Goal: Task Accomplishment & Management: Manage account settings

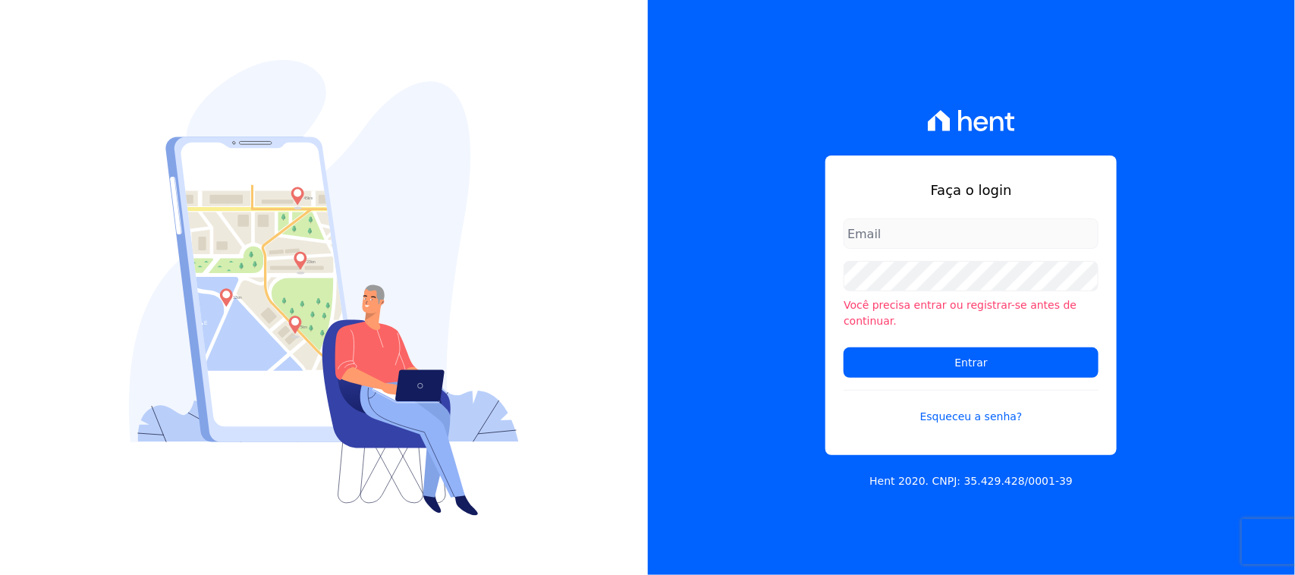
click at [878, 228] on input "email" at bounding box center [971, 234] width 255 height 30
type input "[EMAIL_ADDRESS][DOMAIN_NAME]"
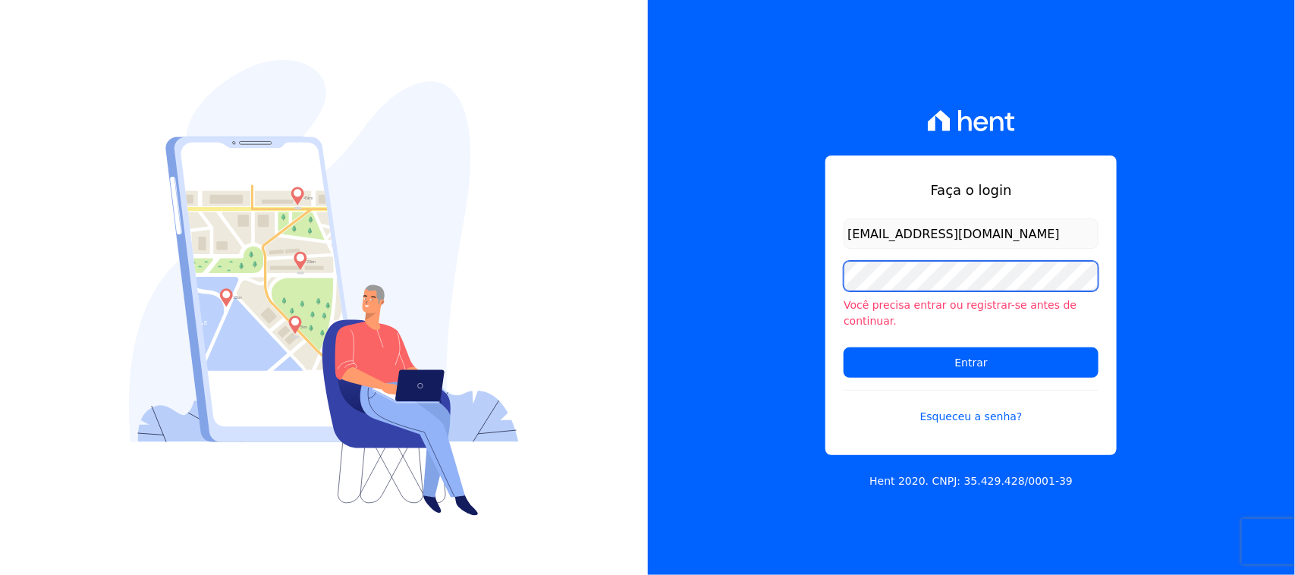
click at [844, 348] on input "Entrar" at bounding box center [971, 363] width 255 height 30
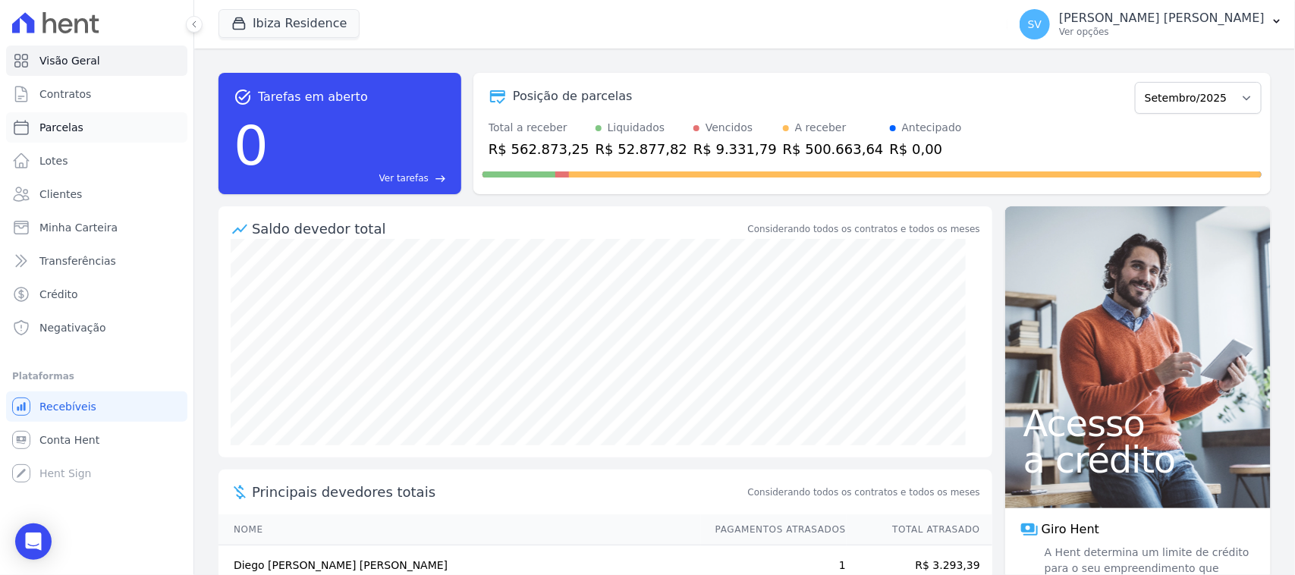
click at [74, 134] on span "Parcelas" at bounding box center [61, 127] width 44 height 15
select select
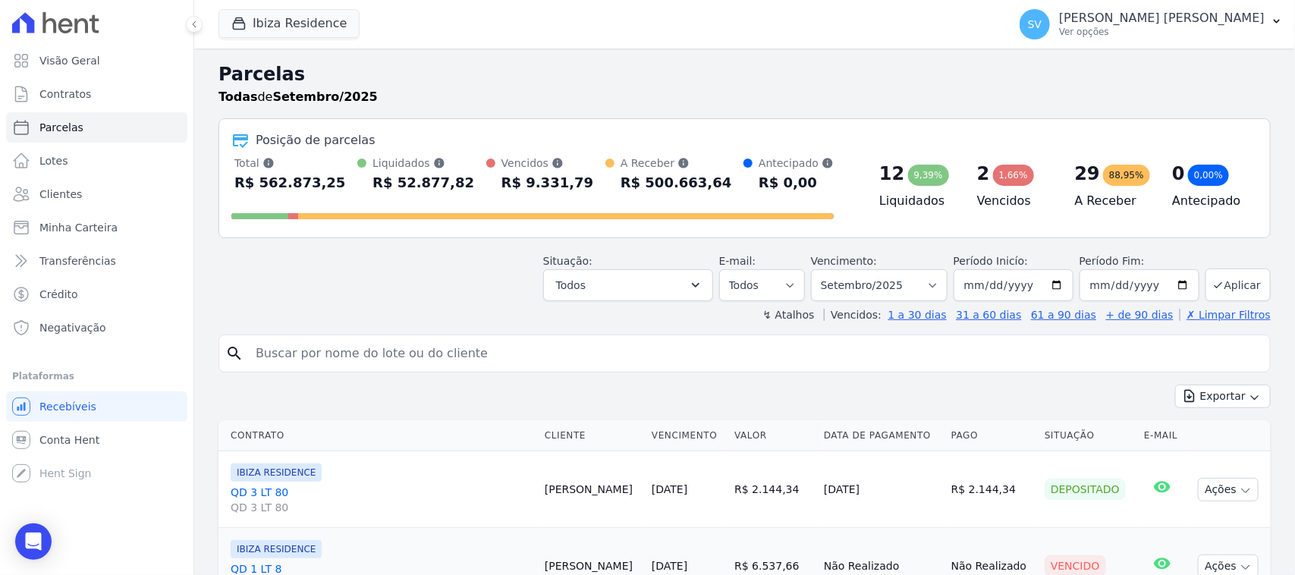
click at [653, 357] on input "search" at bounding box center [756, 353] width 1018 height 30
drag, startPoint x: 888, startPoint y: 282, endPoint x: 895, endPoint y: 313, distance: 31.3
click at [888, 282] on select "Filtrar por período ──────── Todos os meses Julho/2024 Agosto/2024 Setembro/202…" at bounding box center [879, 285] width 137 height 32
select select "08/2025"
click at [816, 269] on select "Filtrar por período ──────── Todos os meses Julho/2024 Agosto/2024 Setembro/202…" at bounding box center [879, 285] width 137 height 32
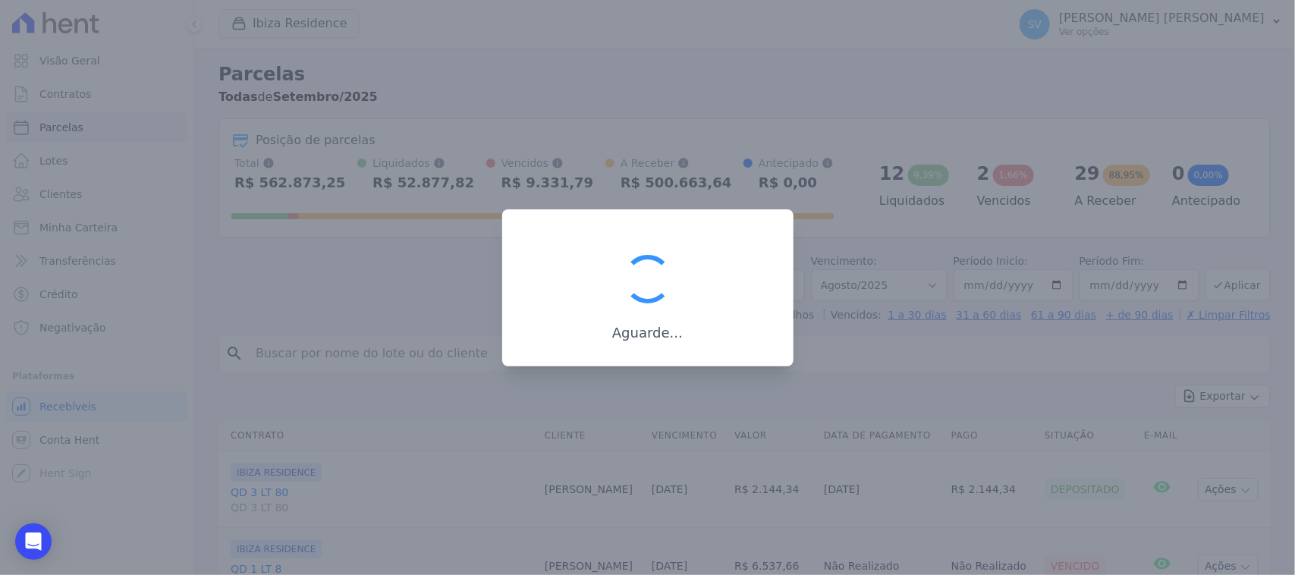
click at [824, 359] on div at bounding box center [647, 287] width 1295 height 575
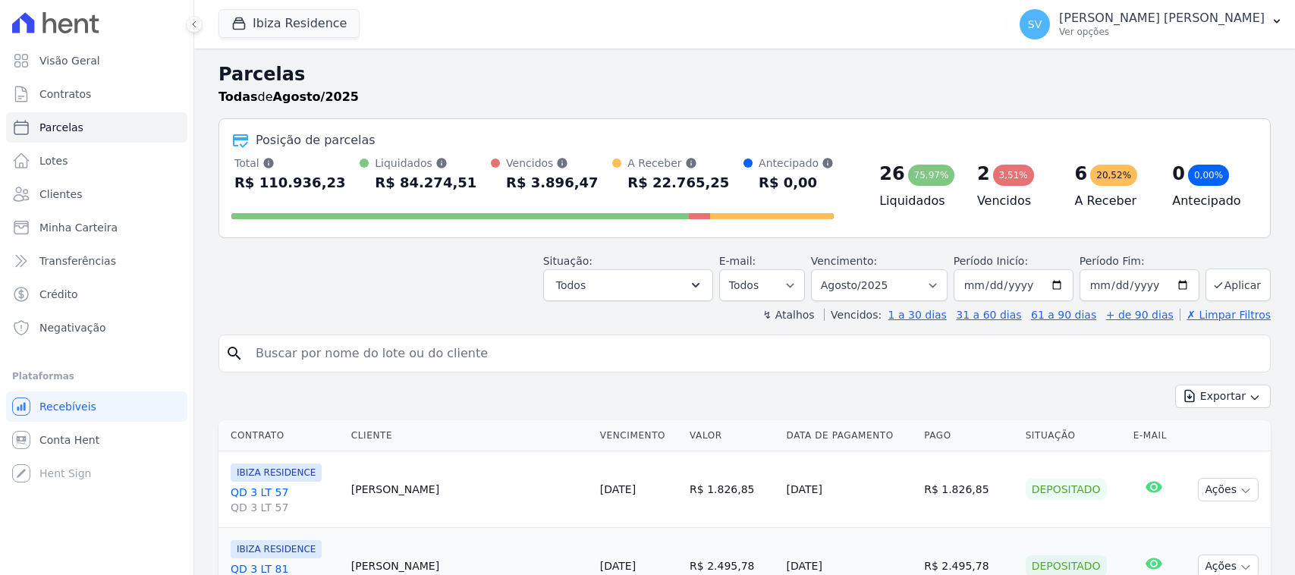
select select
click at [824, 358] on input "search" at bounding box center [756, 353] width 1018 height 30
type input "Bruna Mascarenhas De Souza"
select select
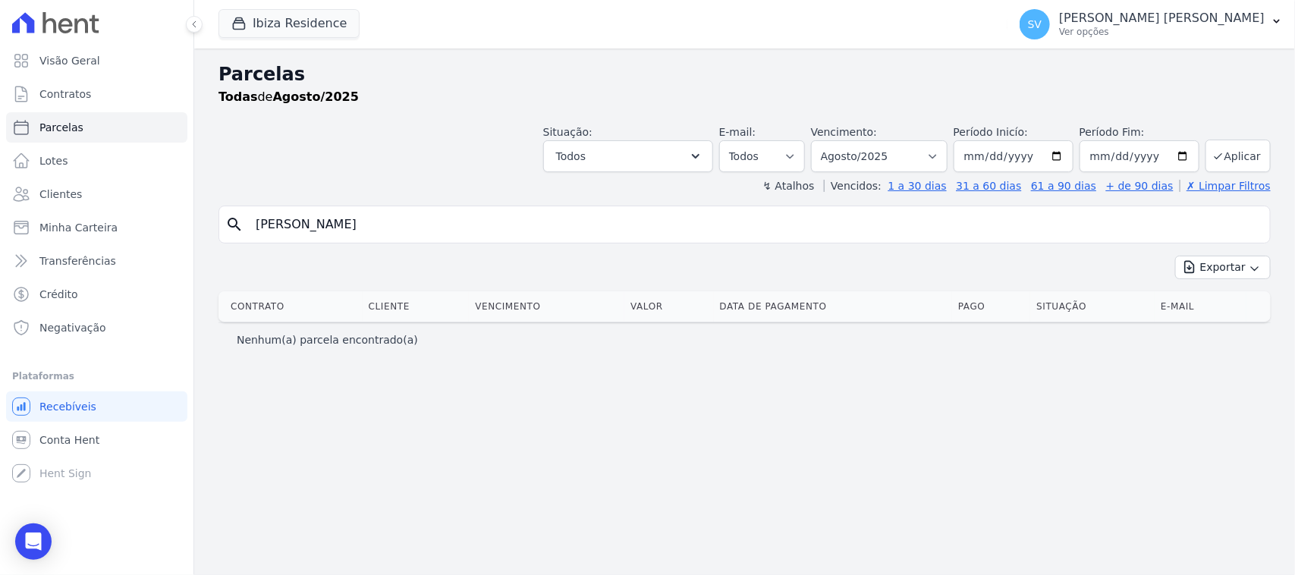
click at [673, 414] on div "Parcelas Todas de Agosto/2025 Situação: Agendado Em Aberto Pago Processando Can…" at bounding box center [744, 312] width 1101 height 527
click at [871, 153] on select "Filtrar por período ──────── Todos os meses Julho/2024 Agosto/2024 Setembro/202…" at bounding box center [879, 156] width 137 height 32
click at [656, 80] on h2 "Parcelas" at bounding box center [745, 74] width 1052 height 27
click at [506, 493] on div "Parcelas Todas de Agosto/2025 Situação: Agendado Em Aberto Pago Processando Can…" at bounding box center [744, 312] width 1101 height 527
drag, startPoint x: 602, startPoint y: 461, endPoint x: 282, endPoint y: 17, distance: 547.3
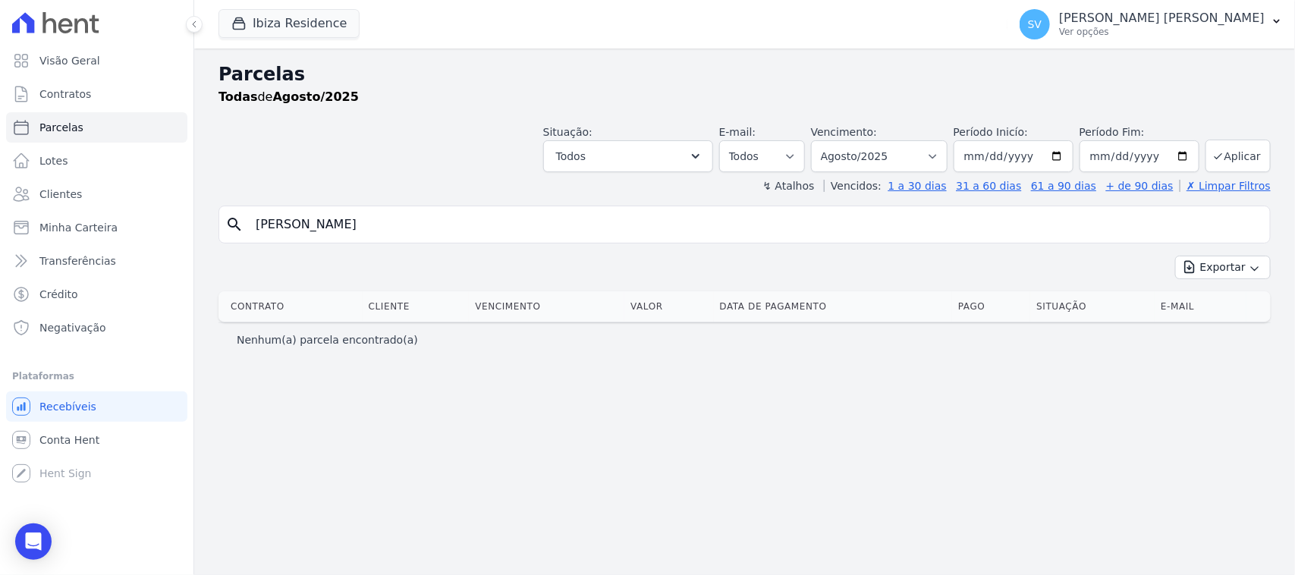
click at [601, 460] on div "Parcelas Todas de Agosto/2025 Situação: Agendado Em Aberto Pago Processando Can…" at bounding box center [744, 312] width 1101 height 527
click at [1169, 23] on p "[PERSON_NAME]" at bounding box center [1162, 18] width 206 height 15
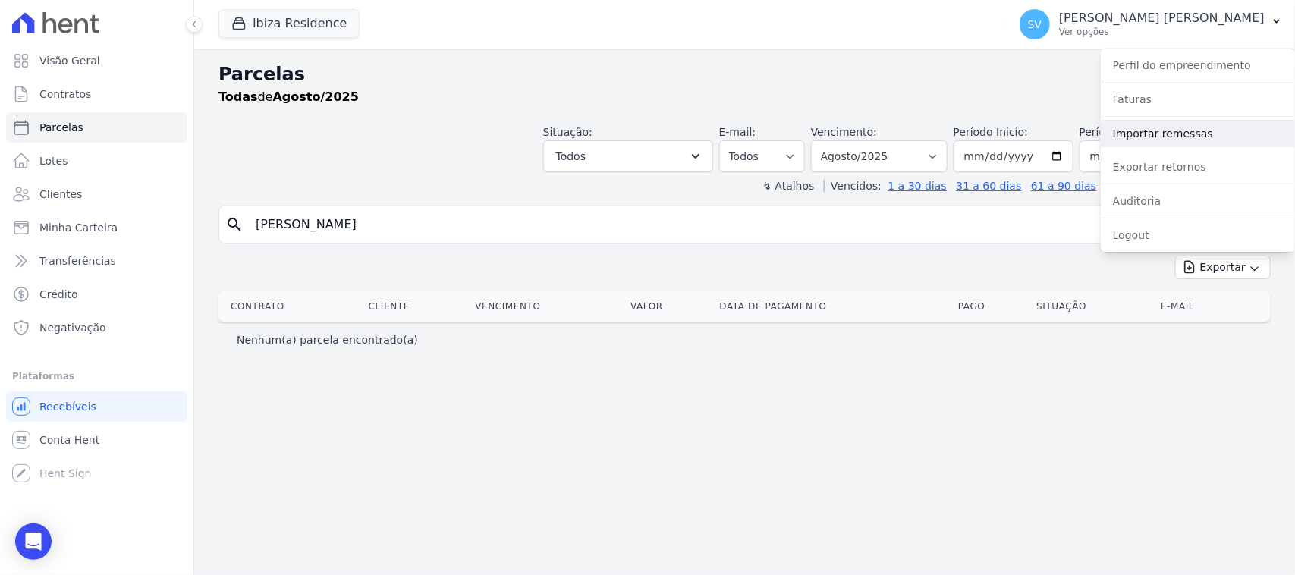
click at [1184, 130] on link "Importar remessas" at bounding box center [1198, 133] width 194 height 27
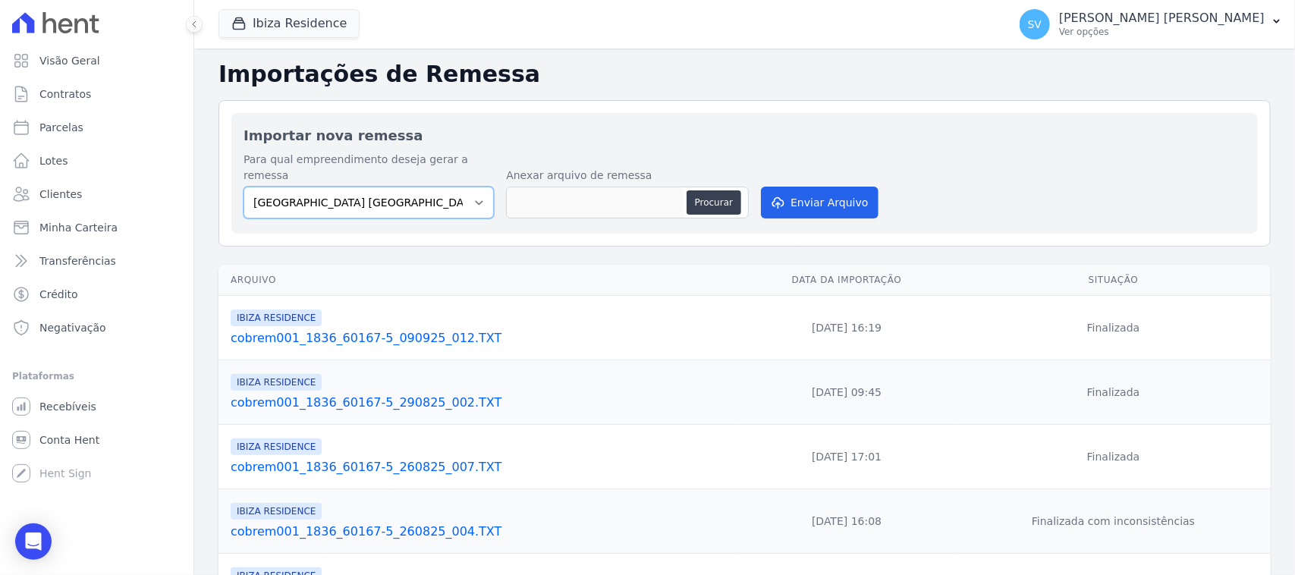
click at [372, 188] on select "BAHAMAS EAST VILLAGE COMPLEXO RESIDENCIAL CUIABÁ 300 - JOÃO DE BARRO IBIZA RESI…" at bounding box center [369, 203] width 250 height 32
select select "73a372cd-5640-41c8-aaea-11bd74619c10"
click at [244, 187] on select "BAHAMAS EAST VILLAGE COMPLEXO RESIDENCIAL CUIABÁ 300 - JOÃO DE BARRO IBIZA RESI…" at bounding box center [369, 203] width 250 height 32
click at [709, 190] on button "Procurar" at bounding box center [714, 202] width 55 height 24
type input "cobrem001_1836_60167-5_120925_001.TXT"
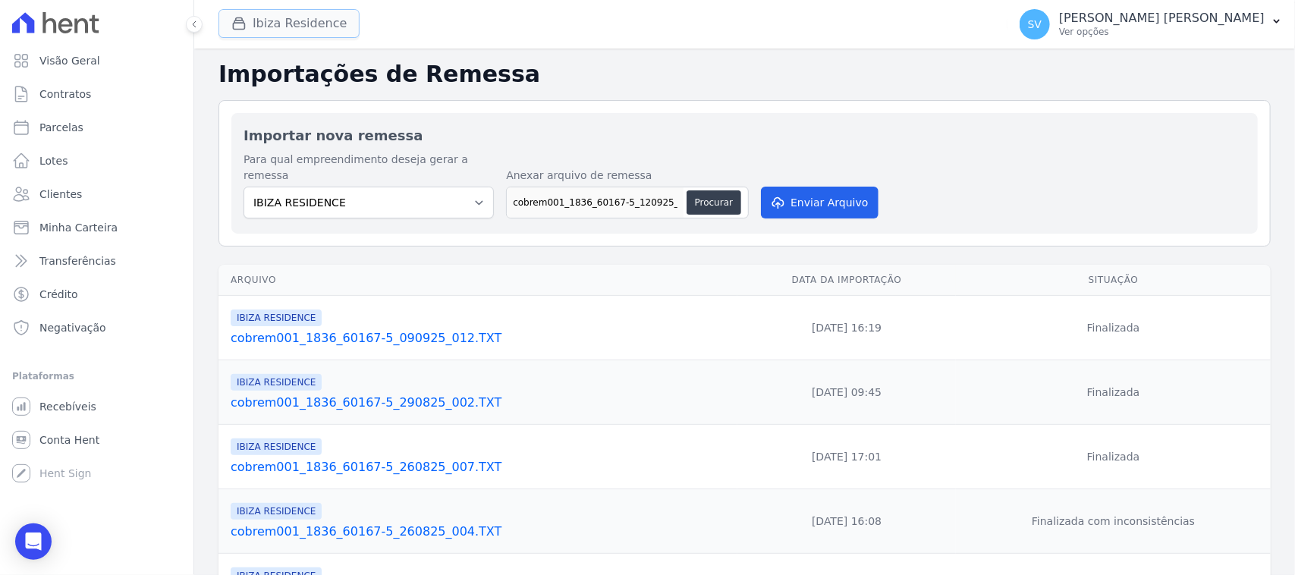
click at [252, 38] on button "Ibiza Residence" at bounding box center [289, 23] width 141 height 29
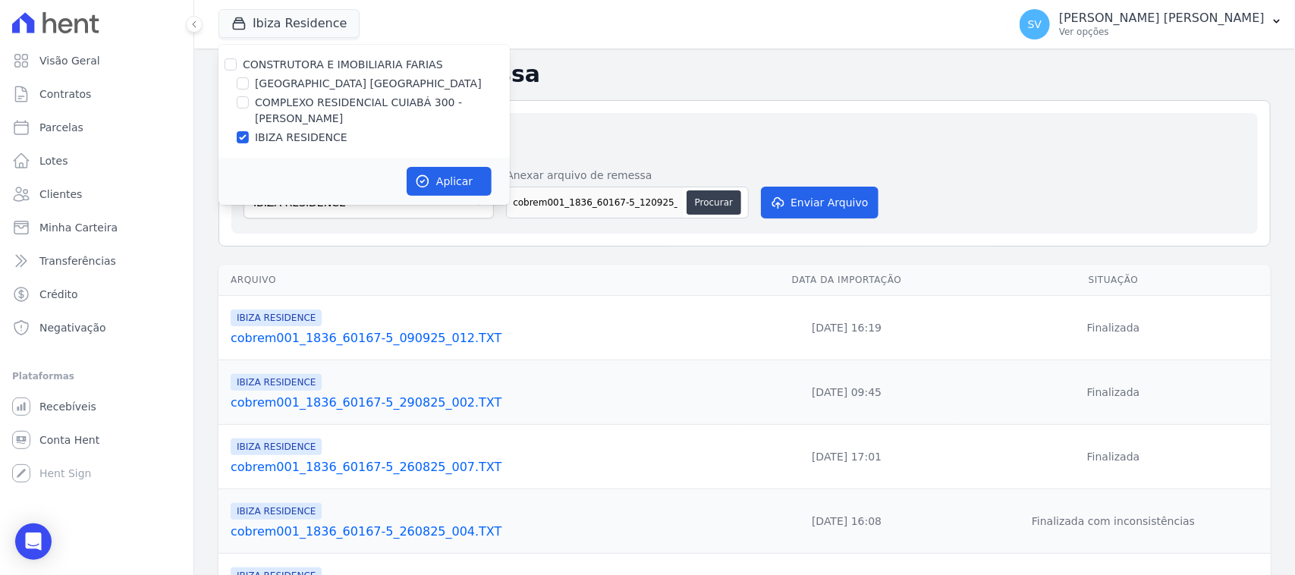
drag, startPoint x: 252, startPoint y: 38, endPoint x: 981, endPoint y: 134, distance: 735.4
click at [981, 133] on h2 "Importar nova remessa" at bounding box center [745, 135] width 1002 height 20
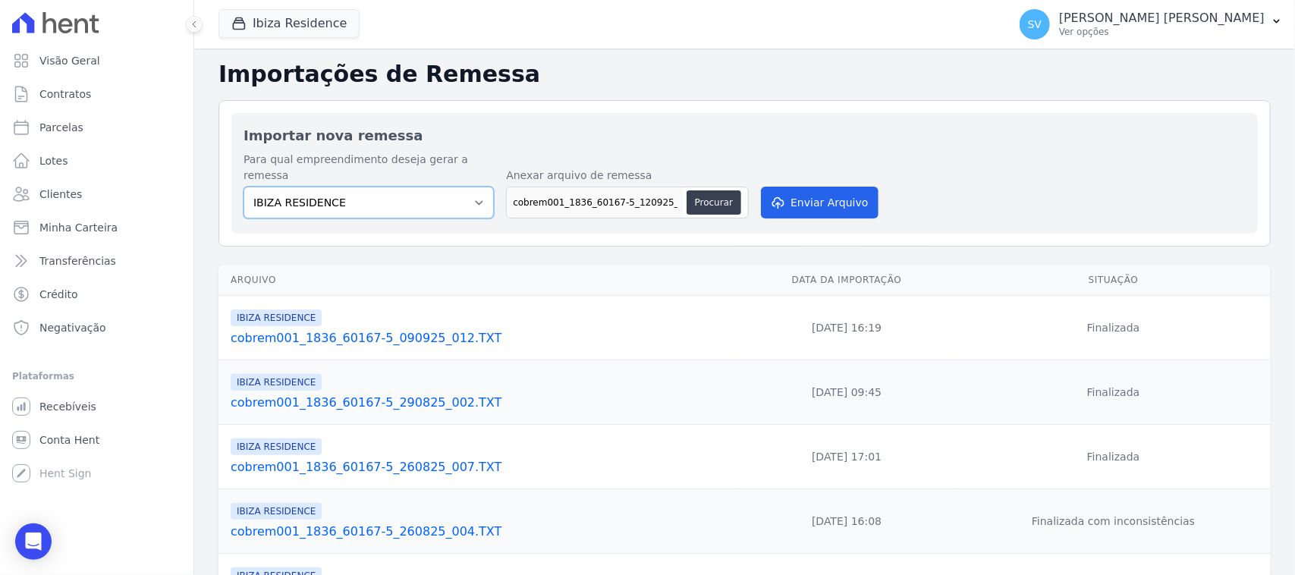
click at [441, 190] on select "BAHAMAS EAST VILLAGE COMPLEXO RESIDENCIAL CUIABÁ 300 - JOÃO DE BARRO IBIZA RESI…" at bounding box center [369, 203] width 250 height 32
select select "a999329b-d322-46c5-b2df-9163b092fb9b"
click at [244, 187] on select "BAHAMAS EAST VILLAGE COMPLEXO RESIDENCIAL CUIABÁ 300 - JOÃO DE BARRO IBIZA RESI…" at bounding box center [369, 203] width 250 height 32
click at [780, 193] on button "Enviar Arquivo" at bounding box center [819, 203] width 117 height 32
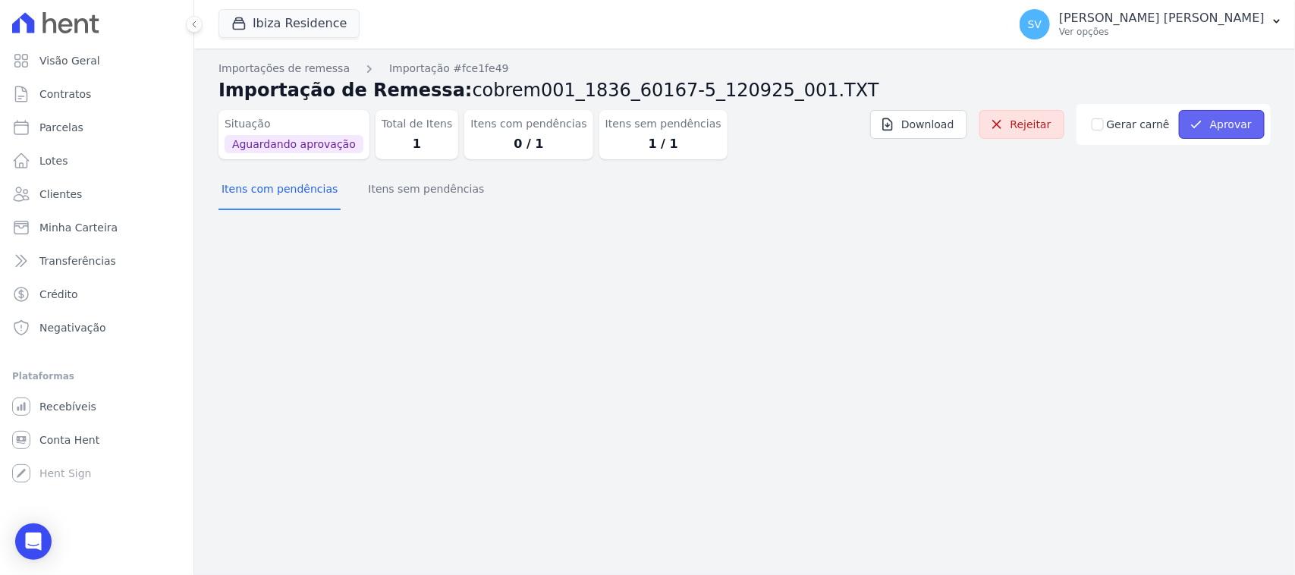
drag, startPoint x: 1227, startPoint y: 119, endPoint x: 1228, endPoint y: 131, distance: 12.2
click at [1225, 119] on button "Aprovar" at bounding box center [1222, 124] width 86 height 29
drag, startPoint x: 404, startPoint y: 116, endPoint x: 429, endPoint y: 118, distance: 25.1
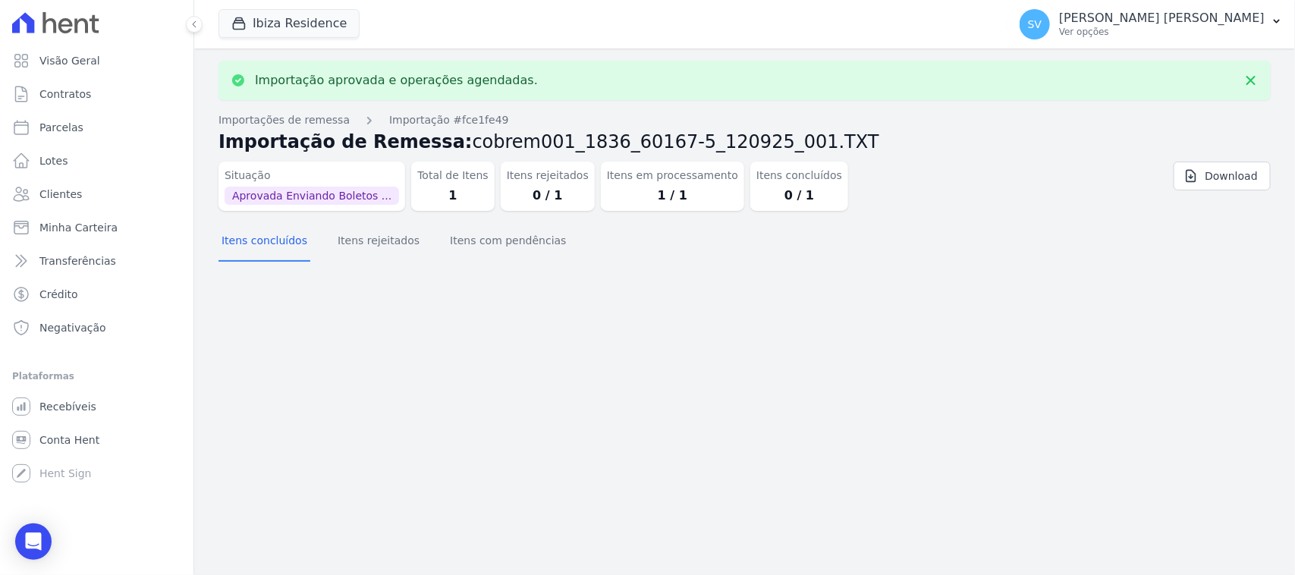
drag, startPoint x: 429, startPoint y: 118, endPoint x: 932, endPoint y: 225, distance: 513.6
click at [934, 225] on div "Itens concluídos Itens rejeitados Itens com pendências" at bounding box center [745, 241] width 1052 height 37
click at [102, 131] on link "Parcelas" at bounding box center [96, 127] width 181 height 30
select select
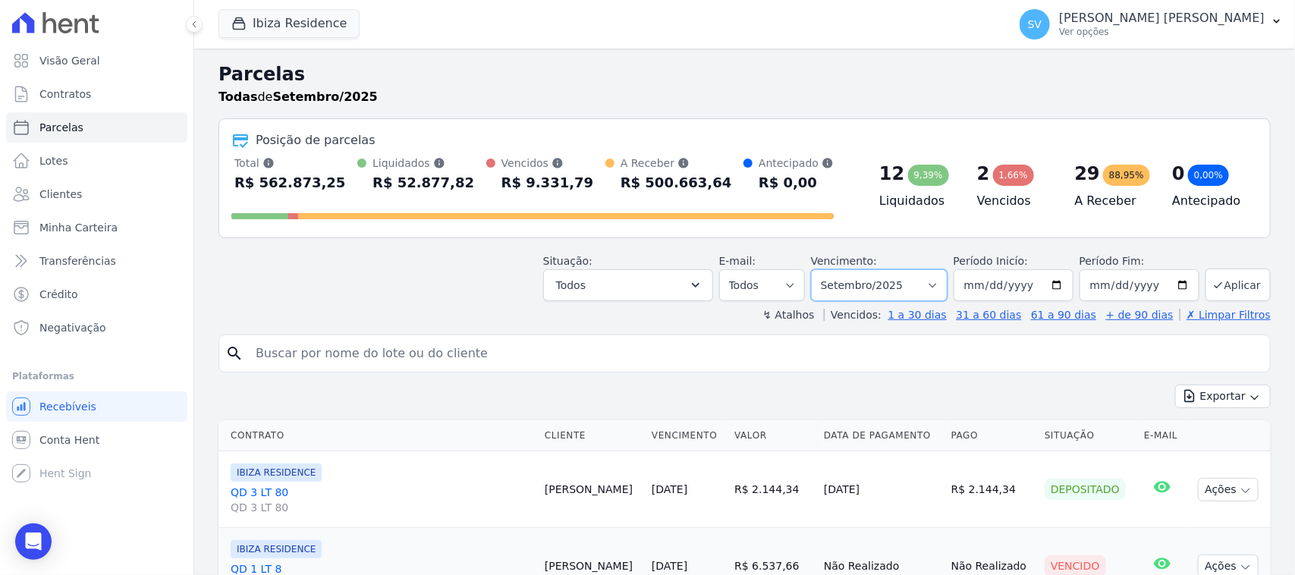
click at [869, 285] on select "Filtrar por período ──────── Todos os meses Julho/2024 Agosto/2024 Setembro/202…" at bounding box center [879, 285] width 137 height 32
click at [847, 354] on input "search" at bounding box center [756, 353] width 1018 height 30
type input "[PERSON_NAME]"
select select
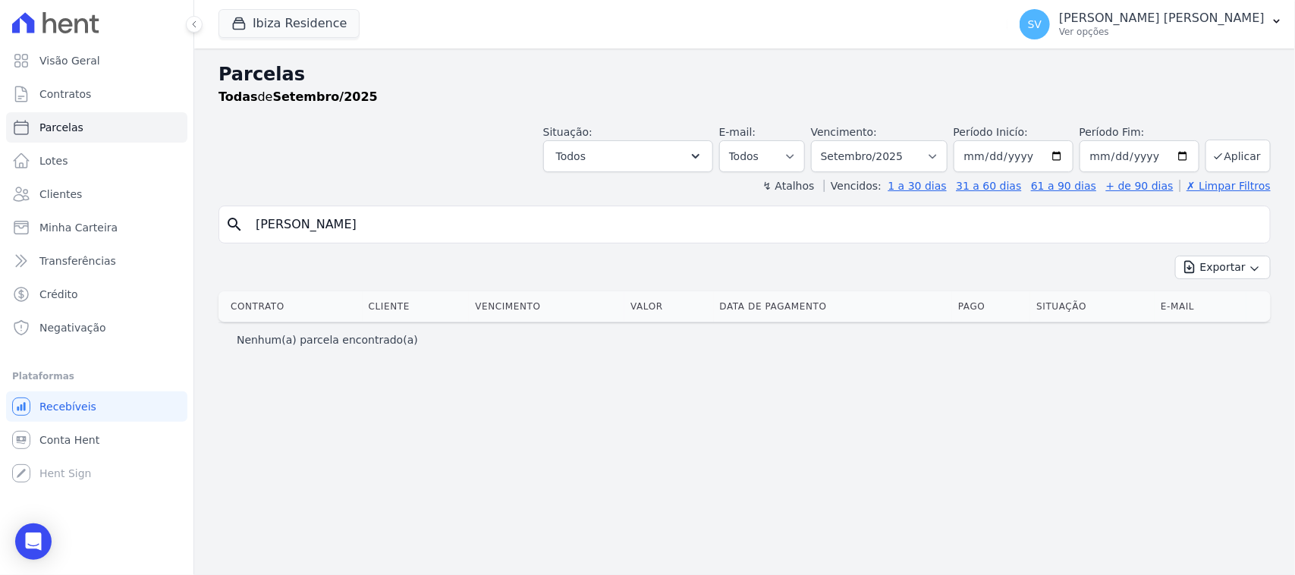
click at [558, 225] on input "[PERSON_NAME]" at bounding box center [756, 224] width 1018 height 30
select select
click at [465, 235] on input "[PERSON_NAME]" at bounding box center [756, 224] width 1018 height 30
click at [874, 153] on select "Filtrar por período ──────── Todos os meses Julho/2024 Agosto/2024 Setembro/202…" at bounding box center [879, 156] width 137 height 32
select select "08/2025"
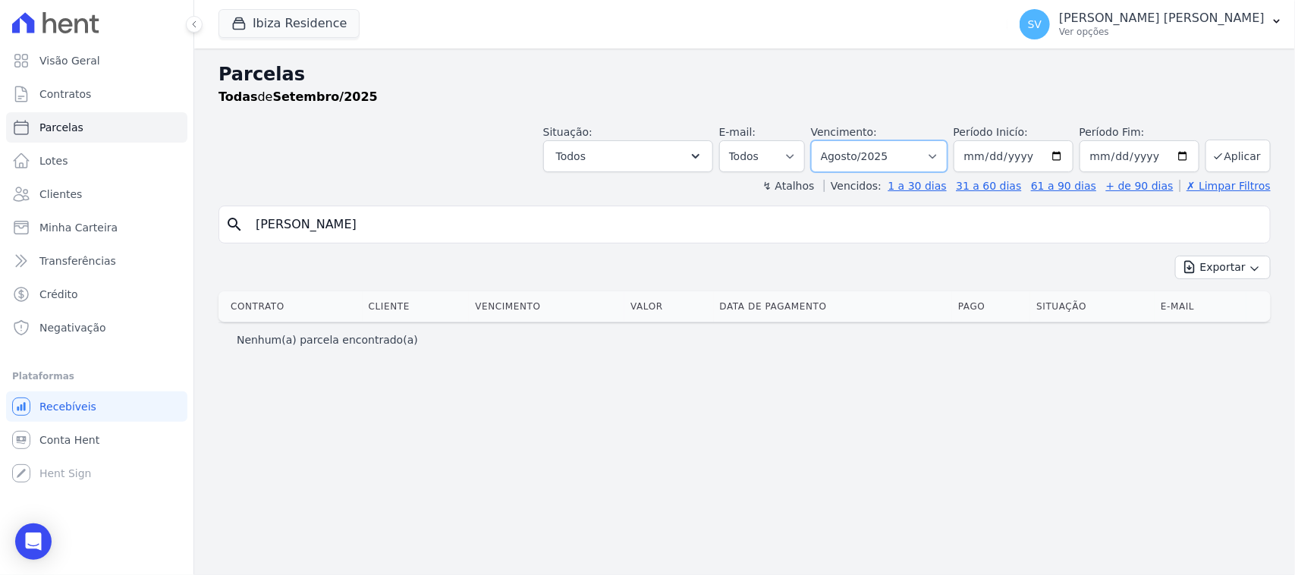
click at [831, 140] on select "Filtrar por período ──────── Todos os meses Julho/2024 Agosto/2024 Setembro/202…" at bounding box center [879, 156] width 137 height 32
select select
click at [509, 224] on input "[PERSON_NAME]" at bounding box center [756, 224] width 1018 height 30
click at [486, 222] on input "[PERSON_NAME]" at bounding box center [756, 224] width 1018 height 30
type input "[PERSON_NAME]"
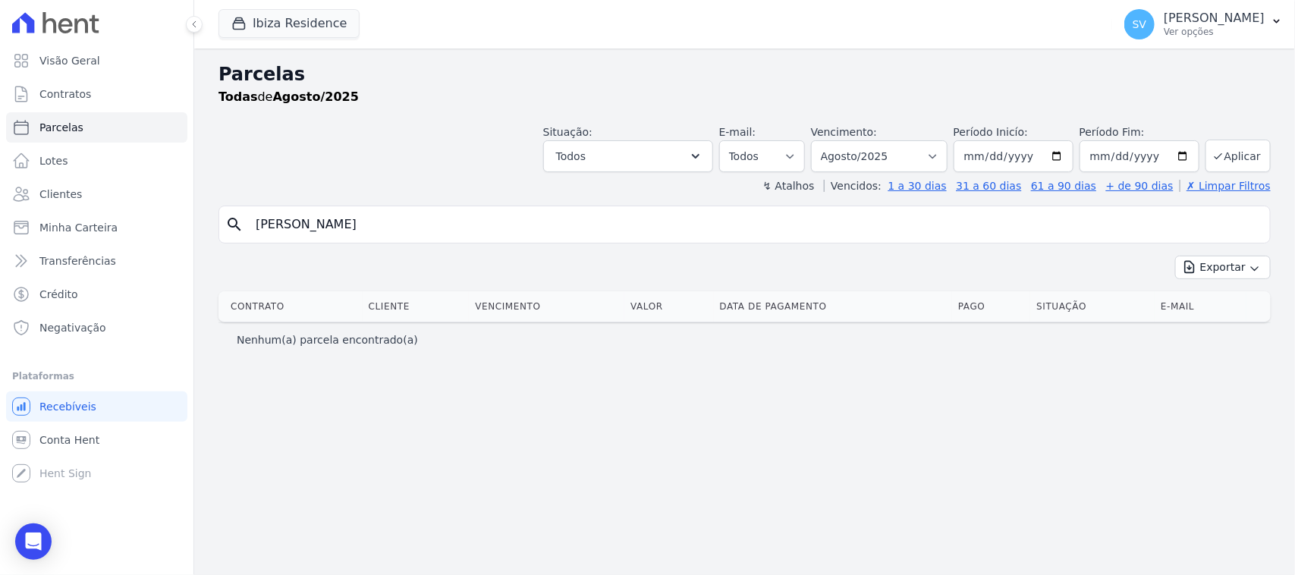
click at [565, 228] on input "[PERSON_NAME]" at bounding box center [756, 224] width 1018 height 30
select select
click at [527, 220] on input "BRUNA MASCARENHAS DE SOUZA" at bounding box center [756, 224] width 1018 height 30
select select
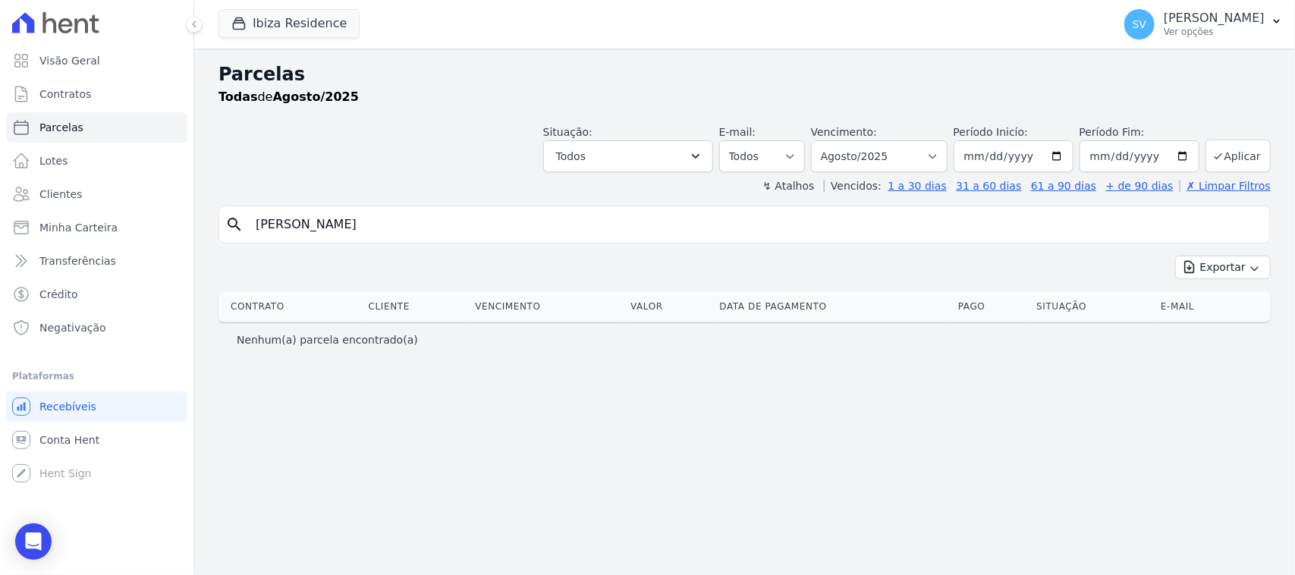
click at [714, 236] on input "BRUNA MASCARENHAS DE SOUZA" at bounding box center [756, 224] width 1018 height 30
select select
click at [465, 221] on input "BRUNA MASCARENHAS DE SOUZA" at bounding box center [756, 224] width 1018 height 30
drag, startPoint x: 875, startPoint y: 146, endPoint x: 914, endPoint y: 168, distance: 45.2
click at [875, 146] on select "Filtrar por período ──────── Todos os meses Julho/2024 Agosto/2024 Setembro/202…" at bounding box center [879, 156] width 137 height 32
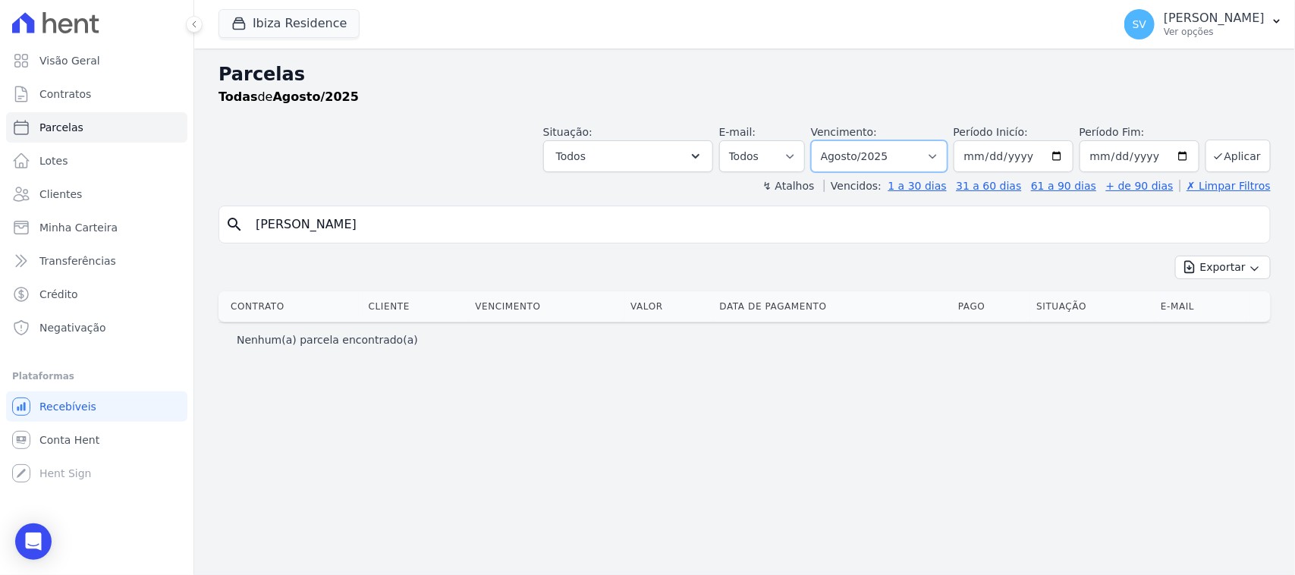
select select "09/2025"
click at [831, 140] on select "Filtrar por período ──────── Todos os meses Julho/2024 Agosto/2024 Setembro/202…" at bounding box center [879, 156] width 137 height 32
select select
click at [278, 21] on button "Ibiza Residence" at bounding box center [289, 23] width 141 height 29
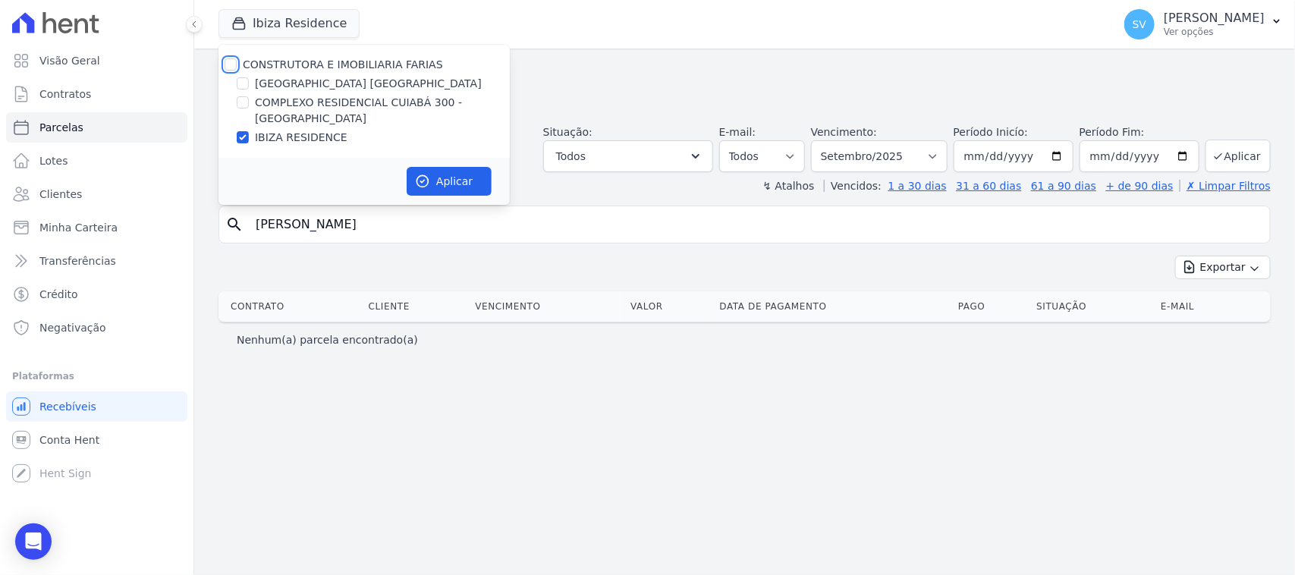
click at [225, 66] on input "CONSTRUTORA E IMOBILIARIA FARIAS" at bounding box center [231, 64] width 12 height 12
checkbox input "true"
click at [475, 186] on button "Aplicar" at bounding box center [449, 181] width 85 height 29
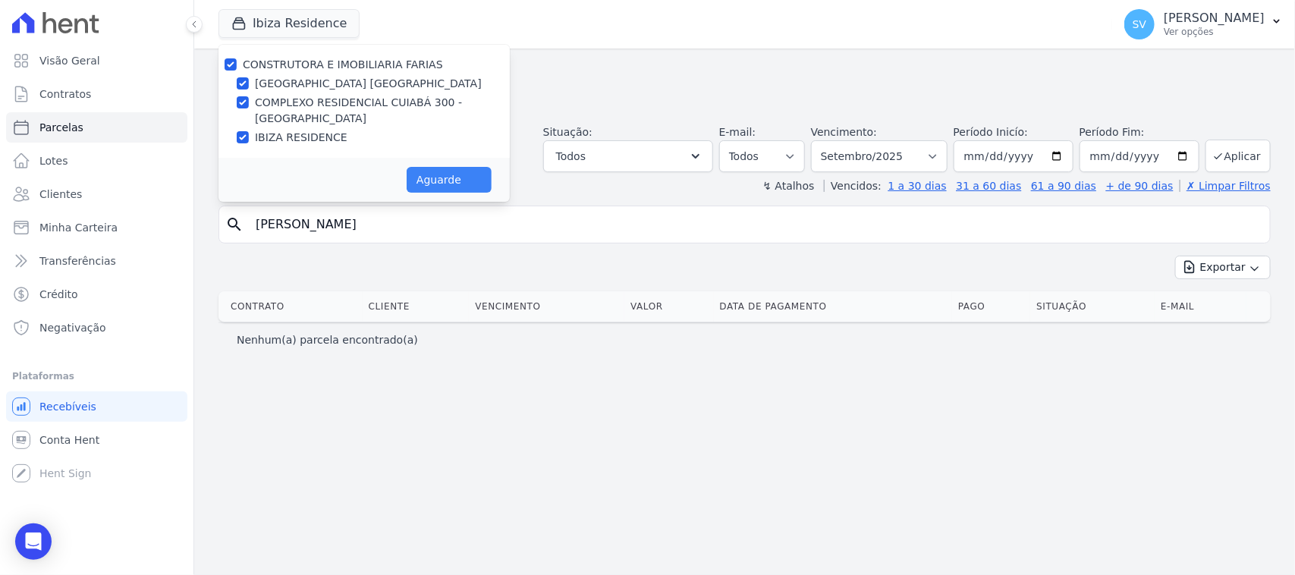
select select
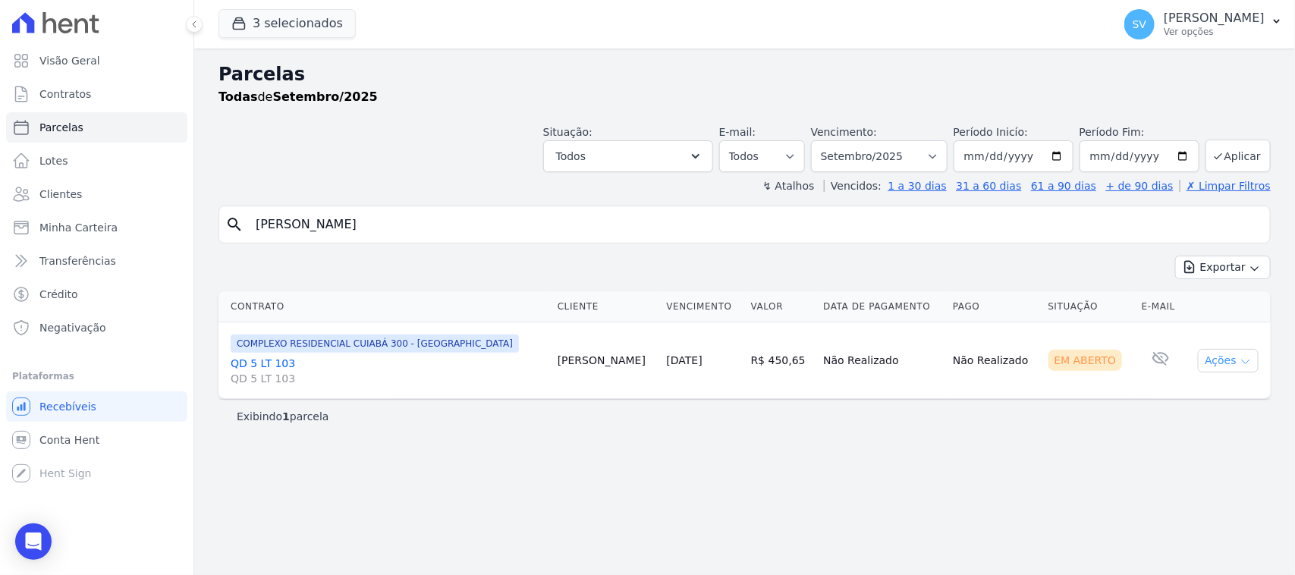
click at [1240, 361] on icon "button" at bounding box center [1246, 362] width 12 height 12
click at [1220, 385] on link "Ver boleto" at bounding box center [1223, 396] width 146 height 28
click at [1205, 407] on link "Ver boleto" at bounding box center [1223, 396] width 146 height 28
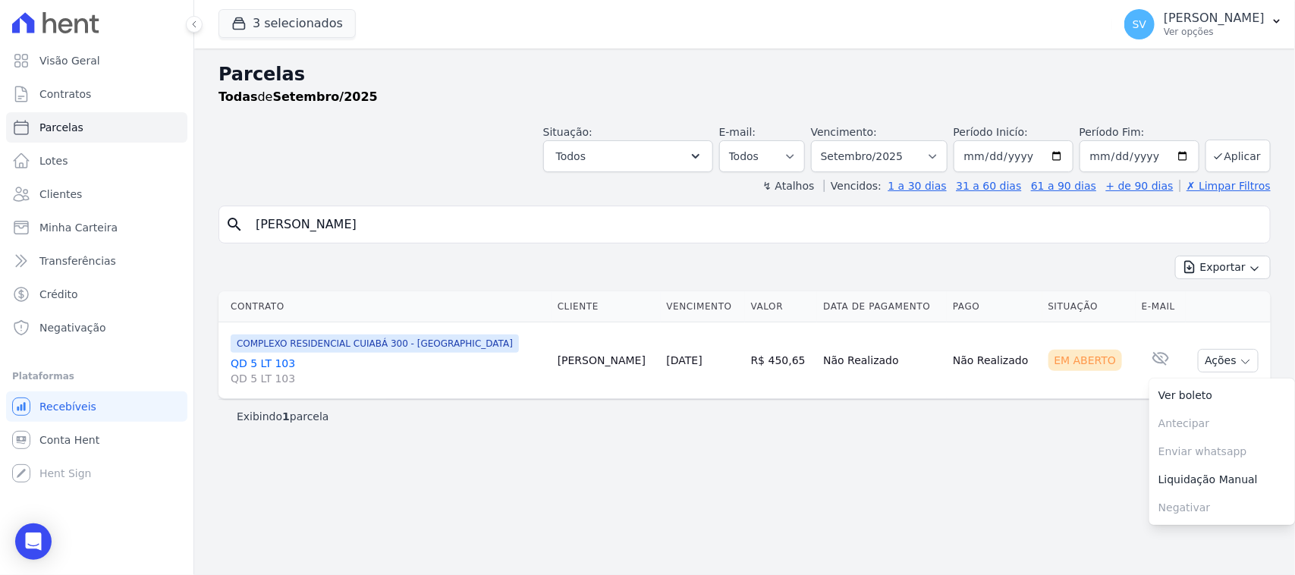
click at [772, 483] on div "Parcelas Todas de Setembro/2025 Situação: Agendado Em Aberto Pago Processando C…" at bounding box center [744, 312] width 1101 height 527
click at [936, 480] on div "Parcelas Todas de Setembro/2025 Situação: Agendado Em Aberto Pago Processando C…" at bounding box center [744, 312] width 1101 height 527
drag, startPoint x: 1071, startPoint y: 11, endPoint x: 1146, endPoint y: 80, distance: 101.5
click at [1124, 12] on div "SV [PERSON_NAME] Ver opções" at bounding box center [1194, 24] width 140 height 30
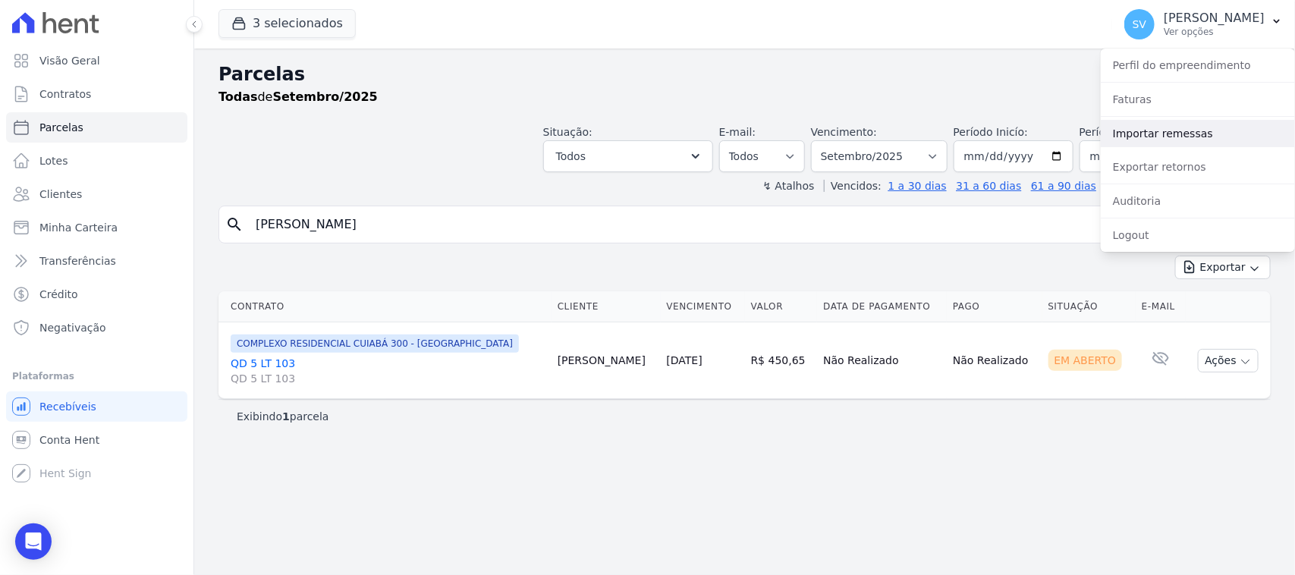
drag, startPoint x: 1190, startPoint y: 119, endPoint x: 1184, endPoint y: 139, distance: 20.6
click at [1190, 121] on link "Importar remessas" at bounding box center [1198, 133] width 194 height 27
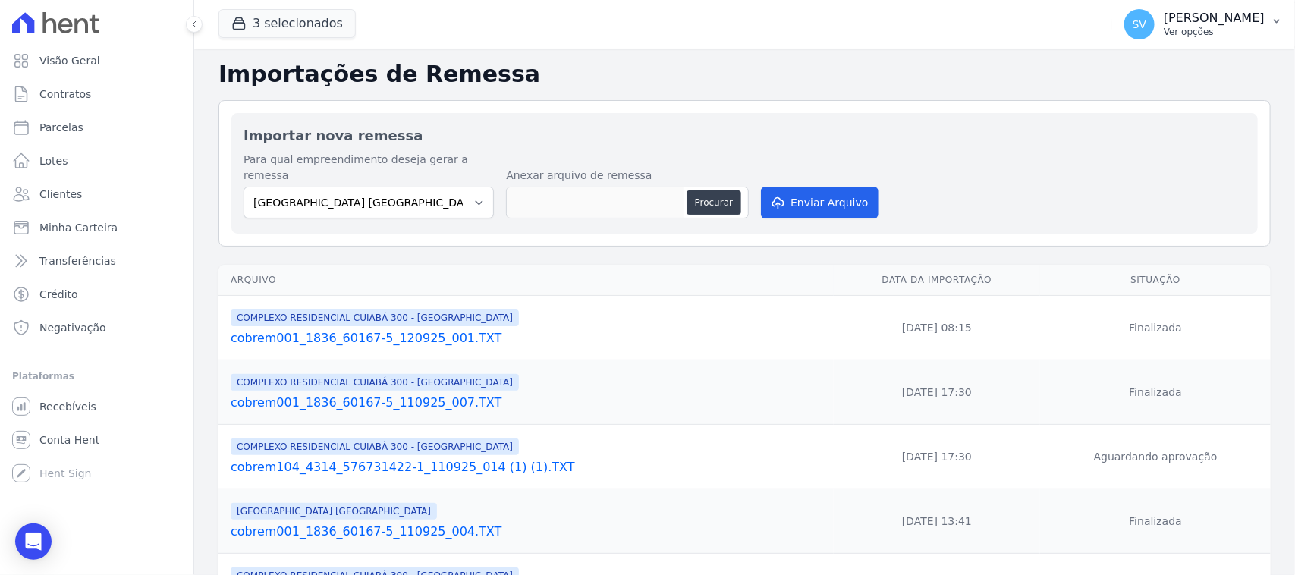
click at [1164, 24] on p "[PERSON_NAME]" at bounding box center [1214, 18] width 101 height 15
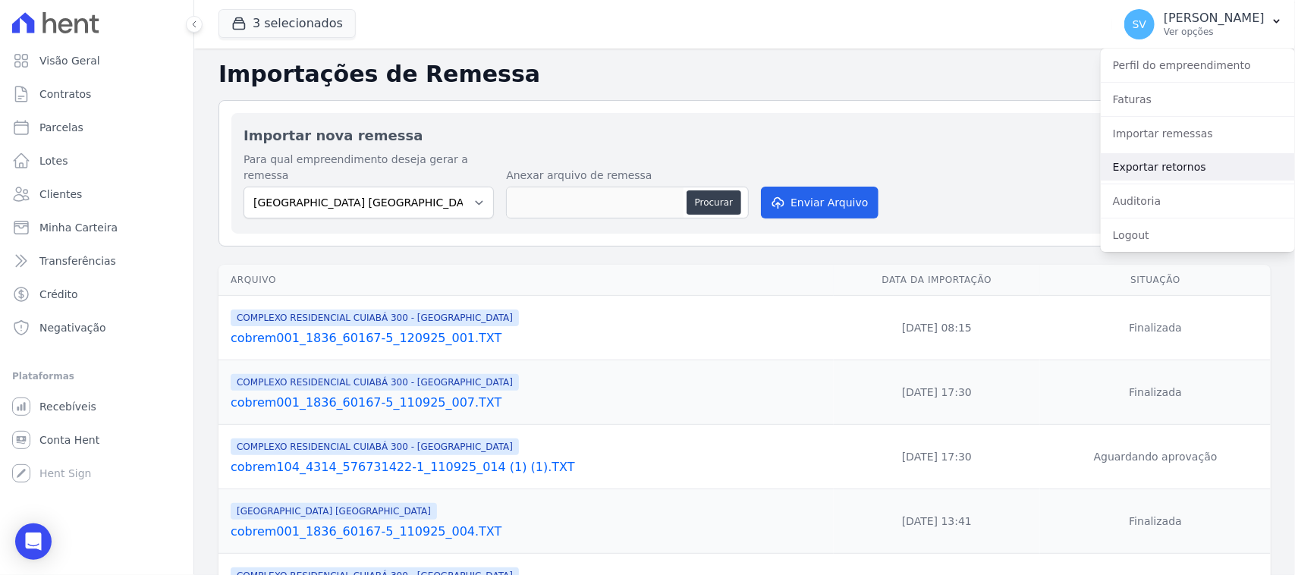
drag, startPoint x: 1185, startPoint y: 168, endPoint x: 1178, endPoint y: 175, distance: 9.7
click at [1185, 169] on link "Exportar retornos" at bounding box center [1198, 166] width 194 height 27
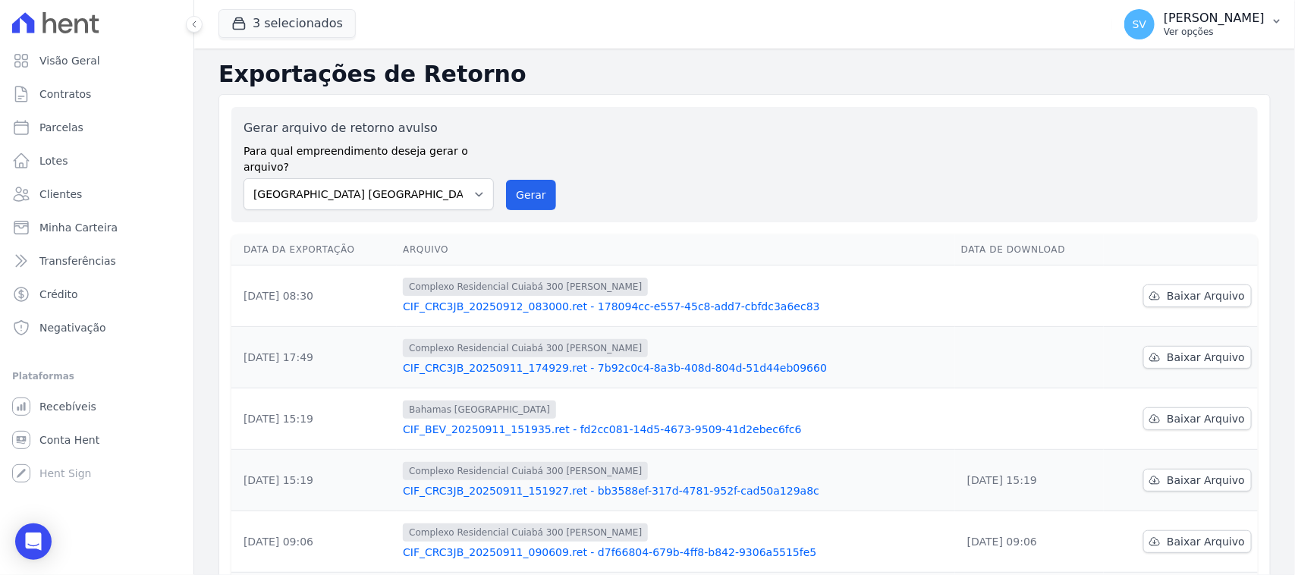
click at [1164, 30] on p "Ver opções" at bounding box center [1214, 32] width 101 height 12
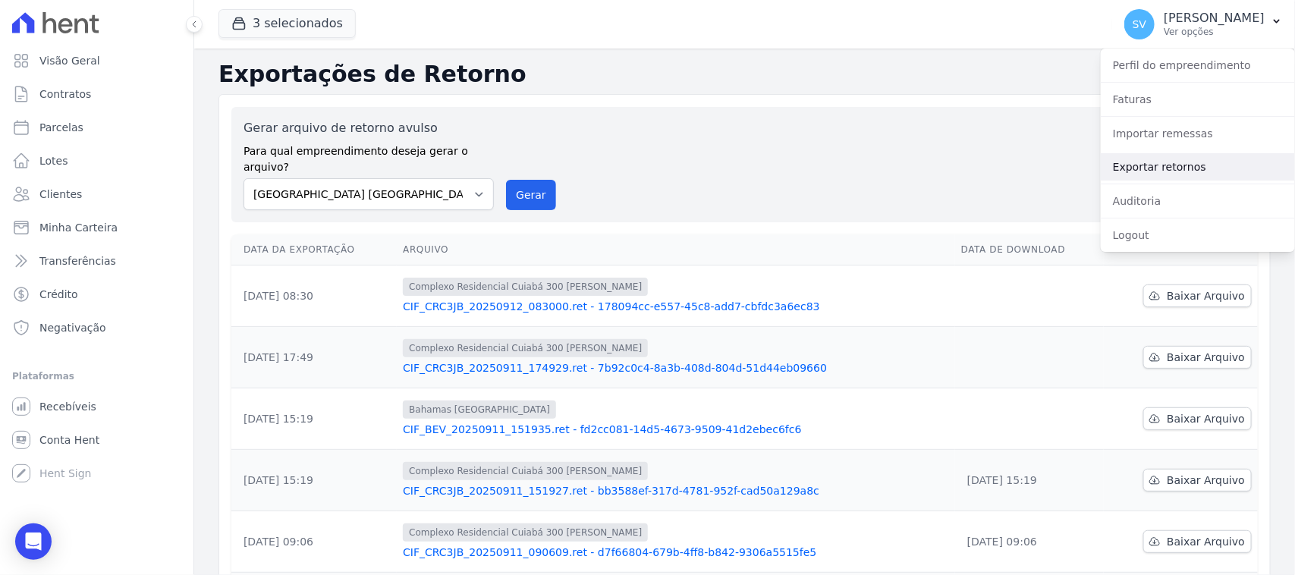
click at [1184, 176] on link "Exportar retornos" at bounding box center [1198, 166] width 194 height 27
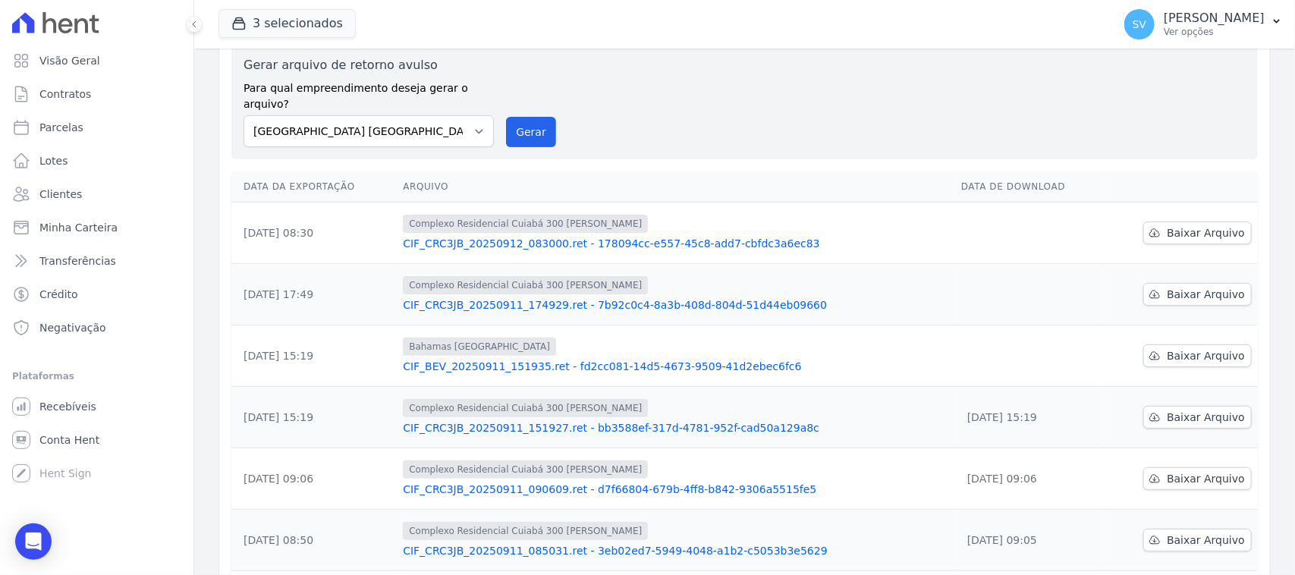
scroll to position [190, 0]
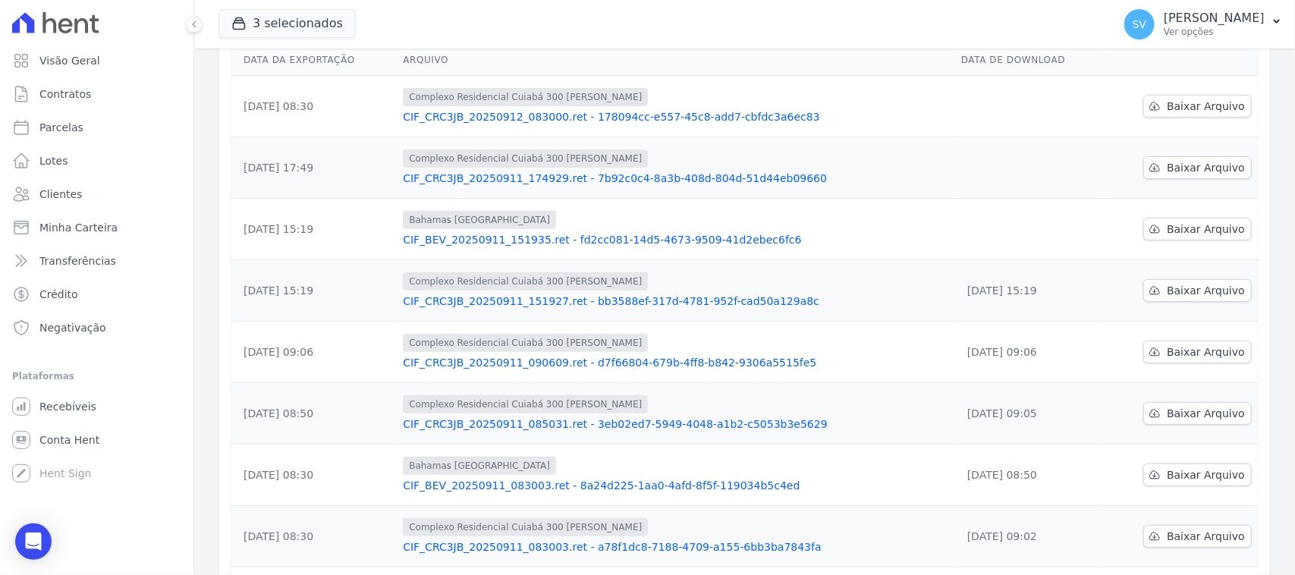
drag, startPoint x: 1040, startPoint y: 344, endPoint x: 949, endPoint y: 350, distance: 90.5
click at [955, 350] on td "[DATE] 09:06" at bounding box center [1029, 352] width 149 height 61
drag, startPoint x: 918, startPoint y: 297, endPoint x: 931, endPoint y: 274, distance: 26.2
click at [918, 297] on td "Complexo Residencial Cuiabá 300 João De Barro CIF_CRC3JB_20250911_151927.ret - …" at bounding box center [676, 290] width 558 height 61
drag, startPoint x: 933, startPoint y: 268, endPoint x: 1032, endPoint y: 275, distance: 98.9
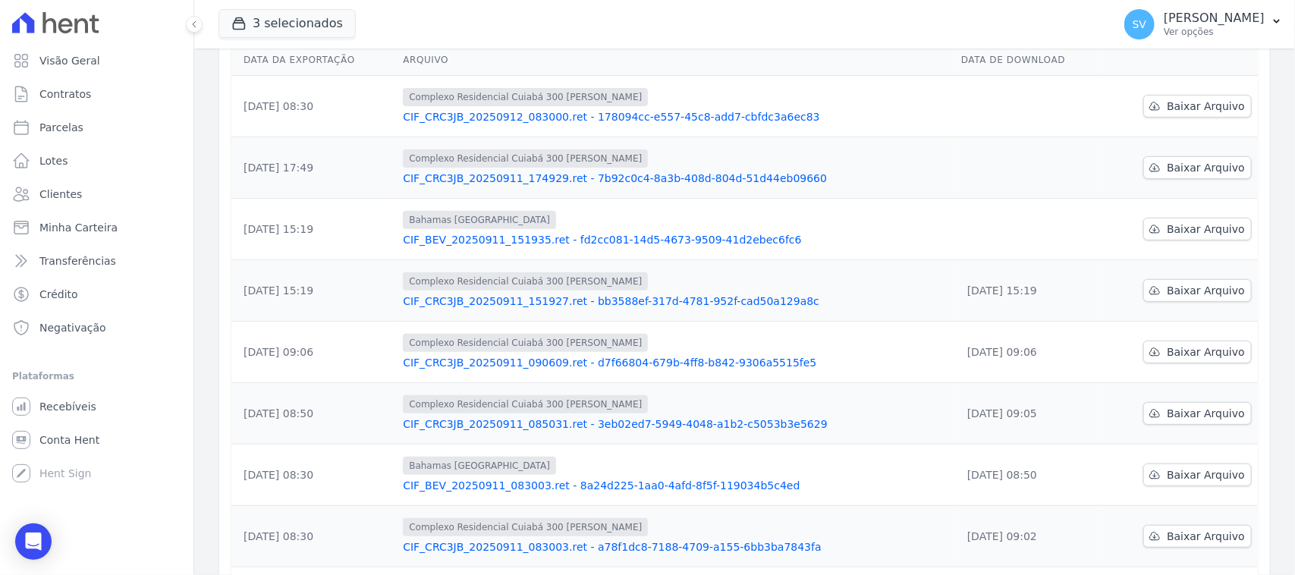
click at [1032, 275] on td "[DATE] 15:19" at bounding box center [1029, 290] width 149 height 61
click at [1143, 279] on link "Baixar Arquivo" at bounding box center [1197, 290] width 109 height 23
click at [1180, 222] on span "Baixar Arquivo" at bounding box center [1206, 229] width 78 height 15
click at [1158, 156] on link "Baixar Arquivo" at bounding box center [1197, 167] width 109 height 23
click at [794, 76] on td "Complexo Residencial Cuiabá 300 João De Barro CIF_CRC3JB_20250912_083000.ret - …" at bounding box center [676, 106] width 558 height 61
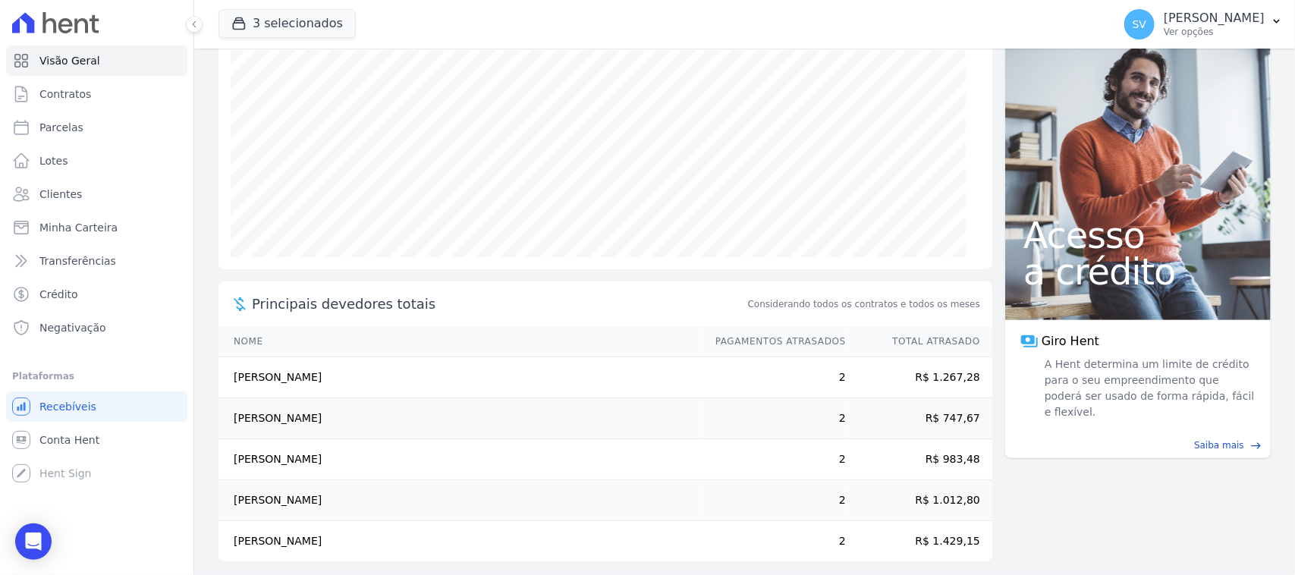
scroll to position [190, 0]
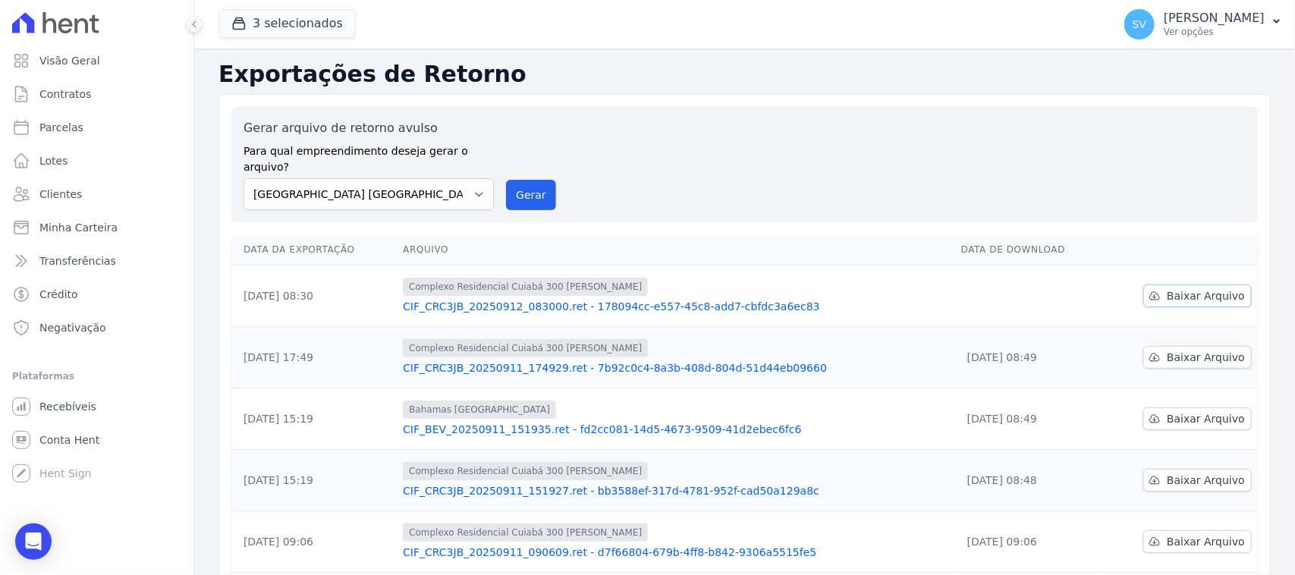
click at [1186, 268] on td "Baixar Arquivo" at bounding box center [1181, 296] width 154 height 61
click at [1192, 288] on span "Baixar Arquivo" at bounding box center [1206, 295] width 78 height 15
click at [473, 182] on select "[GEOGRAPHIC_DATA] COMPLEXO RESIDENCIAL [GEOGRAPHIC_DATA] 300 - [GEOGRAPHIC_DATA…" at bounding box center [369, 194] width 250 height 32
click at [545, 180] on button "Gerar" at bounding box center [531, 195] width 50 height 30
click at [460, 184] on select "BAHAMAS EAST VILLAGE COMPLEXO RESIDENCIAL CUIABÁ 300 - JOÃO DE BARRO IBIZA RESI…" at bounding box center [369, 194] width 250 height 32
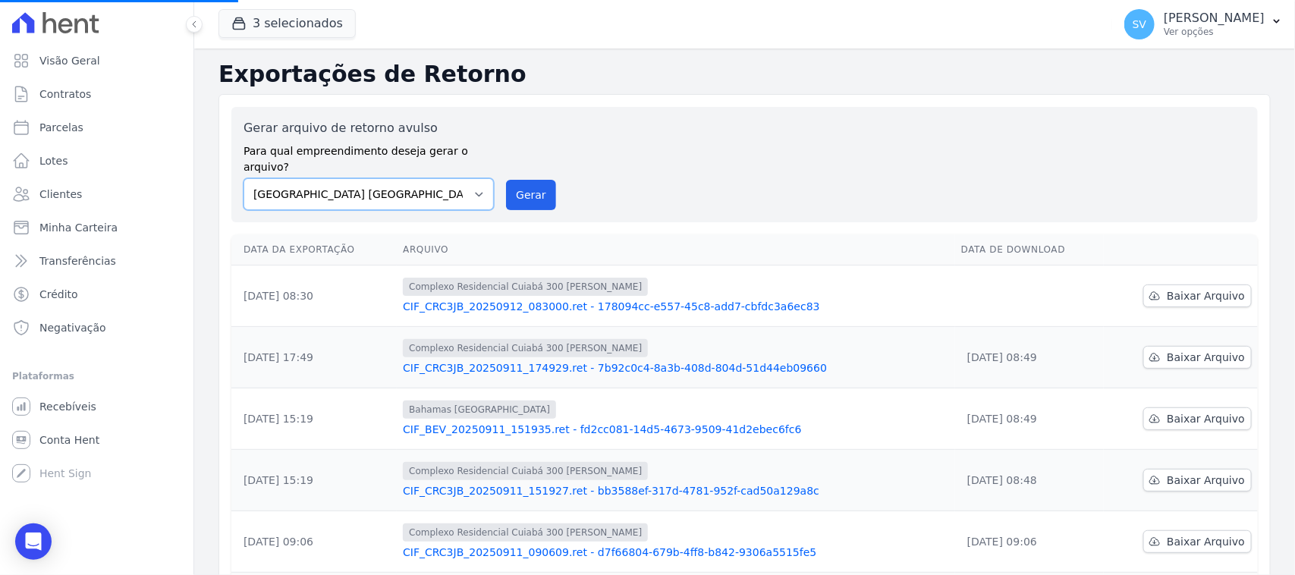
click at [244, 178] on select "BAHAMAS EAST VILLAGE COMPLEXO RESIDENCIAL CUIABÁ 300 - JOÃO DE BARRO IBIZA RESI…" at bounding box center [369, 194] width 250 height 32
click at [400, 165] on div "Gerar arquivo de retorno avulso Para qual empreendimento deseja gerar o arquivo…" at bounding box center [369, 164] width 250 height 91
click at [401, 180] on select "BAHAMAS EAST VILLAGE COMPLEXO RESIDENCIAL CUIABÁ 300 - JOÃO DE BARRO IBIZA RESI…" at bounding box center [369, 194] width 250 height 32
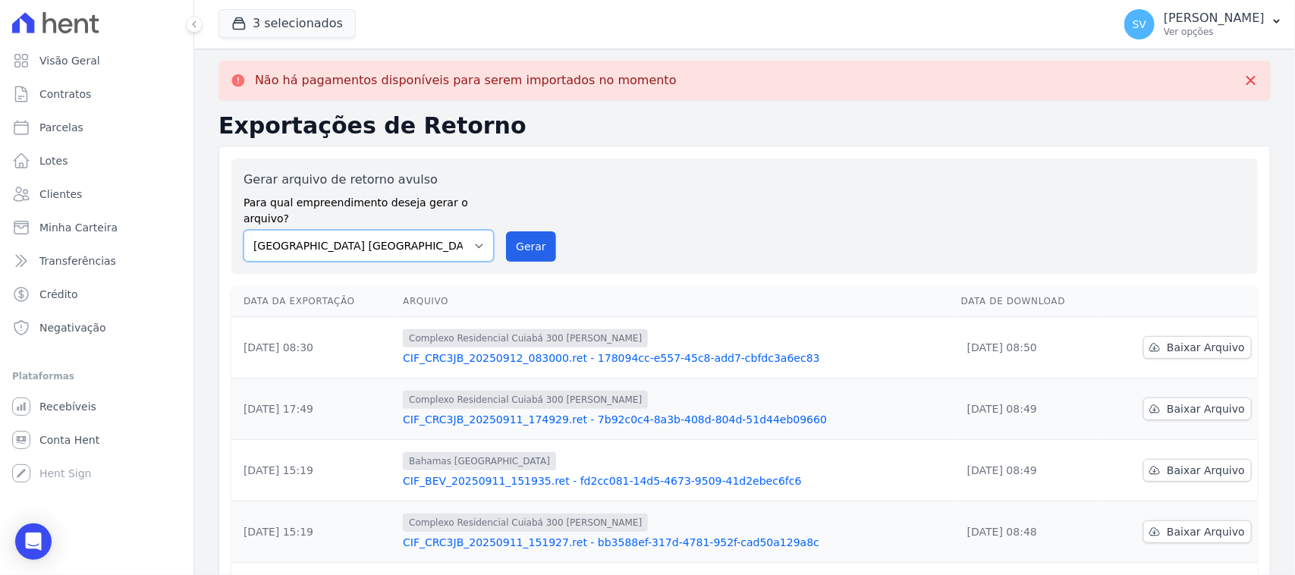
click at [473, 230] on select "BAHAMAS EAST VILLAGE COMPLEXO RESIDENCIAL CUIABÁ 300 - JOÃO DE BARRO IBIZA RESI…" at bounding box center [369, 246] width 250 height 32
select select "a999329b-d322-46c5-b2df-9163b092fb9b"
click at [244, 230] on select "BAHAMAS EAST VILLAGE COMPLEXO RESIDENCIAL CUIABÁ 300 - JOÃO DE BARRO IBIZA RESI…" at bounding box center [369, 246] width 250 height 32
click at [518, 237] on button "Gerar" at bounding box center [531, 246] width 50 height 30
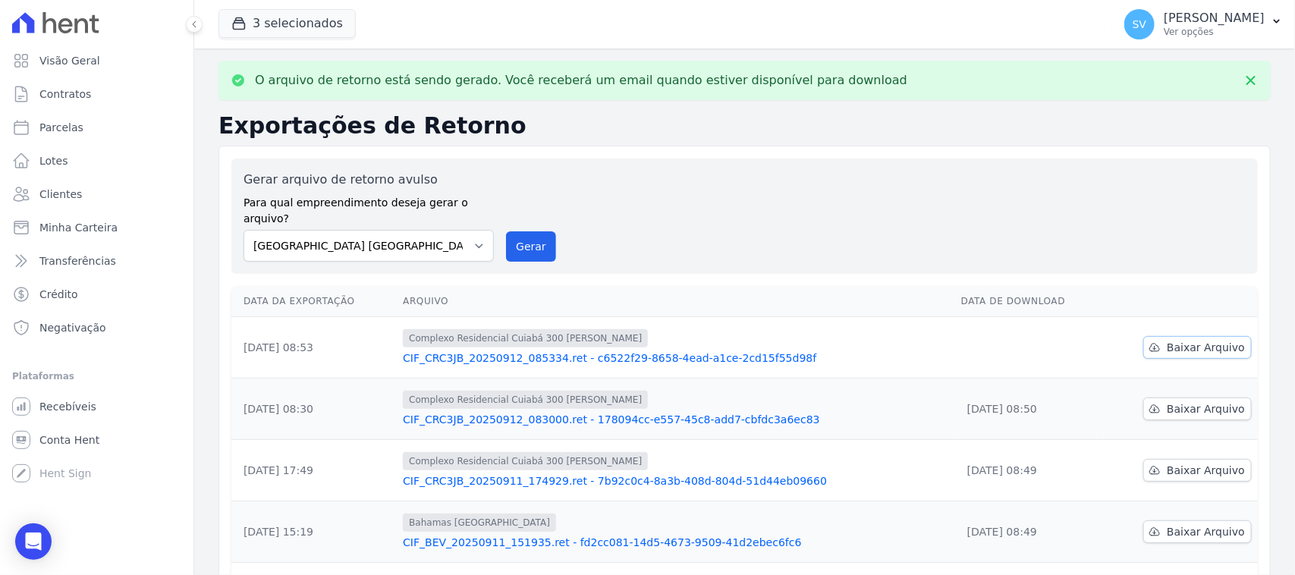
click at [1167, 340] on span "Baixar Arquivo" at bounding box center [1206, 347] width 78 height 15
click at [1181, 340] on span "Baixar Arquivo" at bounding box center [1206, 347] width 78 height 15
click at [1169, 340] on span "Baixar Arquivo" at bounding box center [1206, 347] width 78 height 15
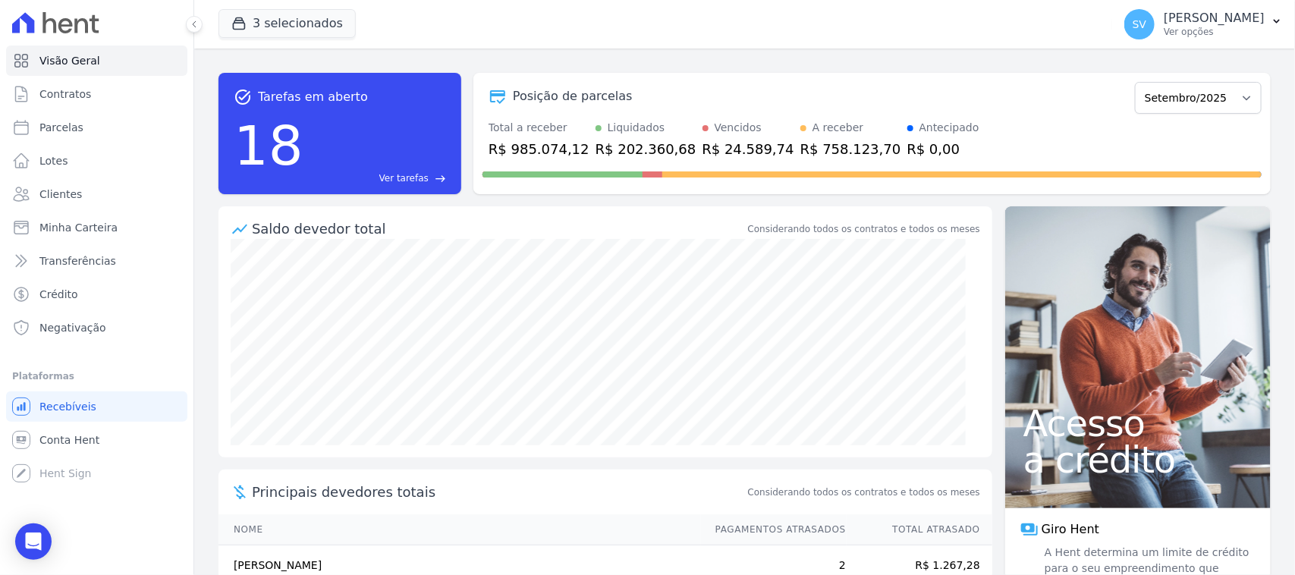
drag, startPoint x: 1123, startPoint y: 33, endPoint x: 1290, endPoint y: 203, distance: 238.2
click at [1164, 34] on p "Ver opções" at bounding box center [1214, 32] width 101 height 12
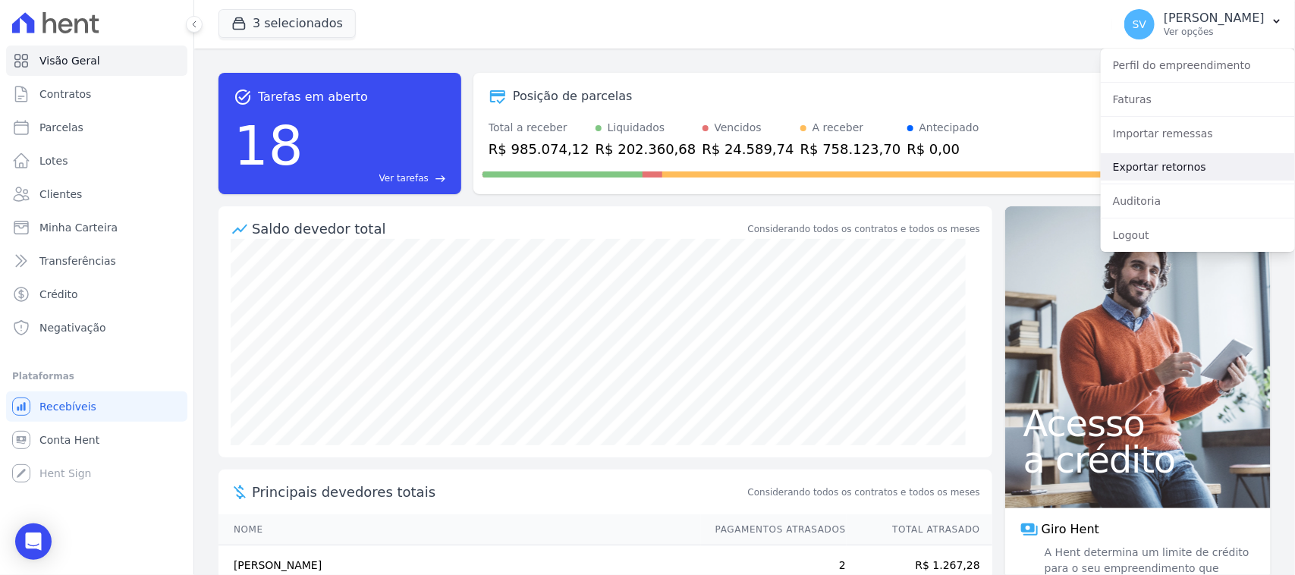
click at [1157, 158] on link "Exportar retornos" at bounding box center [1198, 166] width 194 height 27
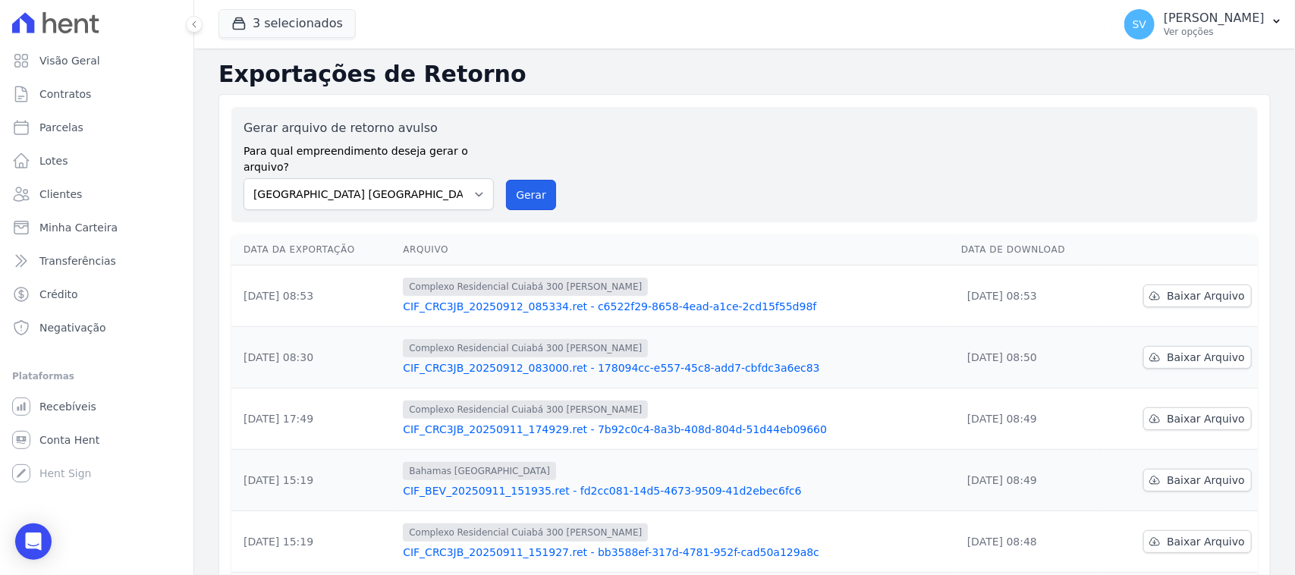
drag, startPoint x: 543, startPoint y: 182, endPoint x: 716, endPoint y: 156, distance: 174.3
click at [541, 186] on button "Gerar" at bounding box center [531, 195] width 50 height 30
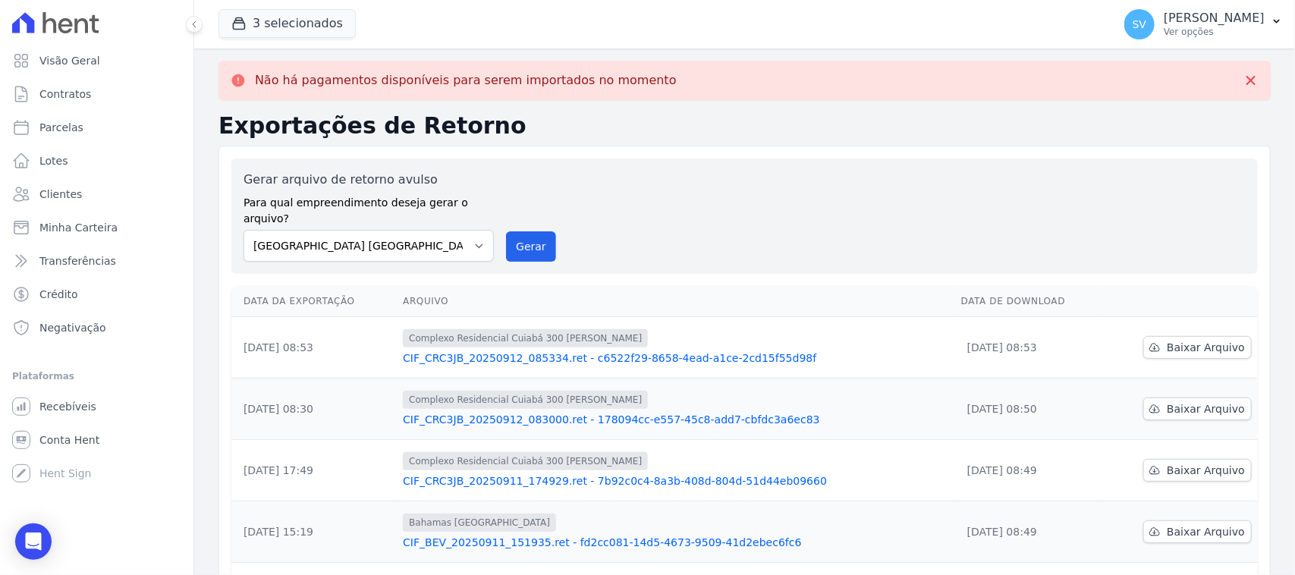
drag, startPoint x: 1034, startPoint y: 323, endPoint x: 1106, endPoint y: 319, distance: 71.5
click at [918, 323] on tr "12/09/2025, 08:53 Complexo Residencial Cuiabá 300 João De Barro CIF_CRC3JB_2025…" at bounding box center [744, 347] width 1027 height 61
click at [1187, 340] on span "Baixar Arquivo" at bounding box center [1206, 347] width 78 height 15
click at [1190, 340] on span "Baixar Arquivo" at bounding box center [1206, 347] width 78 height 15
drag, startPoint x: 1239, startPoint y: 78, endPoint x: 1200, endPoint y: 168, distance: 98.2
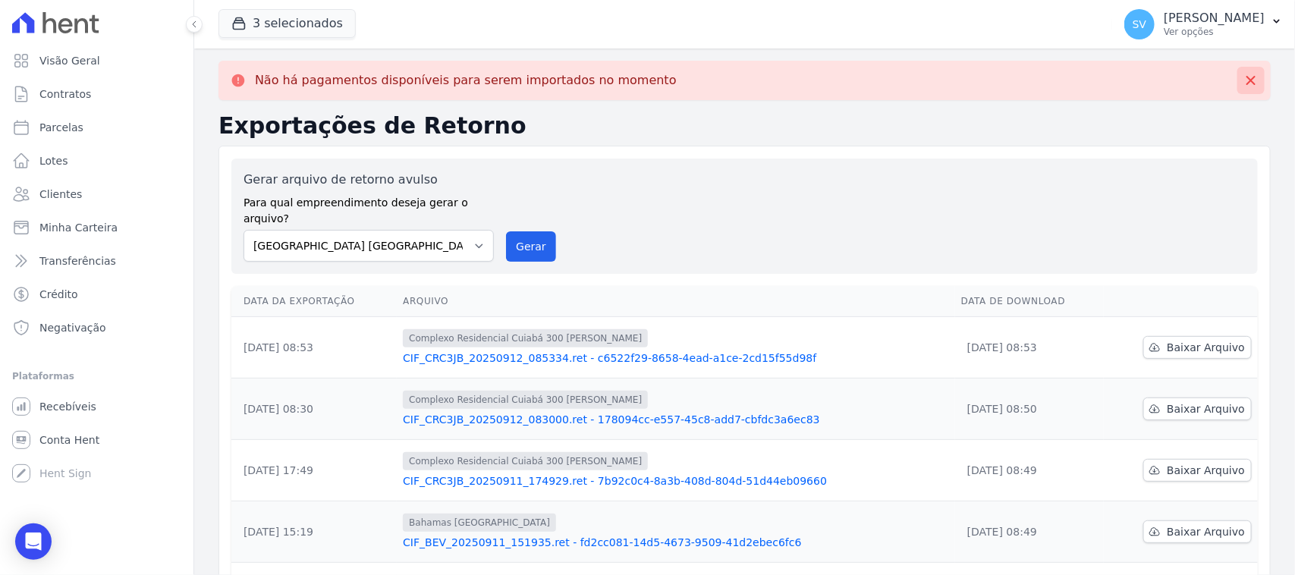
click at [1244, 80] on icon at bounding box center [1251, 80] width 15 height 15
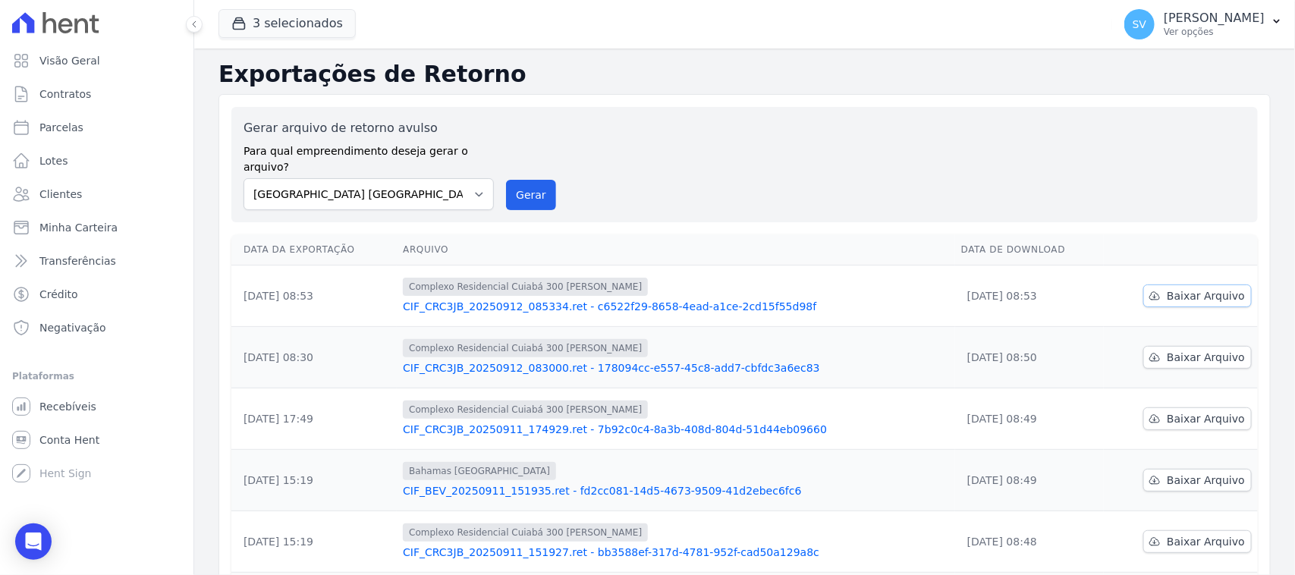
click at [1182, 288] on span "Baixar Arquivo" at bounding box center [1206, 295] width 78 height 15
click at [1176, 288] on span "Baixar Arquivo" at bounding box center [1206, 295] width 78 height 15
drag, startPoint x: 540, startPoint y: 175, endPoint x: 740, endPoint y: 153, distance: 200.8
click at [540, 180] on button "Gerar" at bounding box center [531, 195] width 50 height 30
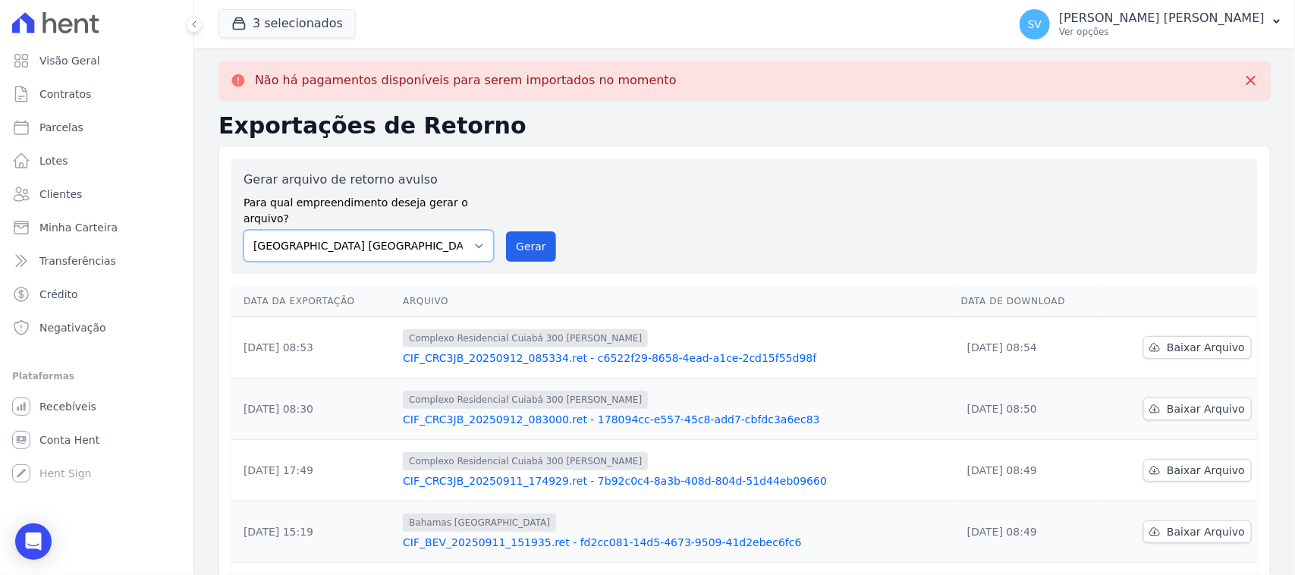
drag, startPoint x: 446, startPoint y: 222, endPoint x: 448, endPoint y: 245, distance: 22.9
click at [446, 230] on select "[GEOGRAPHIC_DATA] COMPLEXO RESIDENCIAL [GEOGRAPHIC_DATA] 300 - [PERSON_NAME][GE…" at bounding box center [369, 246] width 250 height 32
select select "a999329b-d322-46c5-b2df-9163b092fb9b"
click at [244, 230] on select "[GEOGRAPHIC_DATA] COMPLEXO RESIDENCIAL [GEOGRAPHIC_DATA] 300 - [PERSON_NAME][GE…" at bounding box center [369, 246] width 250 height 32
click at [536, 237] on button "Gerar" at bounding box center [531, 246] width 50 height 30
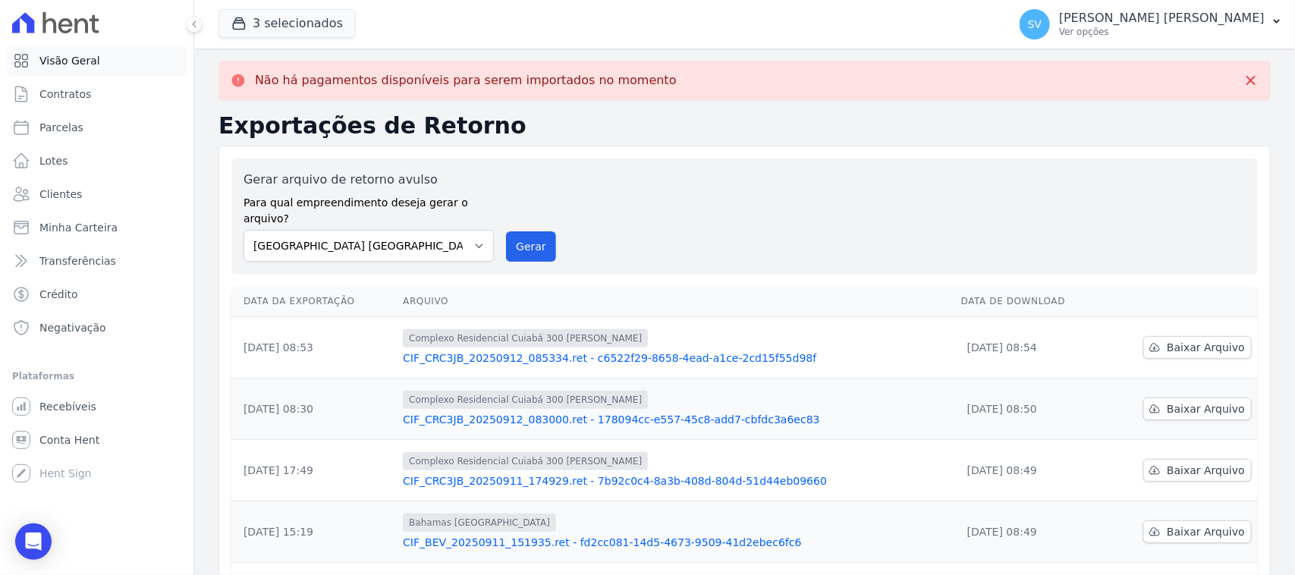
click at [100, 64] on link "Visão Geral" at bounding box center [96, 61] width 181 height 30
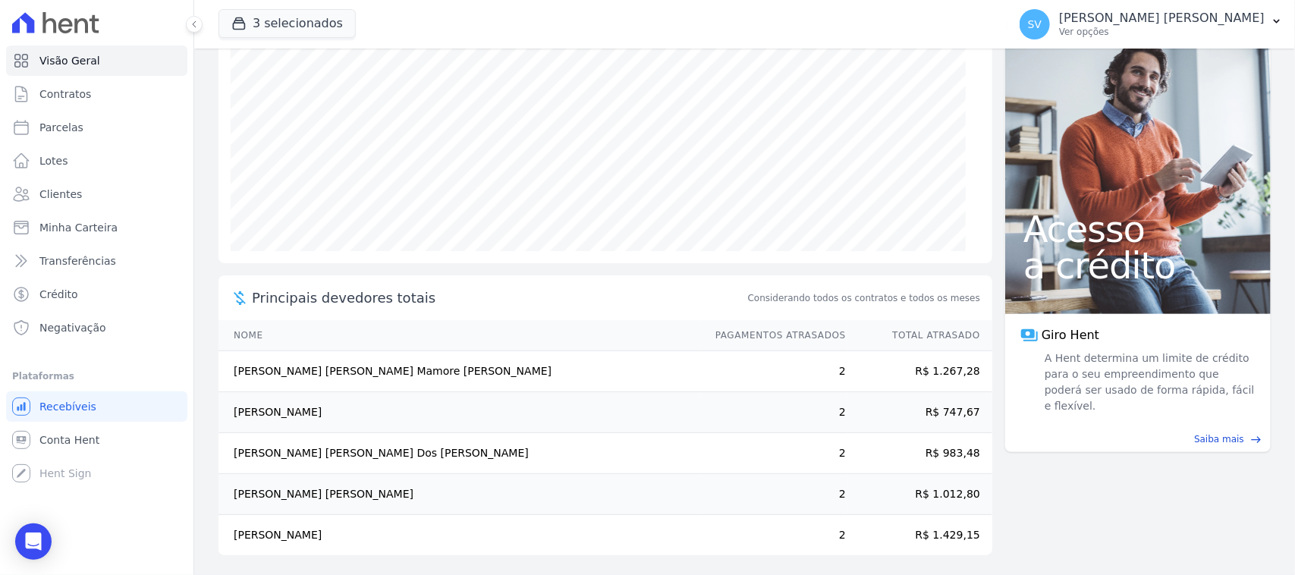
scroll to position [200, 0]
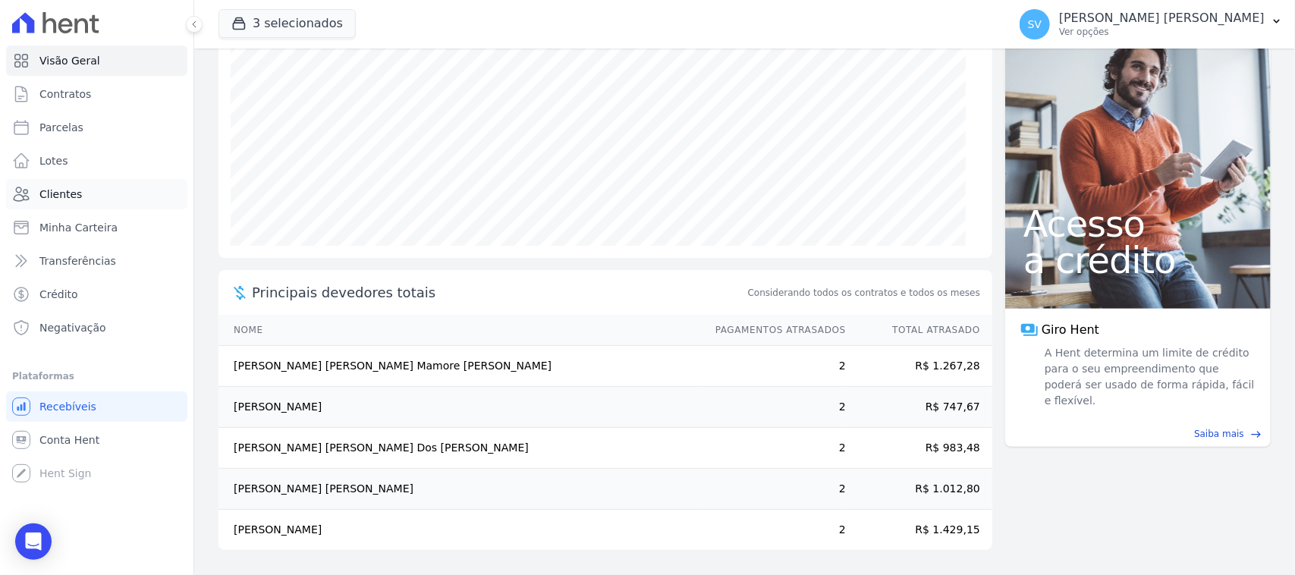
click at [123, 190] on link "Clientes" at bounding box center [96, 194] width 181 height 30
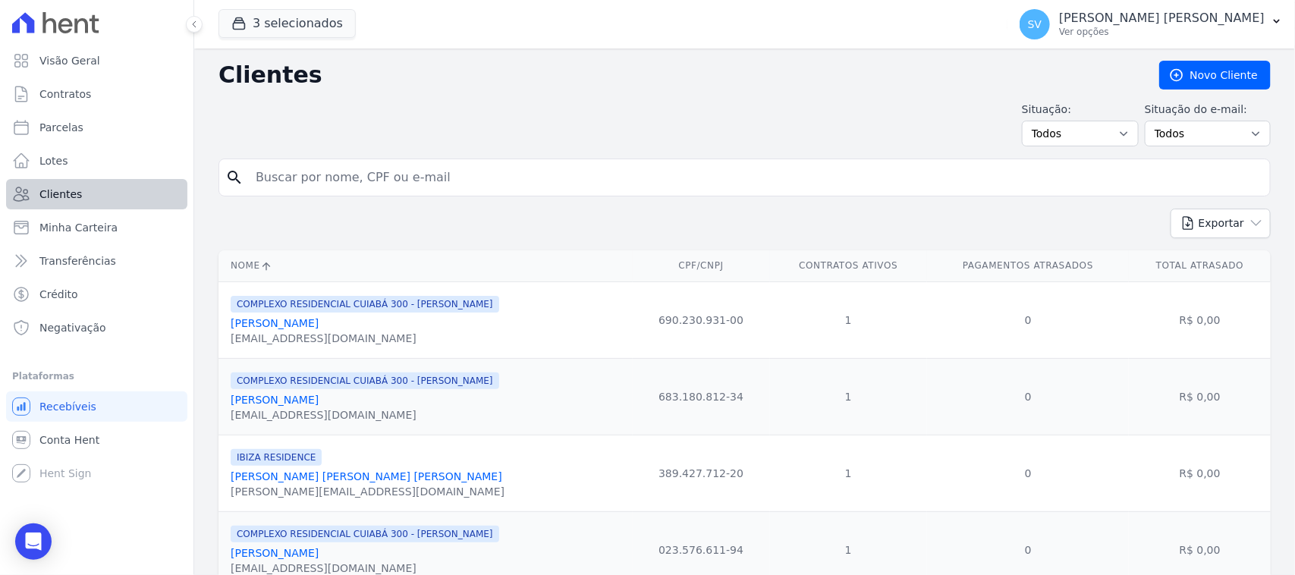
click at [91, 196] on link "Clientes" at bounding box center [96, 194] width 181 height 30
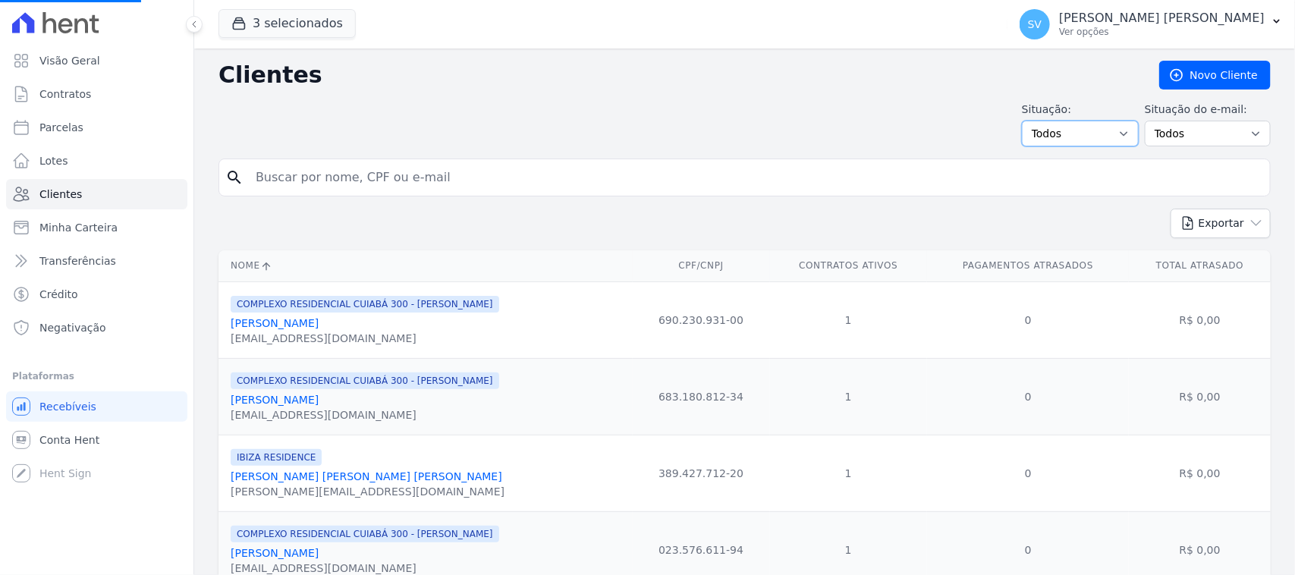
click at [1097, 123] on select "Todos Adimplentes Inadimplentes" at bounding box center [1080, 134] width 117 height 26
click at [1087, 127] on select "Todos Adimplentes Inadimplentes" at bounding box center [1080, 134] width 117 height 26
select select "overdue"
click at [1025, 121] on select "Todos Adimplentes Inadimplentes" at bounding box center [1080, 134] width 117 height 26
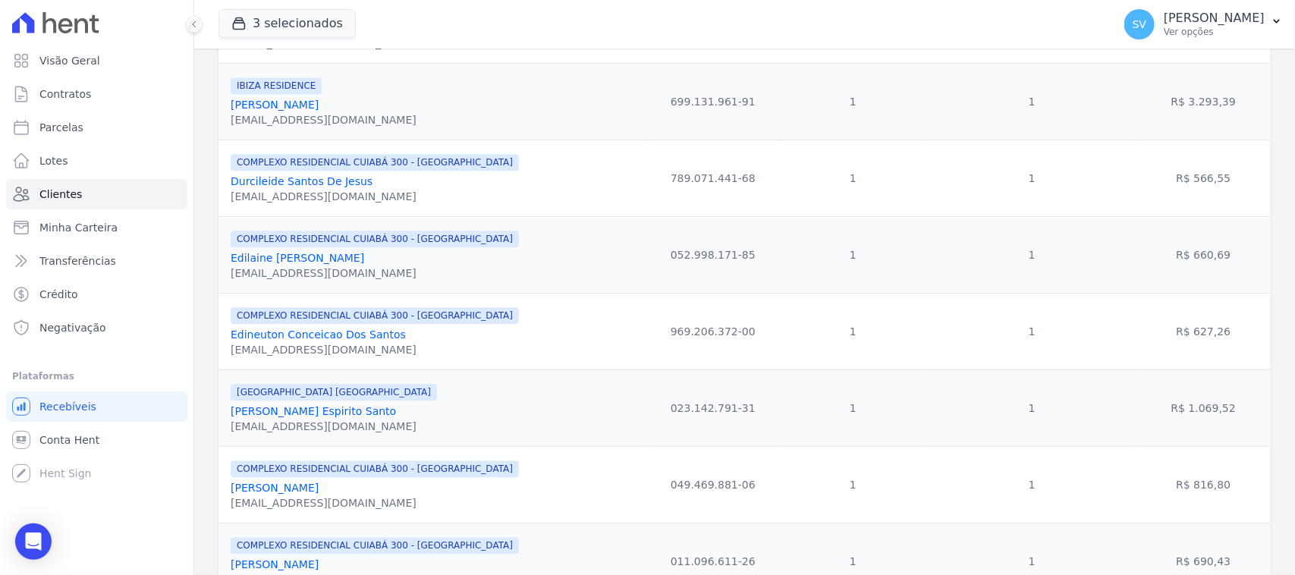
scroll to position [1713, 0]
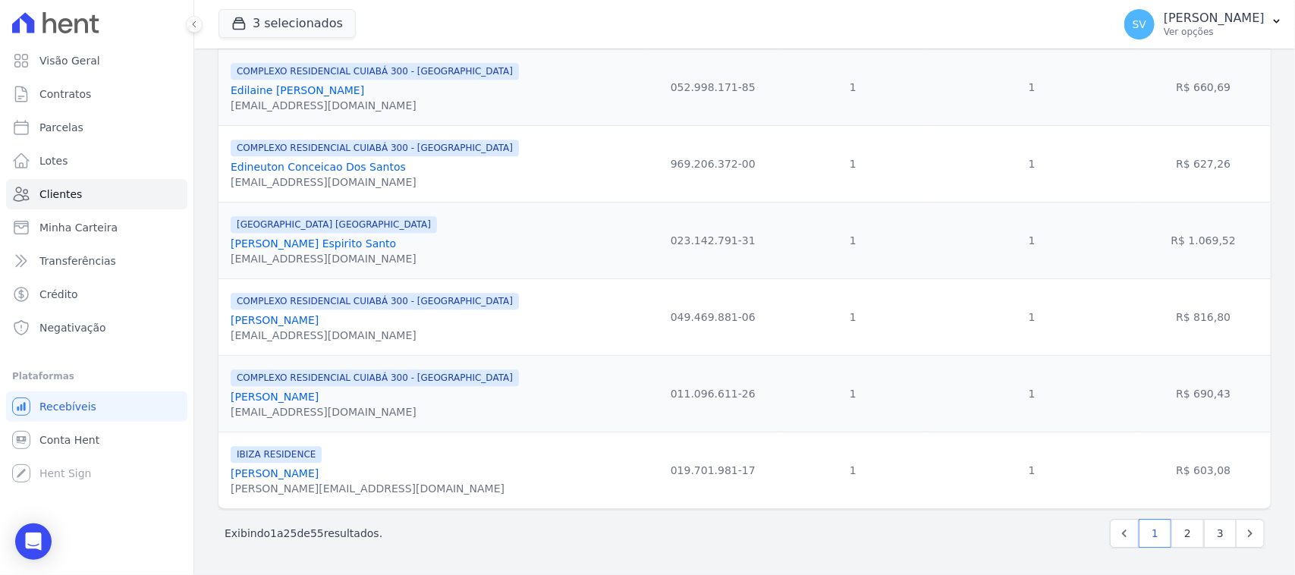
drag, startPoint x: 400, startPoint y: 471, endPoint x: 228, endPoint y: 474, distance: 171.5
click at [228, 474] on td "IBIZA RESIDENCE [PERSON_NAME] [PERSON_NAME][EMAIL_ADDRESS][DOMAIN_NAME]" at bounding box center [433, 470] width 429 height 77
copy link "[PERSON_NAME]"
click at [1177, 525] on link "2" at bounding box center [1188, 533] width 33 height 29
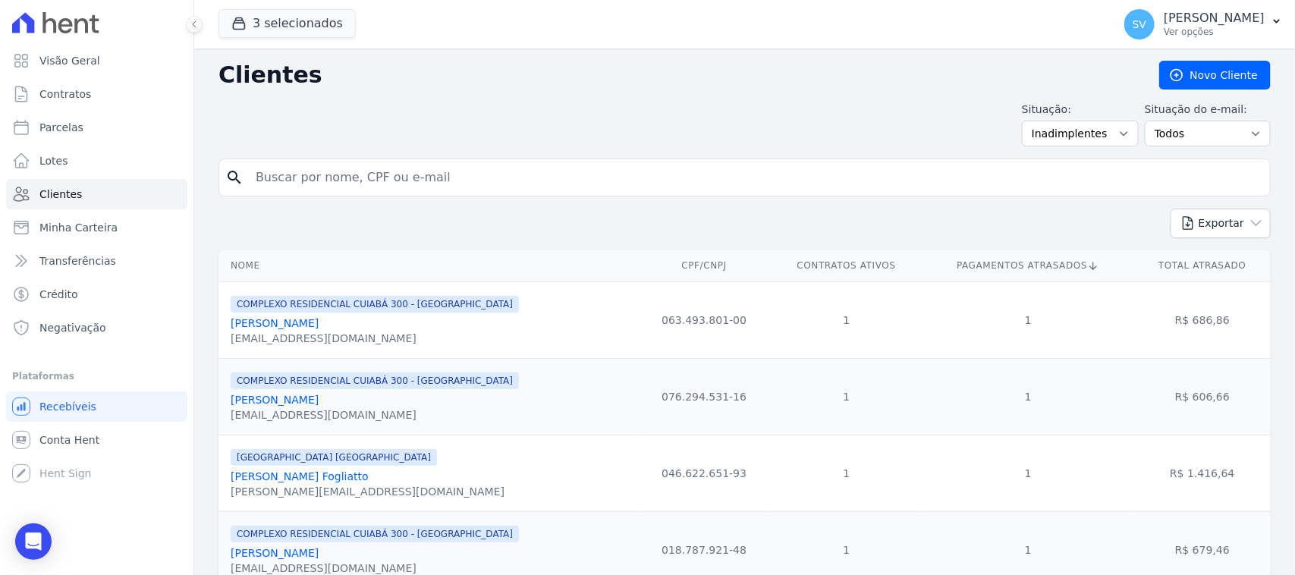
drag, startPoint x: 349, startPoint y: 328, endPoint x: 210, endPoint y: 334, distance: 139.0
click at [294, 230] on div "Exportar PDF CSV Dimob 2024" at bounding box center [745, 230] width 1052 height 42
drag, startPoint x: 224, startPoint y: 328, endPoint x: 316, endPoint y: 334, distance: 92.0
click at [334, 332] on td "COMPLEXO RESIDENCIAL CUIABÁ 300 - [GEOGRAPHIC_DATA] [PERSON_NAME] [EMAIL_ADDRES…" at bounding box center [429, 320] width 420 height 77
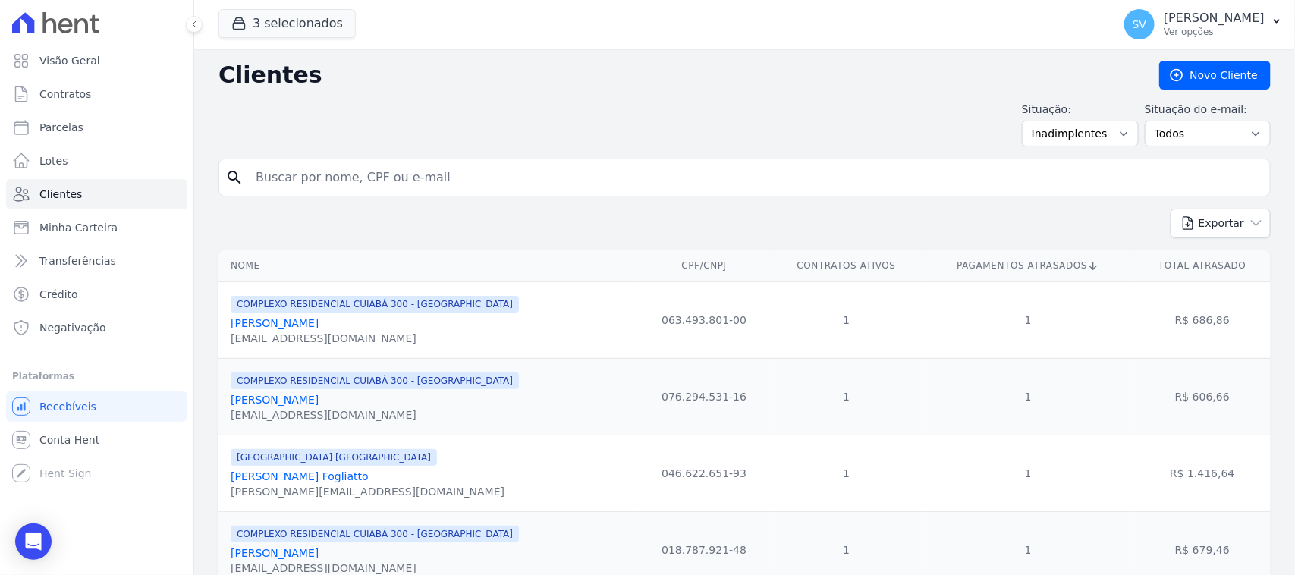
copy link "[PERSON_NAME]"
drag, startPoint x: 355, startPoint y: 395, endPoint x: 225, endPoint y: 411, distance: 131.5
click at [225, 410] on td "COMPLEXO RESIDENCIAL CUIABÁ 300 - [GEOGRAPHIC_DATA] [PERSON_NAME] [EMAIL_ADDRES…" at bounding box center [429, 396] width 420 height 77
drag, startPoint x: 224, startPoint y: 403, endPoint x: 383, endPoint y: 404, distance: 159.3
click at [383, 404] on td "COMPLEXO RESIDENCIAL CUIABÁ 300 - [GEOGRAPHIC_DATA] [PERSON_NAME] [EMAIL_ADDRES…" at bounding box center [429, 396] width 420 height 77
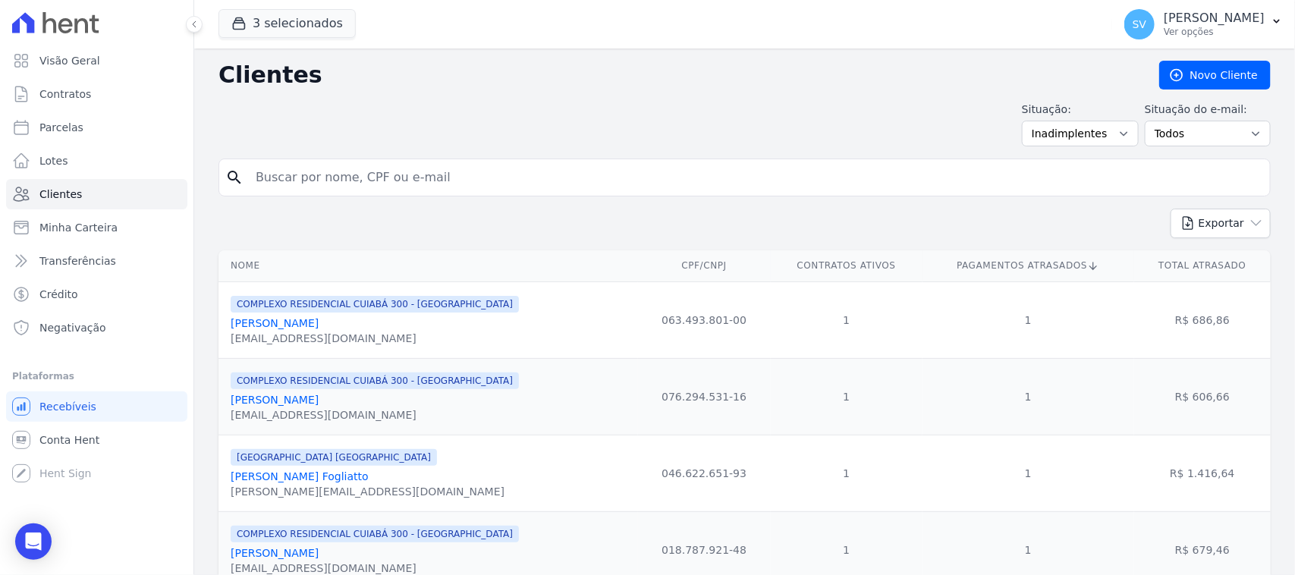
copy link "[PERSON_NAME]"
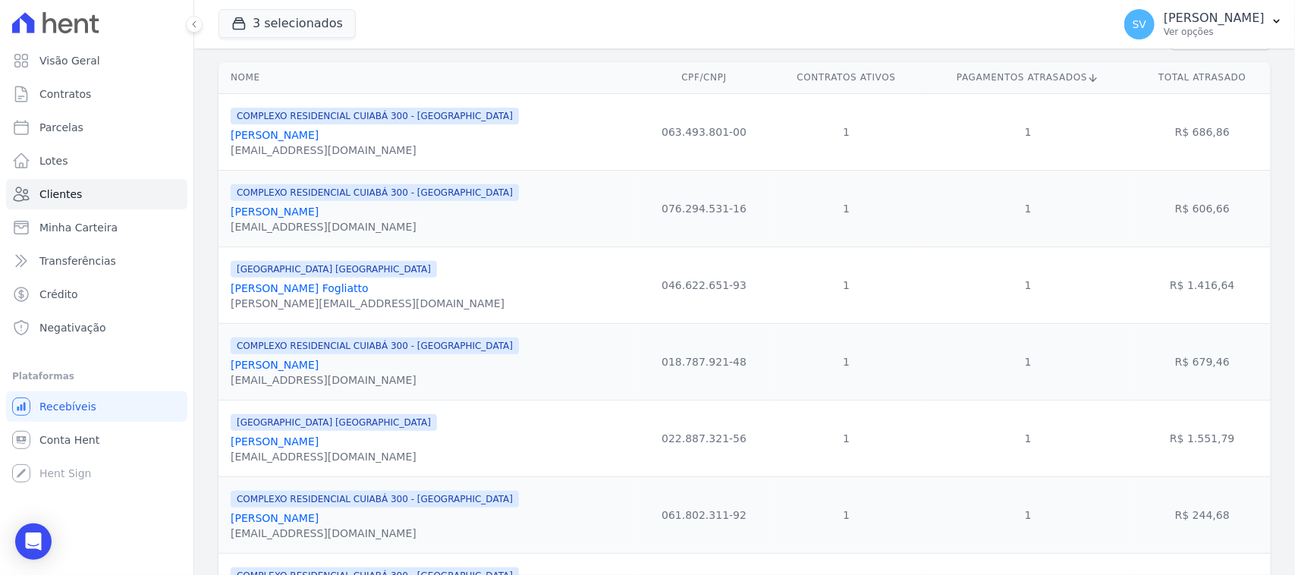
scroll to position [190, 0]
drag, startPoint x: 382, startPoint y: 289, endPoint x: 231, endPoint y: 294, distance: 150.3
click at [228, 288] on td "[GEOGRAPHIC_DATA] [GEOGRAPHIC_DATA] [PERSON_NAME] Fogliatto [PERSON_NAME][EMAIL…" at bounding box center [429, 283] width 420 height 77
copy link "[PERSON_NAME] Fogliatto"
drag, startPoint x: 359, startPoint y: 369, endPoint x: 228, endPoint y: 370, distance: 130.5
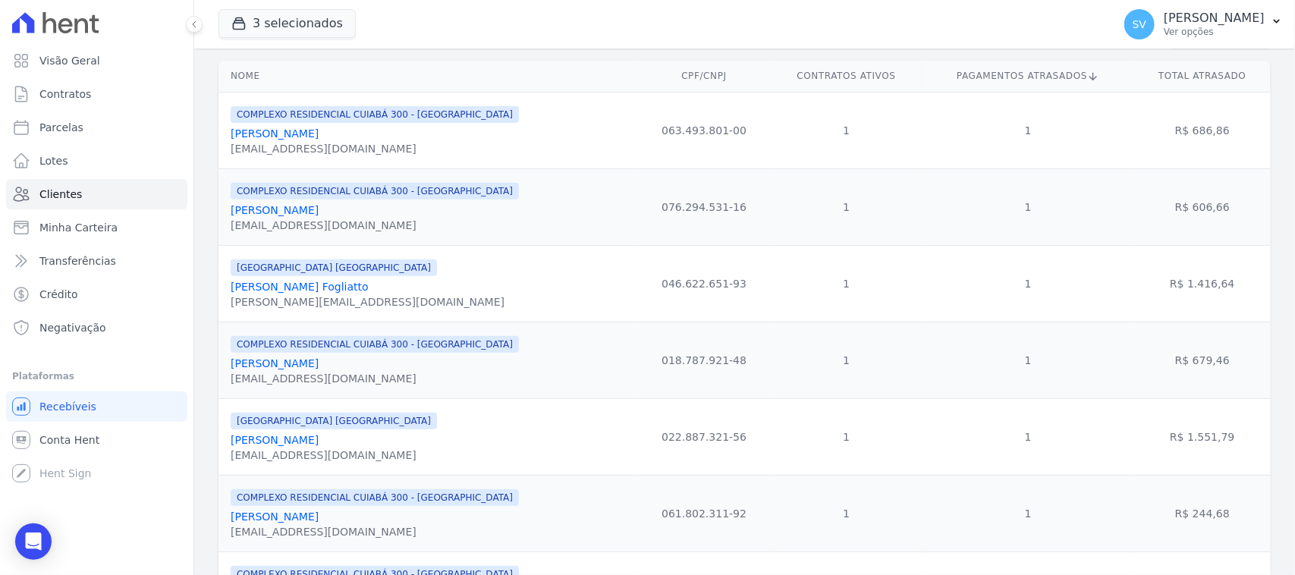
click at [228, 370] on td "COMPLEXO RESIDENCIAL CUIABÁ 300 - [GEOGRAPHIC_DATA] [PERSON_NAME] [EMAIL_ADDRES…" at bounding box center [429, 360] width 420 height 77
copy link "[PERSON_NAME]"
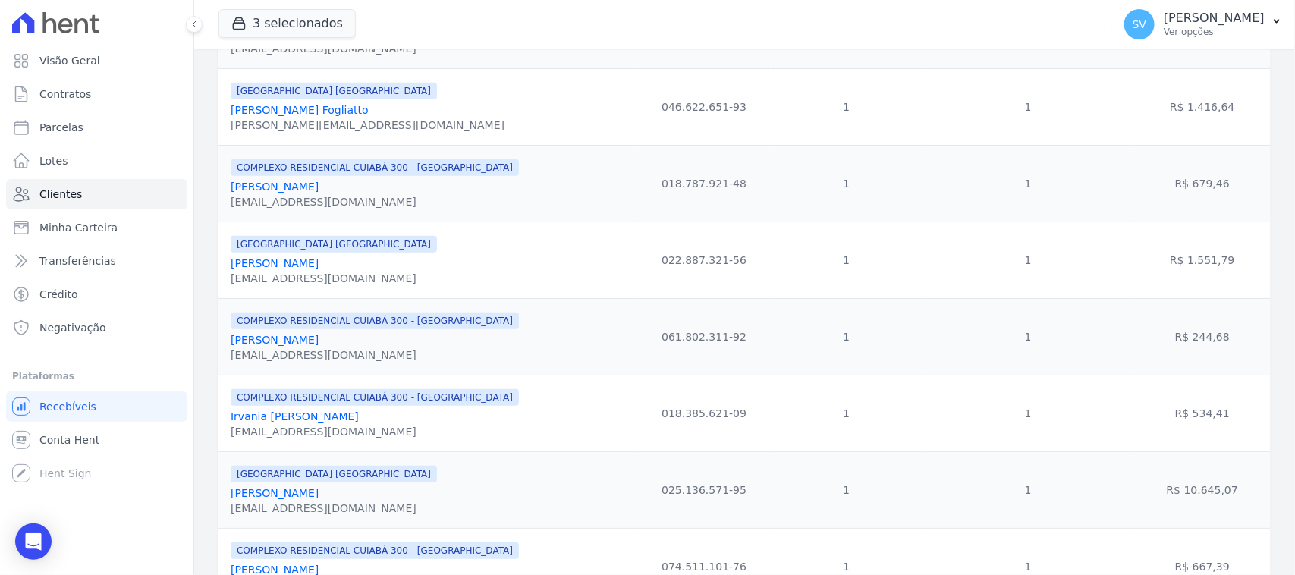
scroll to position [379, 0]
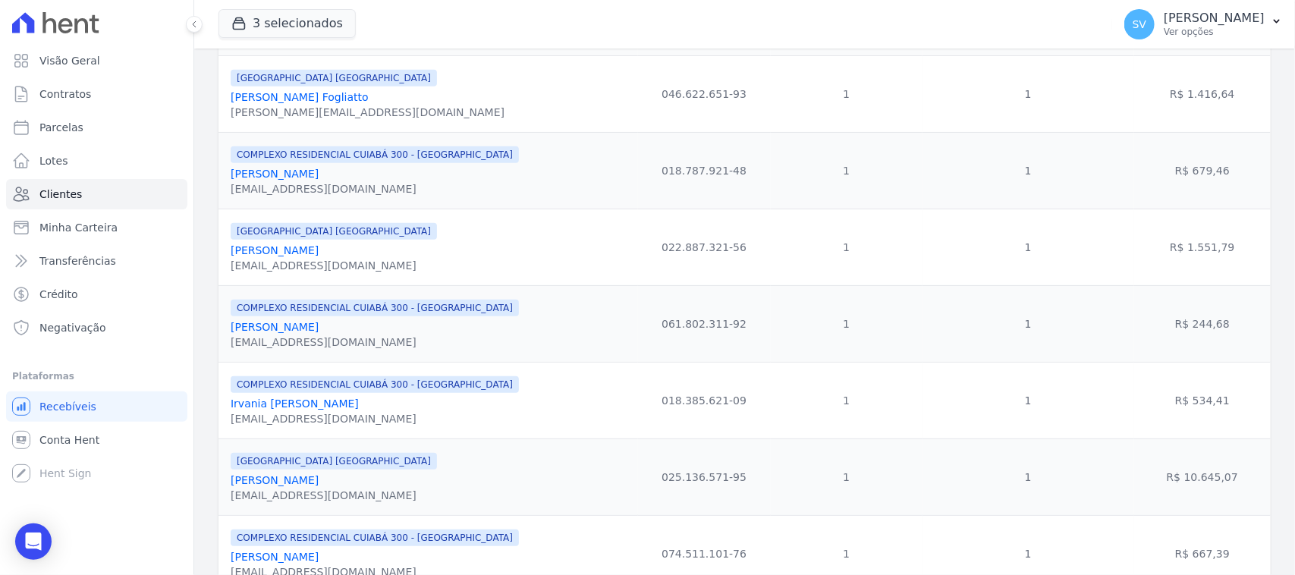
drag, startPoint x: 365, startPoint y: 256, endPoint x: 219, endPoint y: 247, distance: 146.8
click at [219, 247] on td "[GEOGRAPHIC_DATA] [GEOGRAPHIC_DATA] [PERSON_NAME] [EMAIL_ADDRESS][DOMAIN_NAME]" at bounding box center [429, 247] width 420 height 77
click at [377, 273] on div "[GEOGRAPHIC_DATA] [GEOGRAPHIC_DATA] [PERSON_NAME] [EMAIL_ADDRESS][DOMAIN_NAME]" at bounding box center [431, 248] width 401 height 52
drag, startPoint x: 355, startPoint y: 259, endPoint x: 228, endPoint y: 262, distance: 127.5
click at [222, 263] on td "[GEOGRAPHIC_DATA] [GEOGRAPHIC_DATA] [PERSON_NAME] [EMAIL_ADDRESS][DOMAIN_NAME]" at bounding box center [429, 247] width 420 height 77
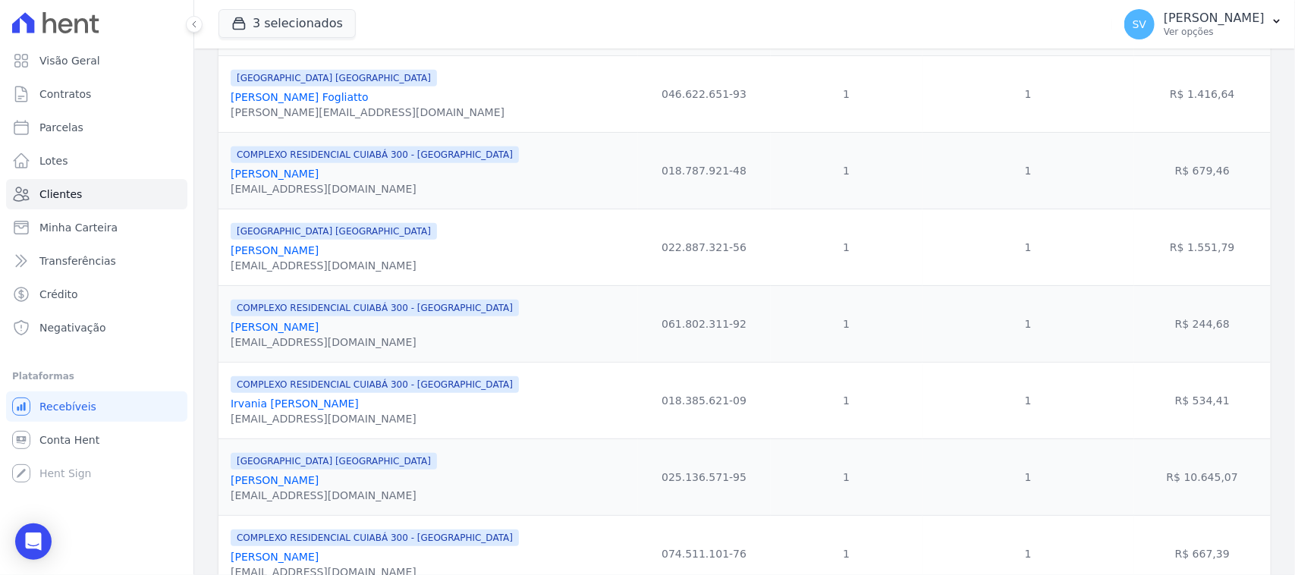
copy link "[PERSON_NAME]"
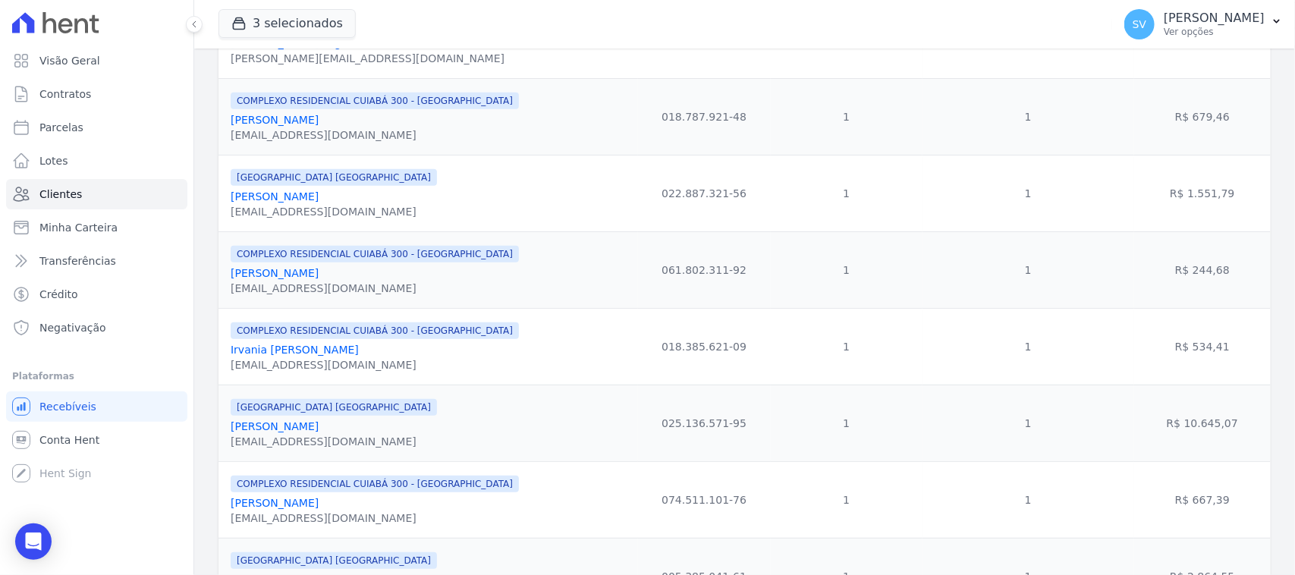
scroll to position [474, 0]
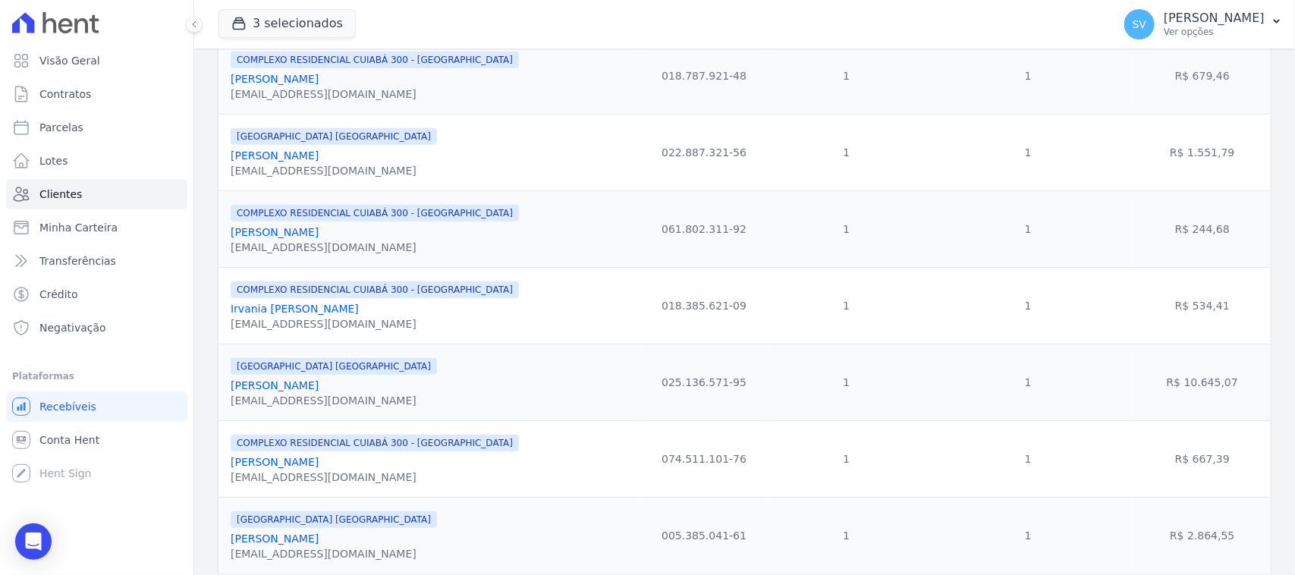
click at [319, 236] on link "[PERSON_NAME]" at bounding box center [275, 232] width 88 height 12
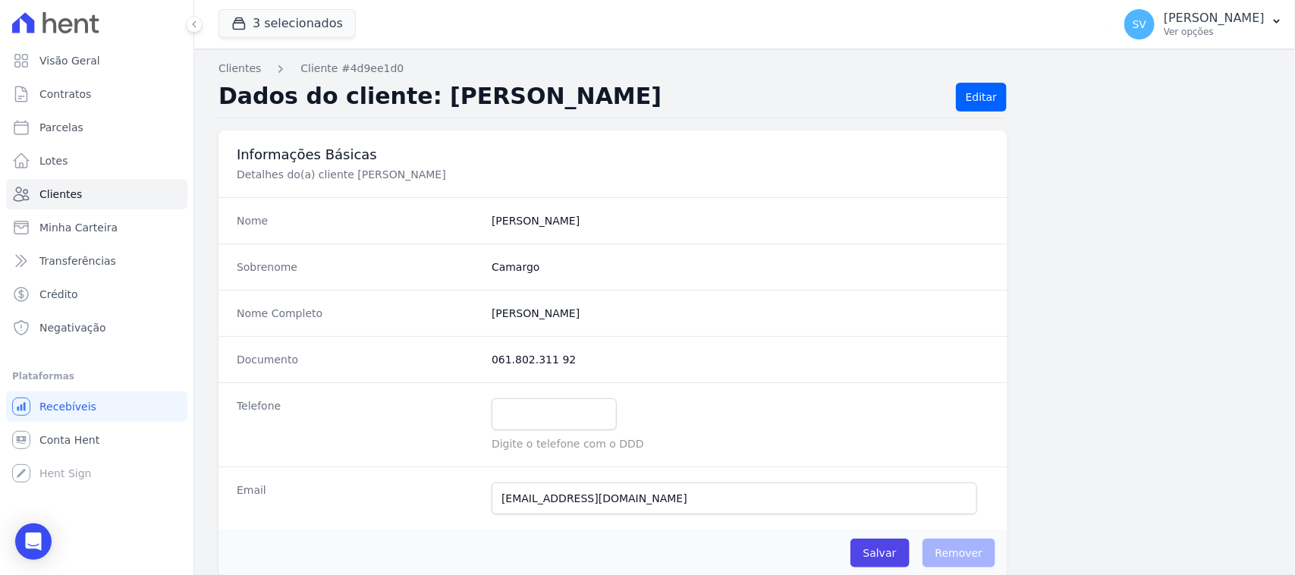
drag, startPoint x: 357, startPoint y: 233, endPoint x: 374, endPoint y: 233, distance: 17.5
click at [357, 235] on div "Nome [PERSON_NAME]" at bounding box center [613, 220] width 789 height 46
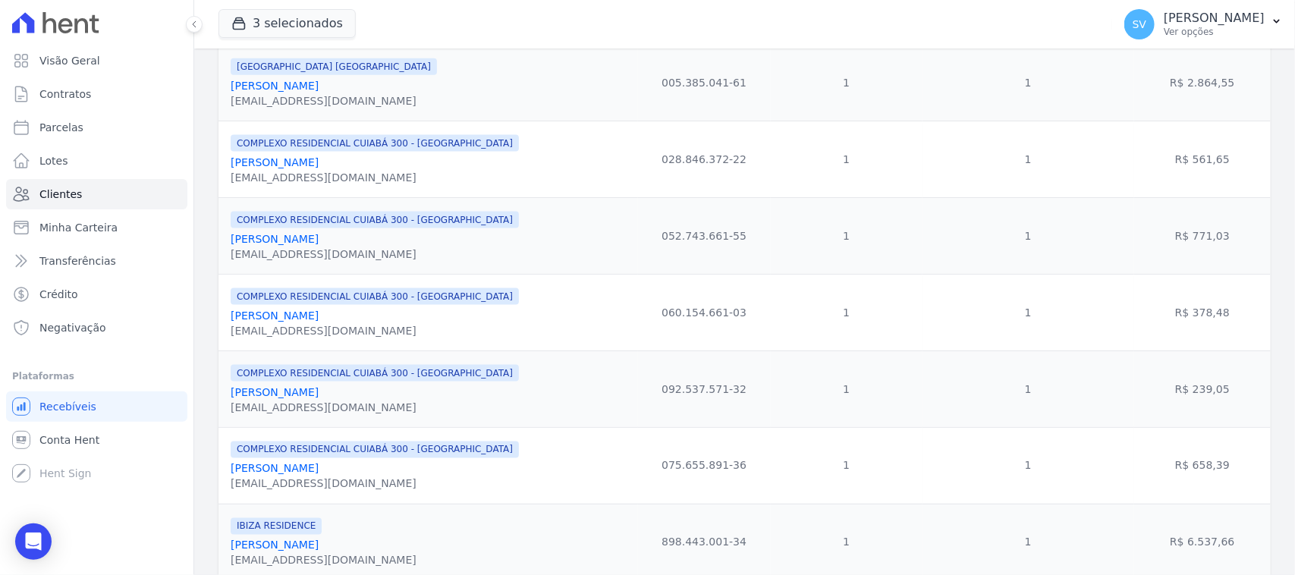
scroll to position [948, 0]
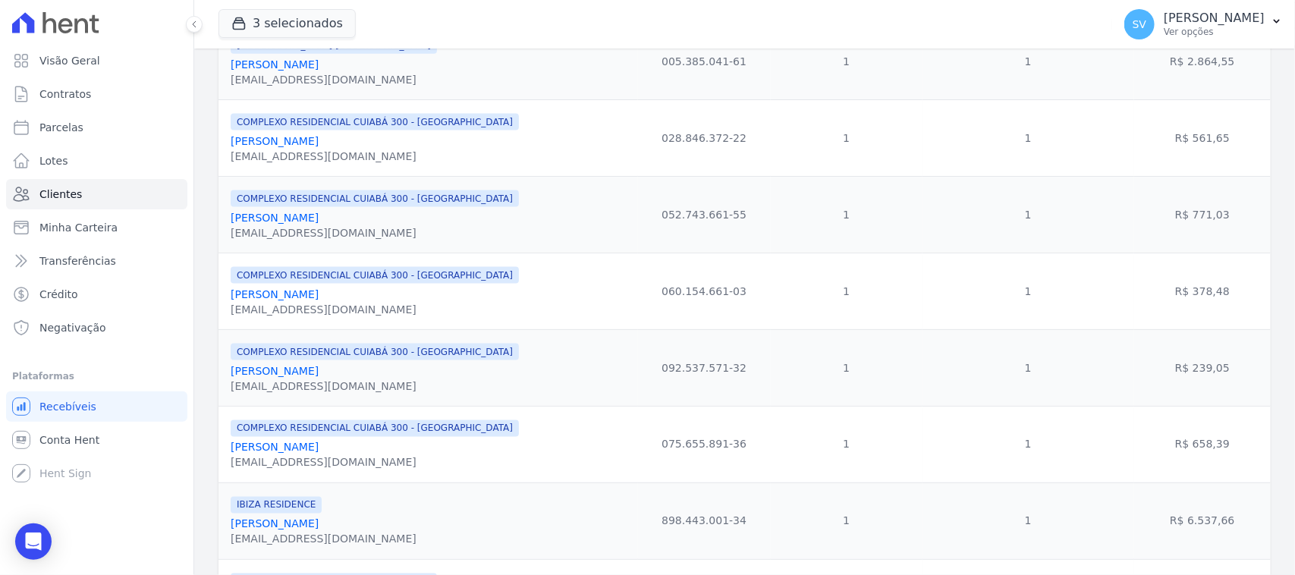
drag, startPoint x: 411, startPoint y: 387, endPoint x: 244, endPoint y: 379, distance: 167.9
click at [219, 385] on td "COMPLEXO RESIDENCIAL CUIABÁ 300 - [GEOGRAPHIC_DATA] [PERSON_NAME] [EMAIL_ADDRES…" at bounding box center [429, 367] width 420 height 77
copy link "[PERSON_NAME]"
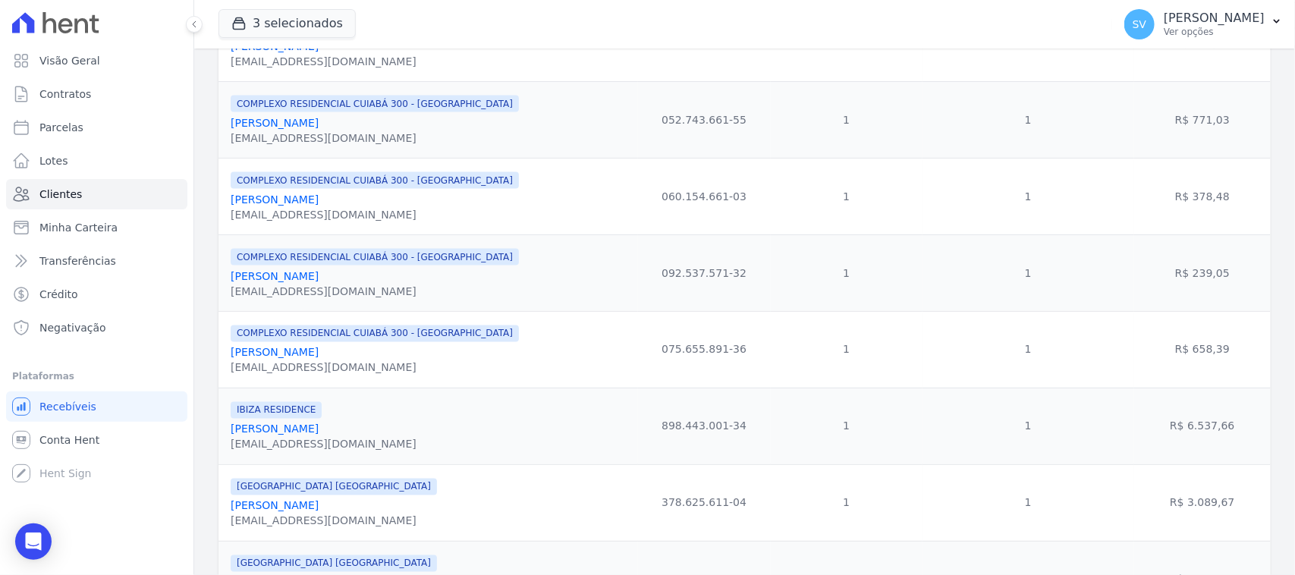
drag, startPoint x: 354, startPoint y: 364, endPoint x: 224, endPoint y: 369, distance: 129.8
click at [224, 369] on td "COMPLEXO RESIDENCIAL CUIABÁ 300 - [GEOGRAPHIC_DATA] [PERSON_NAME] [EMAIL_ADDRES…" at bounding box center [429, 349] width 420 height 77
copy link "[PERSON_NAME]"
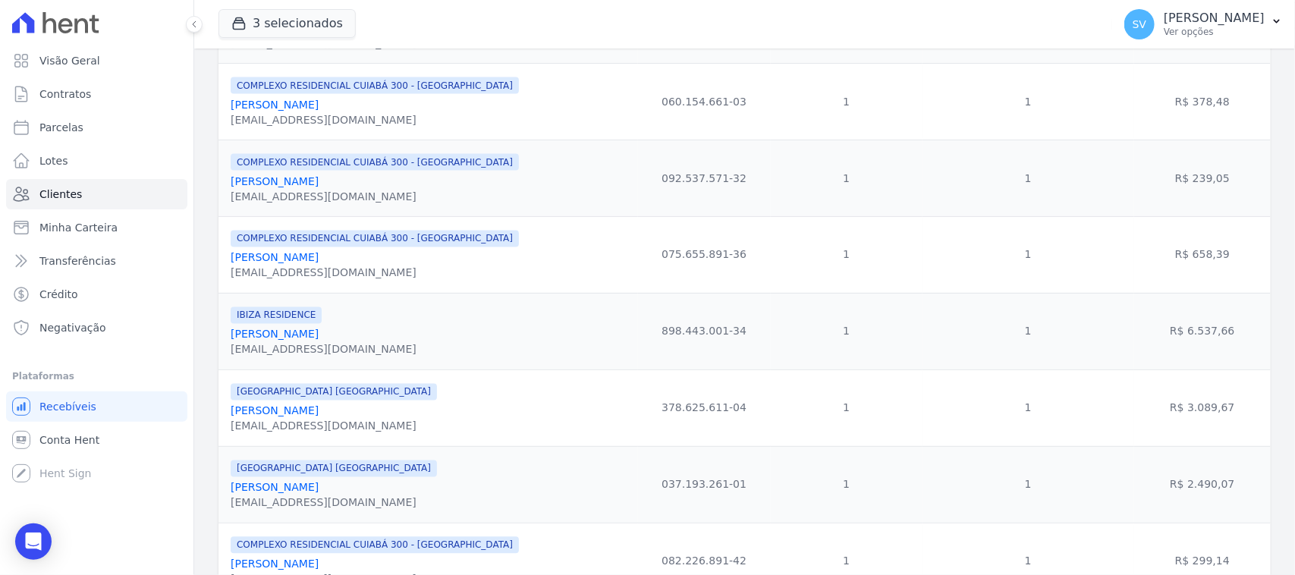
drag, startPoint x: 366, startPoint y: 350, endPoint x: 228, endPoint y: 346, distance: 138.1
click at [228, 346] on td "IBIZA RESIDENCE [PERSON_NAME] [EMAIL_ADDRESS][DOMAIN_NAME]" at bounding box center [429, 331] width 420 height 77
copy link "[PERSON_NAME]"
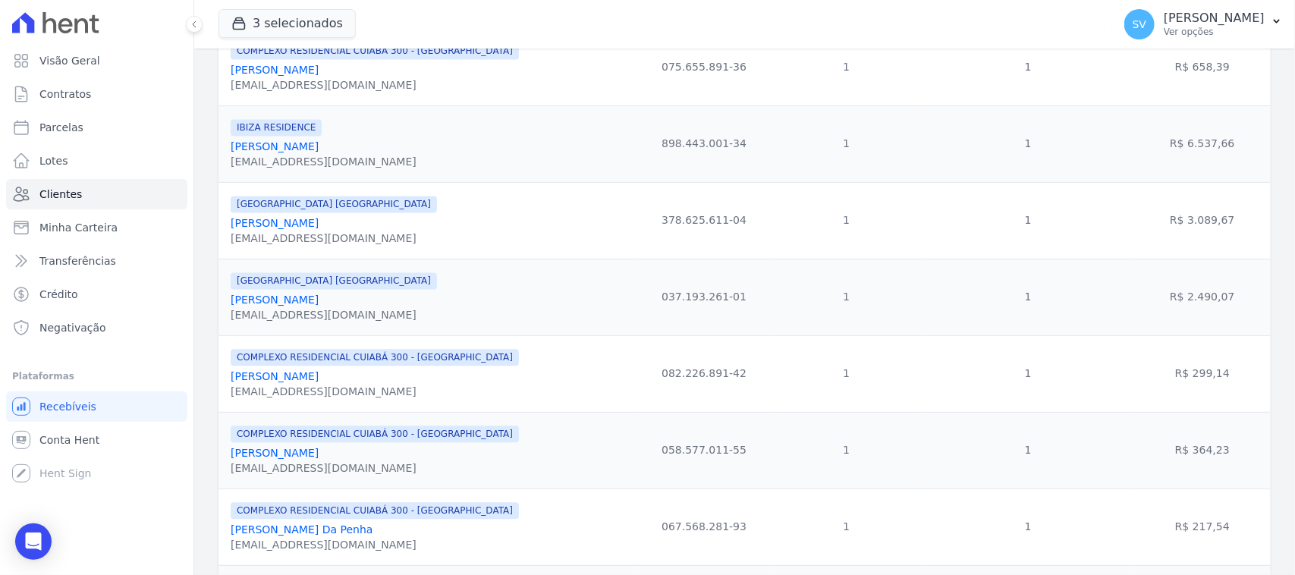
scroll to position [1328, 0]
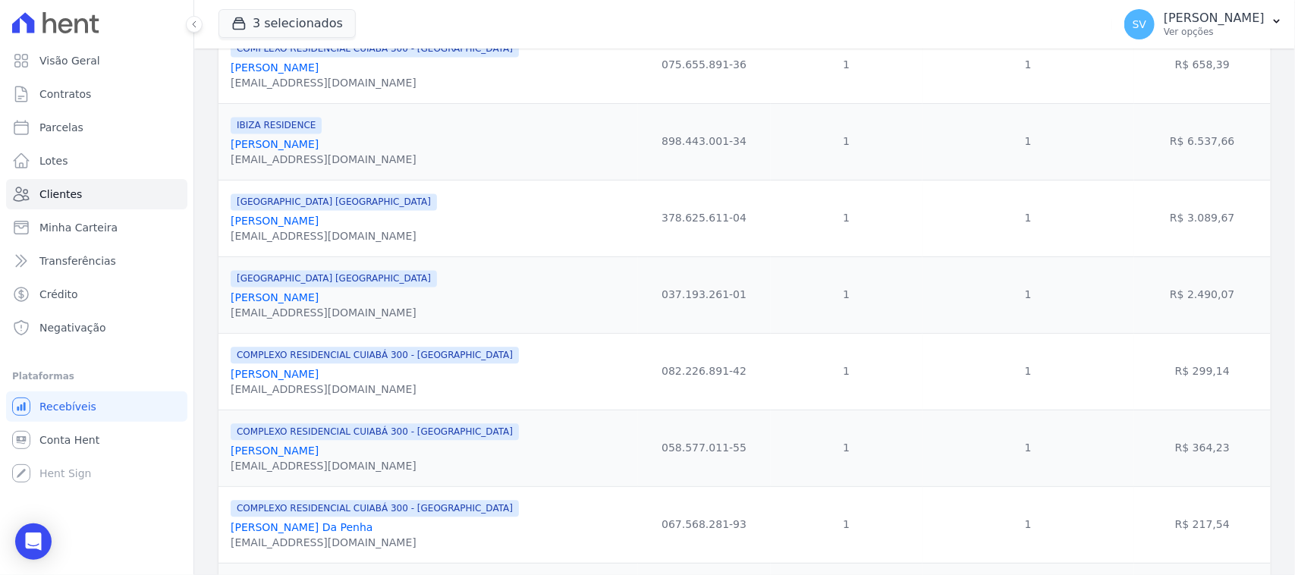
drag, startPoint x: 342, startPoint y: 234, endPoint x: 270, endPoint y: 244, distance: 72.9
click at [221, 237] on td "[GEOGRAPHIC_DATA] [GEOGRAPHIC_DATA] [PERSON_NAME] [EMAIL_ADDRESS][DOMAIN_NAME]" at bounding box center [429, 218] width 420 height 77
copy link "[PERSON_NAME]"
drag, startPoint x: 363, startPoint y: 315, endPoint x: 230, endPoint y: 319, distance: 132.8
click at [219, 316] on td "[GEOGRAPHIC_DATA] [GEOGRAPHIC_DATA] [PERSON_NAME] [EMAIL_ADDRESS][DOMAIN_NAME]" at bounding box center [429, 294] width 420 height 77
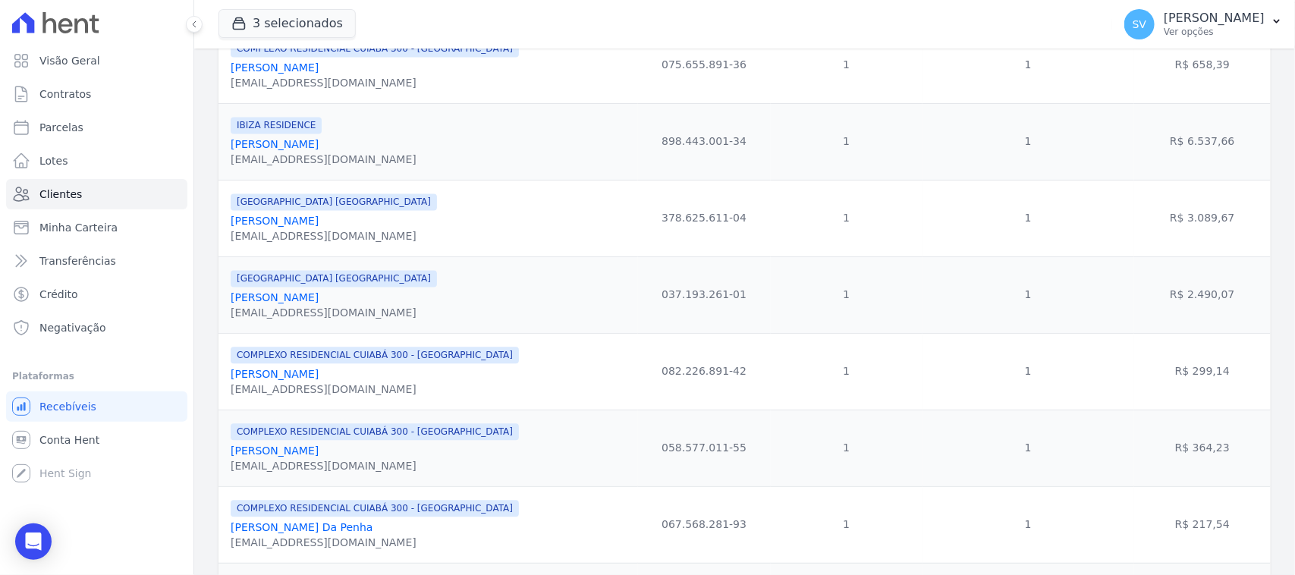
drag, startPoint x: 373, startPoint y: 400, endPoint x: 249, endPoint y: 392, distance: 123.9
click at [232, 382] on div "[PERSON_NAME]" at bounding box center [375, 374] width 288 height 15
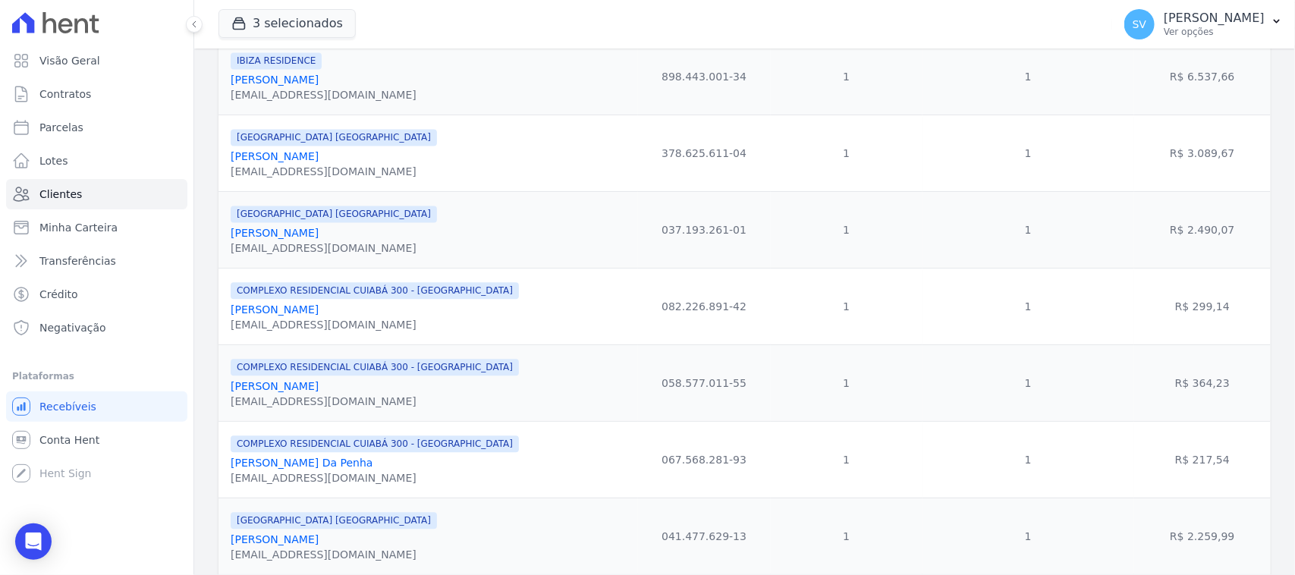
scroll to position [1518, 0]
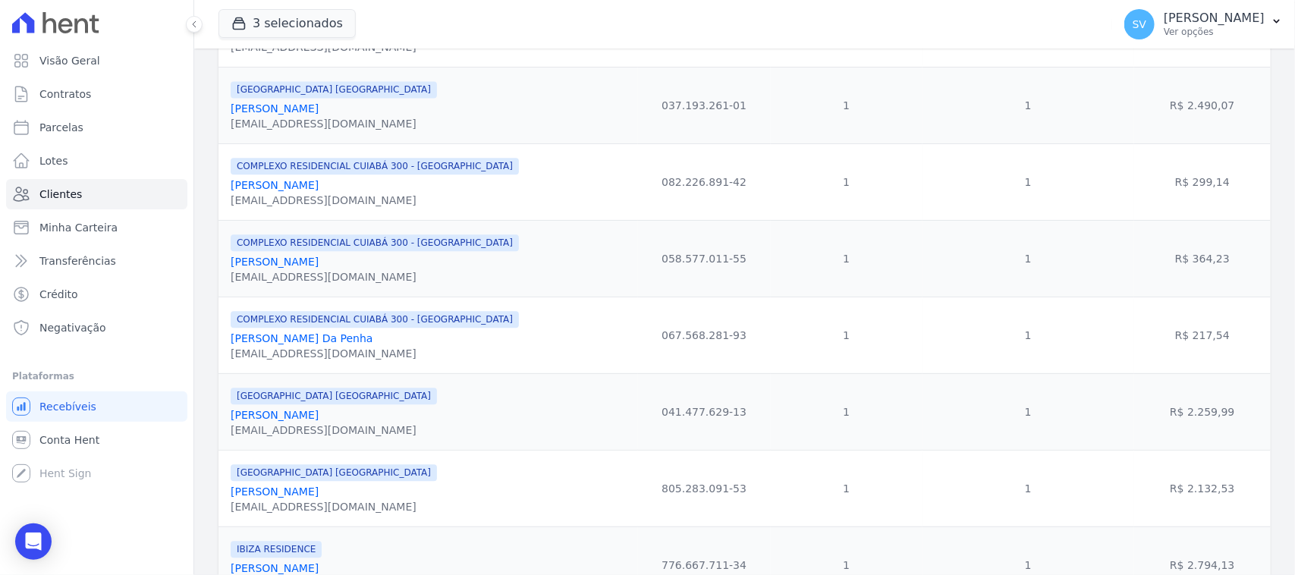
drag, startPoint x: 330, startPoint y: 283, endPoint x: 222, endPoint y: 290, distance: 108.0
click at [222, 288] on td "COMPLEXO RESIDENCIAL CUIABÁ 300 - [GEOGRAPHIC_DATA] [PERSON_NAME] [EMAIL_ADDRES…" at bounding box center [429, 258] width 420 height 77
click at [351, 346] on div "[PERSON_NAME] Da Penha" at bounding box center [375, 338] width 288 height 15
drag, startPoint x: 351, startPoint y: 360, endPoint x: 222, endPoint y: 357, distance: 129.8
click at [222, 357] on td "COMPLEXO RESIDENCIAL CUIABÁ 300 - [GEOGRAPHIC_DATA] Rony Bispo Da Penha [EMAIL_…" at bounding box center [429, 335] width 420 height 77
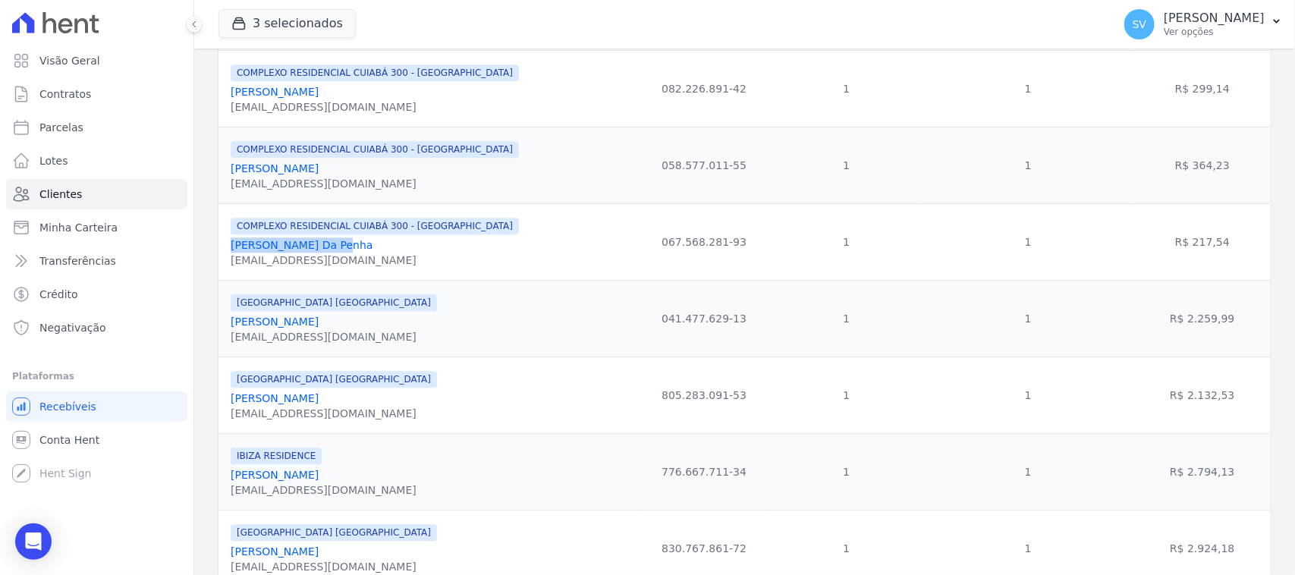
scroll to position [1707, 0]
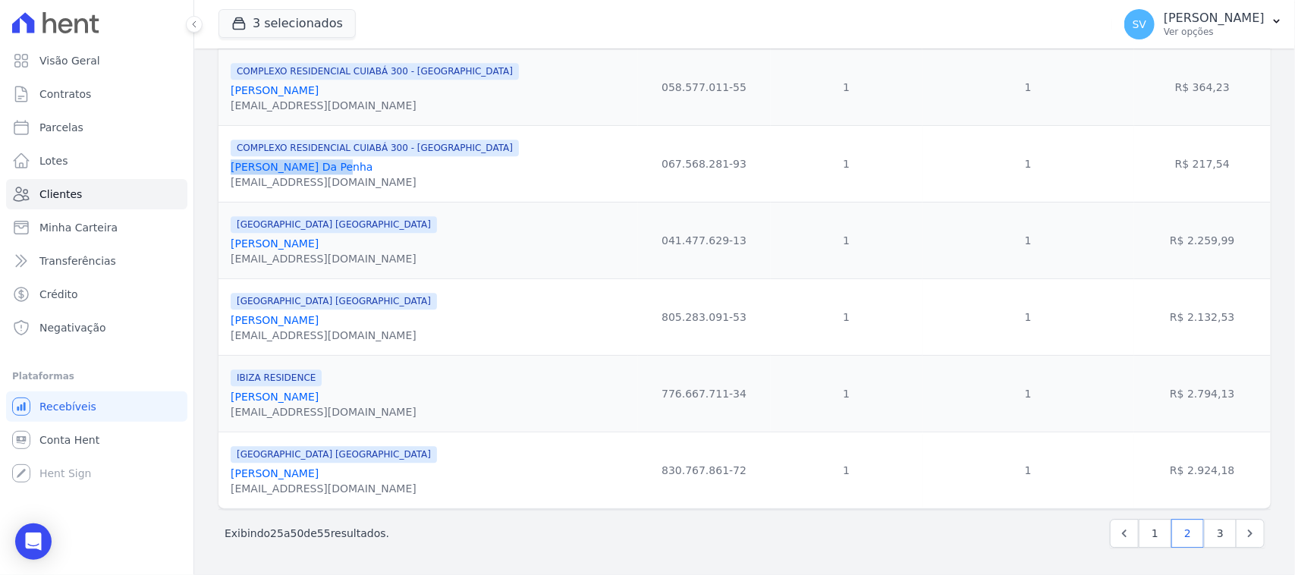
drag, startPoint x: 422, startPoint y: 244, endPoint x: 252, endPoint y: 245, distance: 170.0
click at [231, 247] on div "[GEOGRAPHIC_DATA] [GEOGRAPHIC_DATA] [PERSON_NAME] [EMAIL_ADDRESS][DOMAIN_NAME]" at bounding box center [431, 241] width 401 height 52
drag, startPoint x: 357, startPoint y: 327, endPoint x: 244, endPoint y: 327, distance: 113.1
click at [222, 326] on td "[GEOGRAPHIC_DATA] [GEOGRAPHIC_DATA] [PERSON_NAME] [EMAIL_ADDRESS][DOMAIN_NAME]" at bounding box center [429, 316] width 420 height 77
drag, startPoint x: 392, startPoint y: 385, endPoint x: 370, endPoint y: 416, distance: 37.5
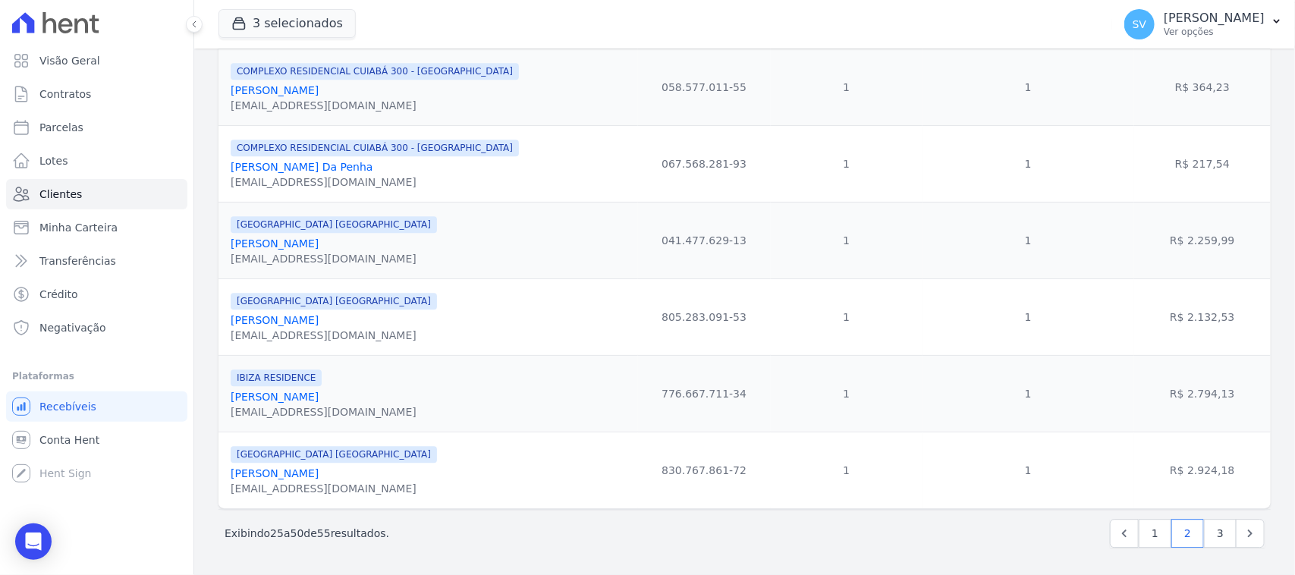
click at [391, 386] on div "IBIZA RESIDENCE" at bounding box center [324, 377] width 186 height 18
drag, startPoint x: 361, startPoint y: 398, endPoint x: 237, endPoint y: 402, distance: 124.5
click at [228, 403] on td "IBIZA RESIDENCE [PERSON_NAME] [EMAIL_ADDRESS][DOMAIN_NAME]" at bounding box center [429, 393] width 420 height 77
drag, startPoint x: 420, startPoint y: 475, endPoint x: 241, endPoint y: 480, distance: 178.4
click at [226, 480] on td "[GEOGRAPHIC_DATA] [GEOGRAPHIC_DATA] [PERSON_NAME] [EMAIL_ADDRESS][DOMAIN_NAME]" at bounding box center [429, 470] width 420 height 77
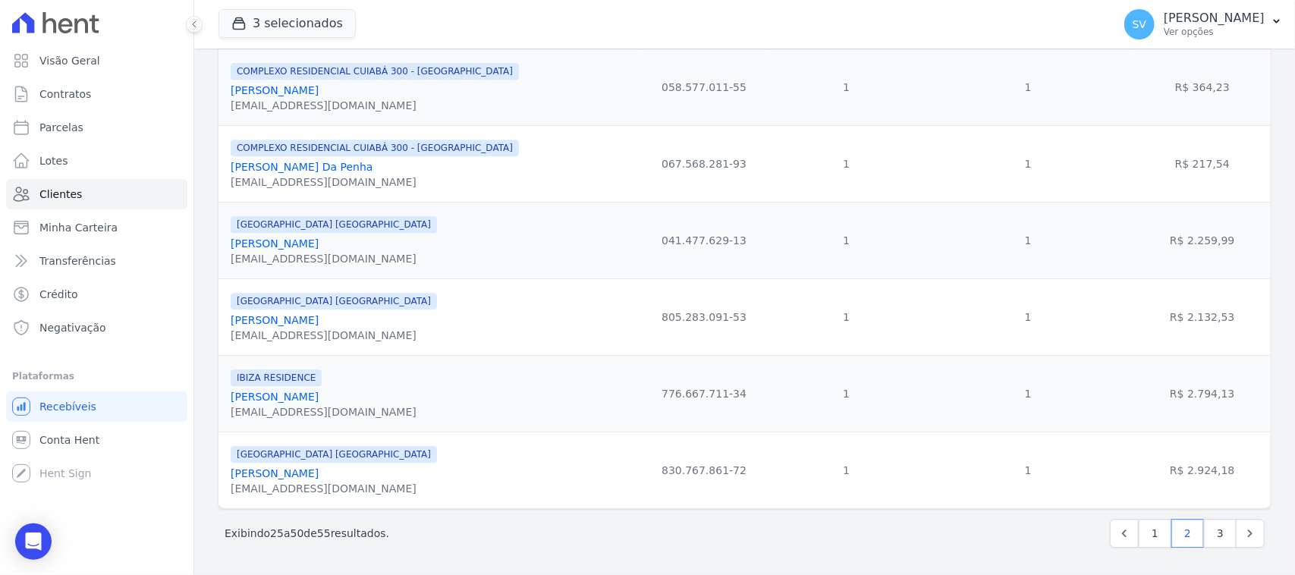
scroll to position [1713, 0]
click at [1204, 533] on link "3" at bounding box center [1220, 533] width 33 height 29
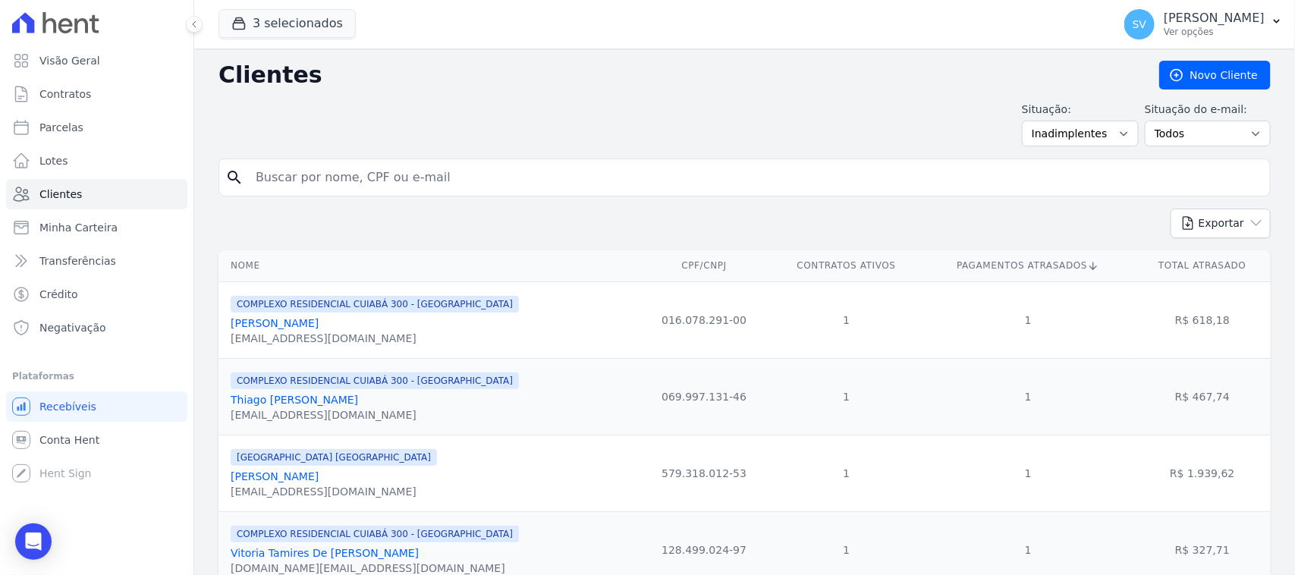
click at [1210, 539] on td "R$ 327,71" at bounding box center [1202, 549] width 137 height 77
drag, startPoint x: 348, startPoint y: 329, endPoint x: 232, endPoint y: 319, distance: 115.7
click at [232, 319] on div "[PERSON_NAME]" at bounding box center [375, 323] width 288 height 15
drag, startPoint x: 420, startPoint y: 403, endPoint x: 222, endPoint y: 402, distance: 198.0
click at [222, 402] on td "COMPLEXO RESIDENCIAL CUIABÁ 300 - [GEOGRAPHIC_DATA] Thiago Geovany [PERSON_NAME…" at bounding box center [429, 396] width 420 height 77
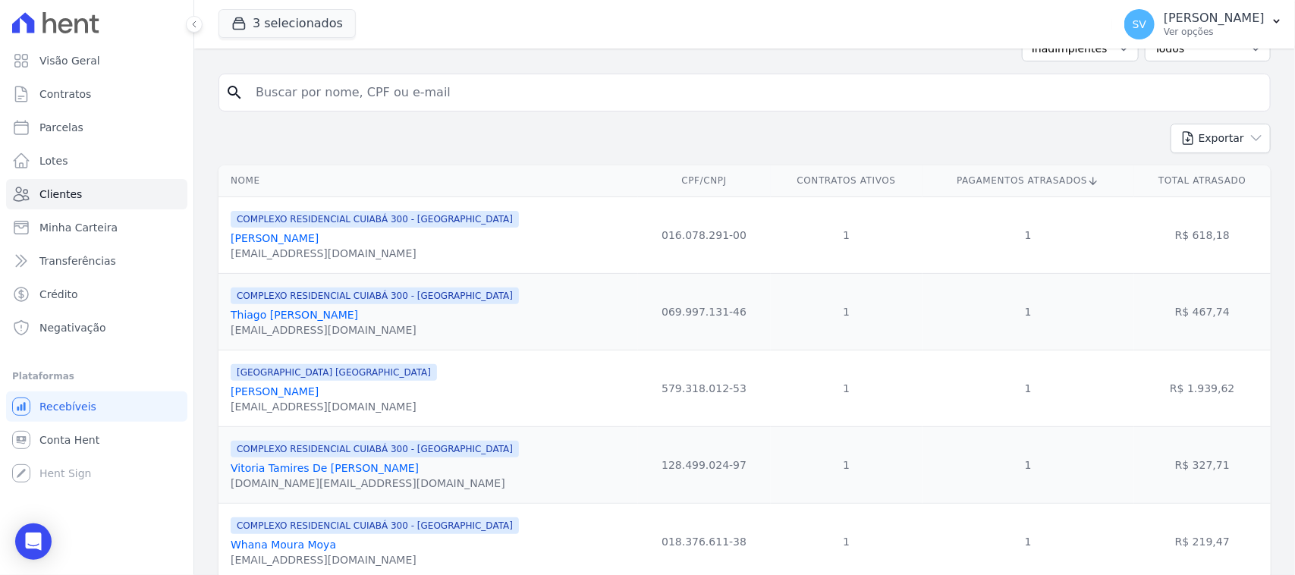
scroll to position [162, 0]
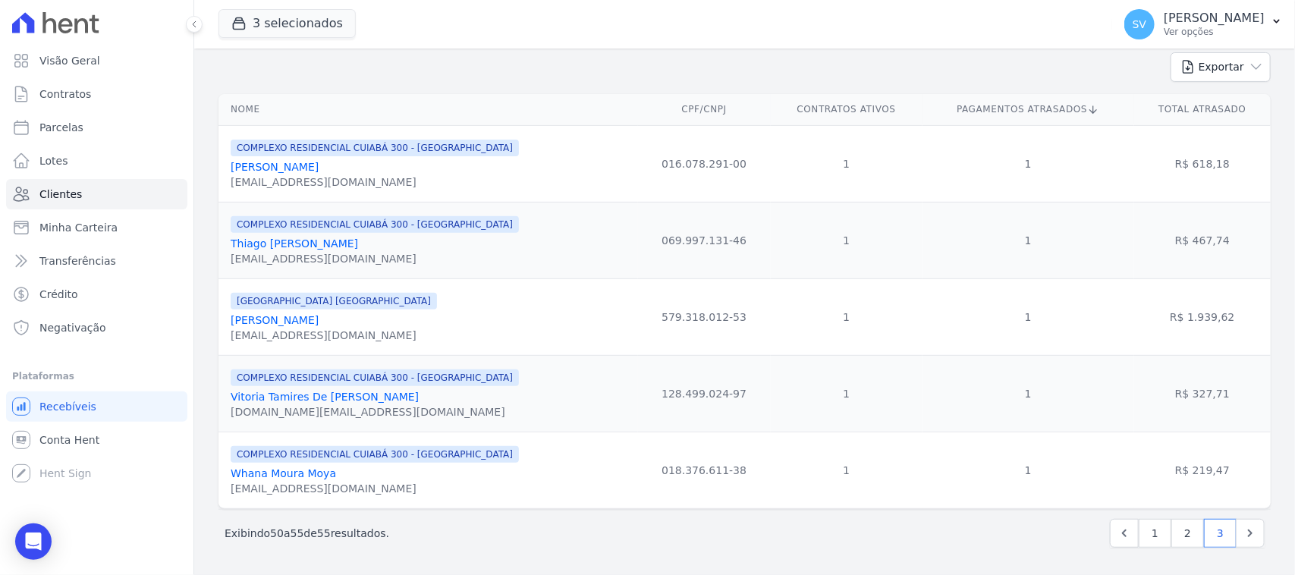
drag, startPoint x: 376, startPoint y: 321, endPoint x: 232, endPoint y: 316, distance: 143.5
click at [219, 319] on td "[GEOGRAPHIC_DATA] [GEOGRAPHIC_DATA] [PERSON_NAME] [EMAIL_ADDRESS][DOMAIN_NAME]" at bounding box center [429, 316] width 420 height 77
drag, startPoint x: 419, startPoint y: 399, endPoint x: 229, endPoint y: 397, distance: 189.7
click at [229, 397] on td "COMPLEXO RESIDENCIAL CUIABÁ 300 - [GEOGRAPHIC_DATA] Vitoria Tamires De [PERSON_…" at bounding box center [429, 393] width 420 height 77
drag, startPoint x: 310, startPoint y: 479, endPoint x: 231, endPoint y: 476, distance: 78.2
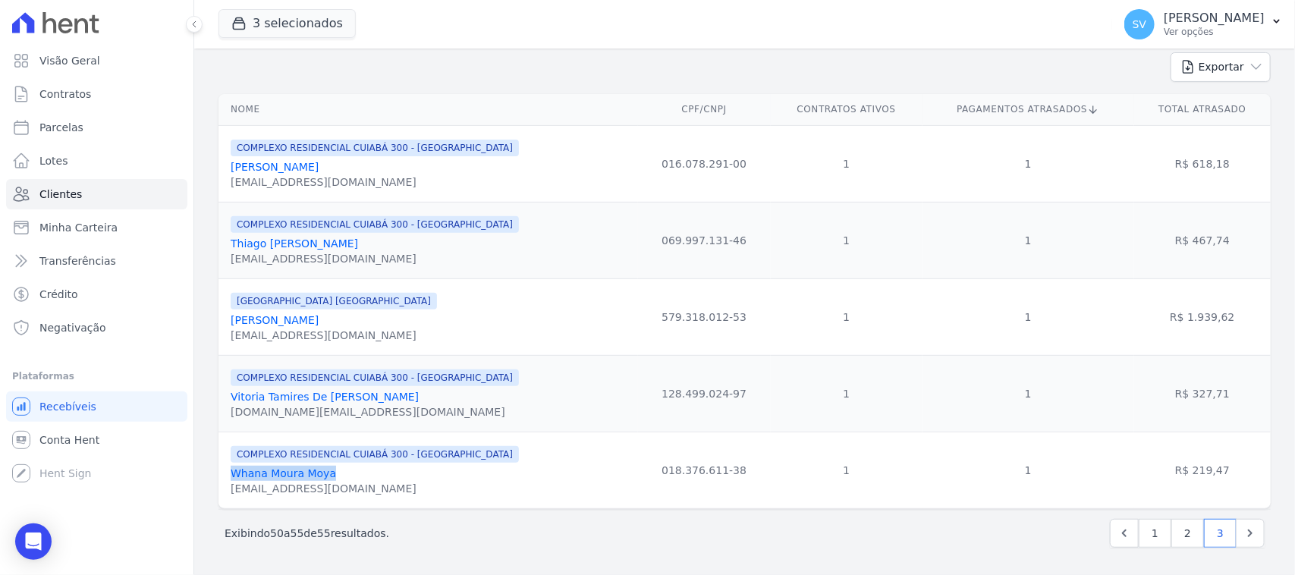
click at [231, 476] on div "Whana Moura Moya" at bounding box center [375, 473] width 288 height 15
click at [1243, 536] on icon "Next" at bounding box center [1250, 533] width 15 height 15
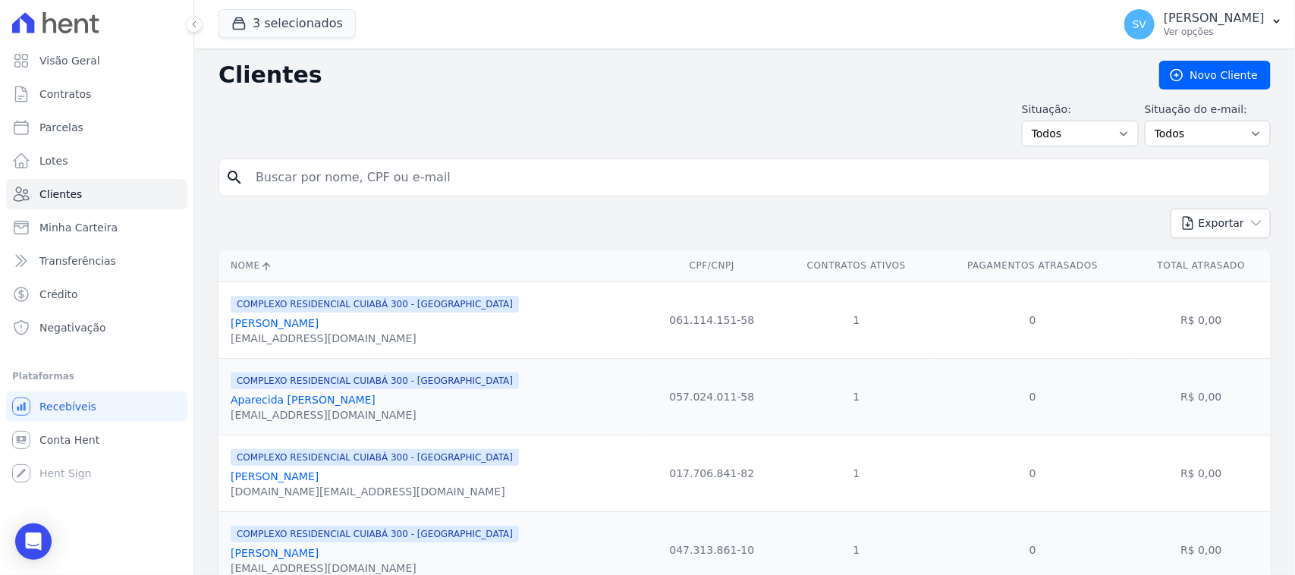
drag, startPoint x: 351, startPoint y: 320, endPoint x: 241, endPoint y: 323, distance: 109.3
click at [222, 325] on td "COMPLEXO RESIDENCIAL CUIABÁ 300 - [GEOGRAPHIC_DATA] [PERSON_NAME] [EMAIL_ADDRES…" at bounding box center [432, 320] width 426 height 77
drag, startPoint x: 376, startPoint y: 410, endPoint x: 275, endPoint y: 408, distance: 100.9
click at [219, 404] on td "COMPLEXO RESIDENCIAL CUIABÁ 300 - [GEOGRAPHIC_DATA] Aparecida [PERSON_NAME] [EM…" at bounding box center [432, 396] width 426 height 77
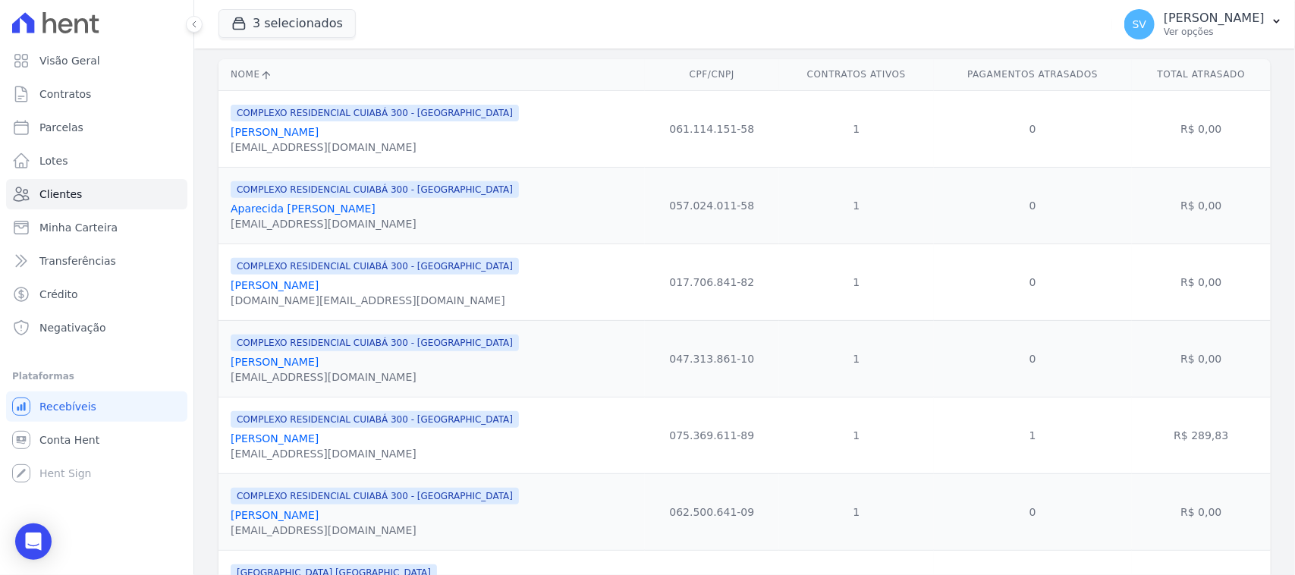
scroll to position [285, 0]
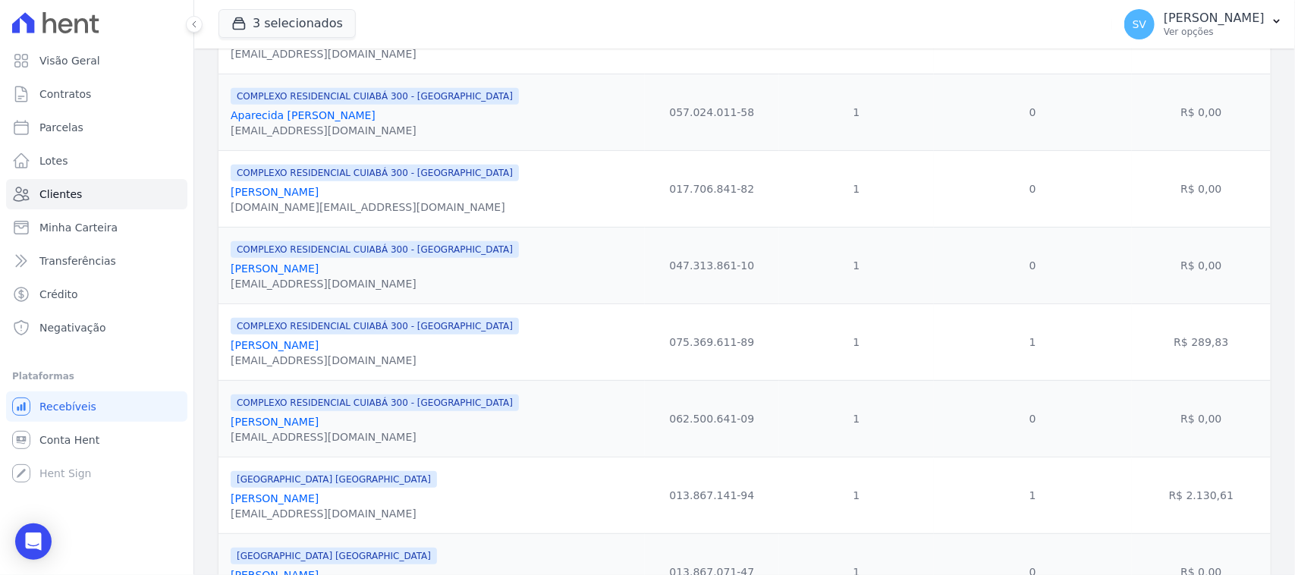
drag, startPoint x: 373, startPoint y: 198, endPoint x: 212, endPoint y: 192, distance: 160.2
drag, startPoint x: 426, startPoint y: 217, endPoint x: 383, endPoint y: 203, distance: 45.6
click at [423, 215] on div "[DOMAIN_NAME][EMAIL_ADDRESS][DOMAIN_NAME]" at bounding box center [375, 207] width 288 height 15
drag, startPoint x: 365, startPoint y: 187, endPoint x: 366, endPoint y: 197, distance: 10.7
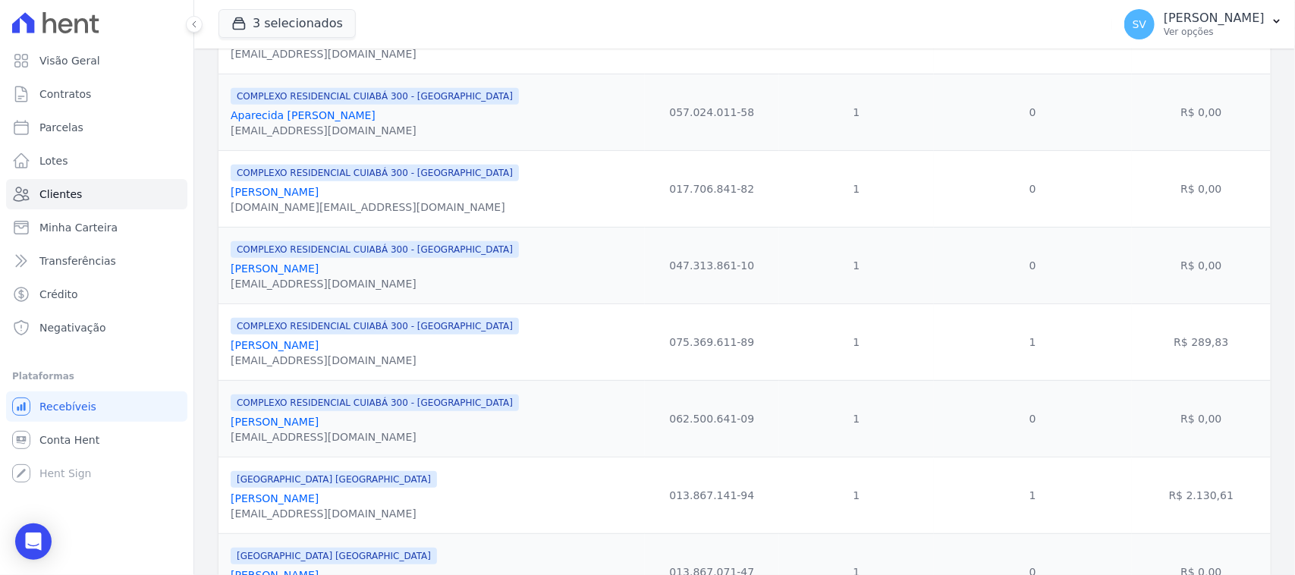
click at [357, 188] on div "COMPLEXO RESIDENCIAL CUIABÁ 300 - [GEOGRAPHIC_DATA] [PERSON_NAME] [DOMAIN_NAME]…" at bounding box center [375, 189] width 288 height 52
click at [304, 194] on link "[PERSON_NAME]" at bounding box center [275, 192] width 88 height 12
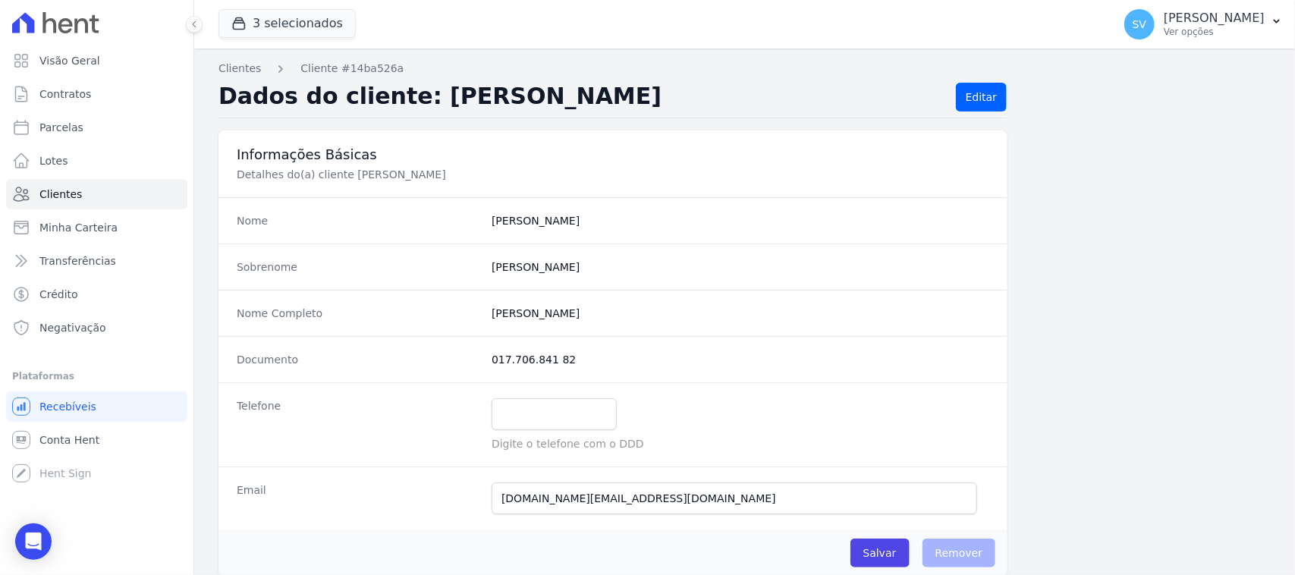
drag, startPoint x: 304, startPoint y: 194, endPoint x: 414, endPoint y: 42, distance: 187.0
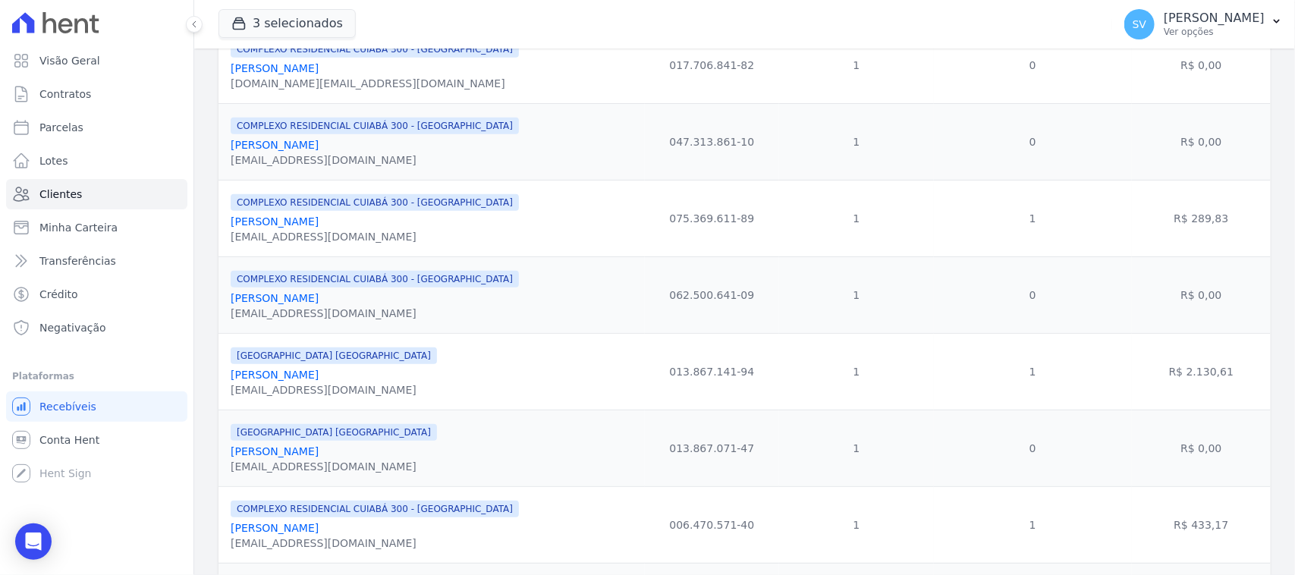
scroll to position [379, 0]
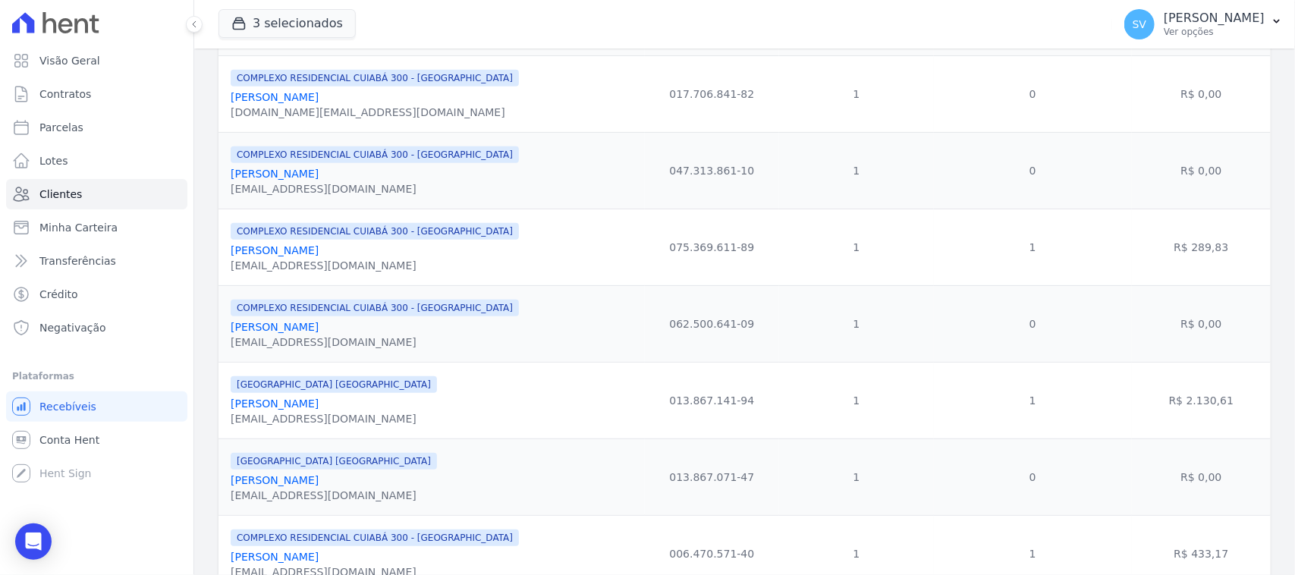
drag, startPoint x: 364, startPoint y: 103, endPoint x: 232, endPoint y: 108, distance: 132.1
click at [232, 105] on div "[PERSON_NAME]" at bounding box center [375, 97] width 288 height 15
drag, startPoint x: 423, startPoint y: 175, endPoint x: 218, endPoint y: 187, distance: 205.2
click at [219, 186] on td "COMPLEXO RESIDENCIAL CUIABÁ 300 - [GEOGRAPHIC_DATA] [PERSON_NAME] [EMAIL_ADDRES…" at bounding box center [432, 170] width 426 height 77
drag, startPoint x: 344, startPoint y: 256, endPoint x: 219, endPoint y: 249, distance: 125.4
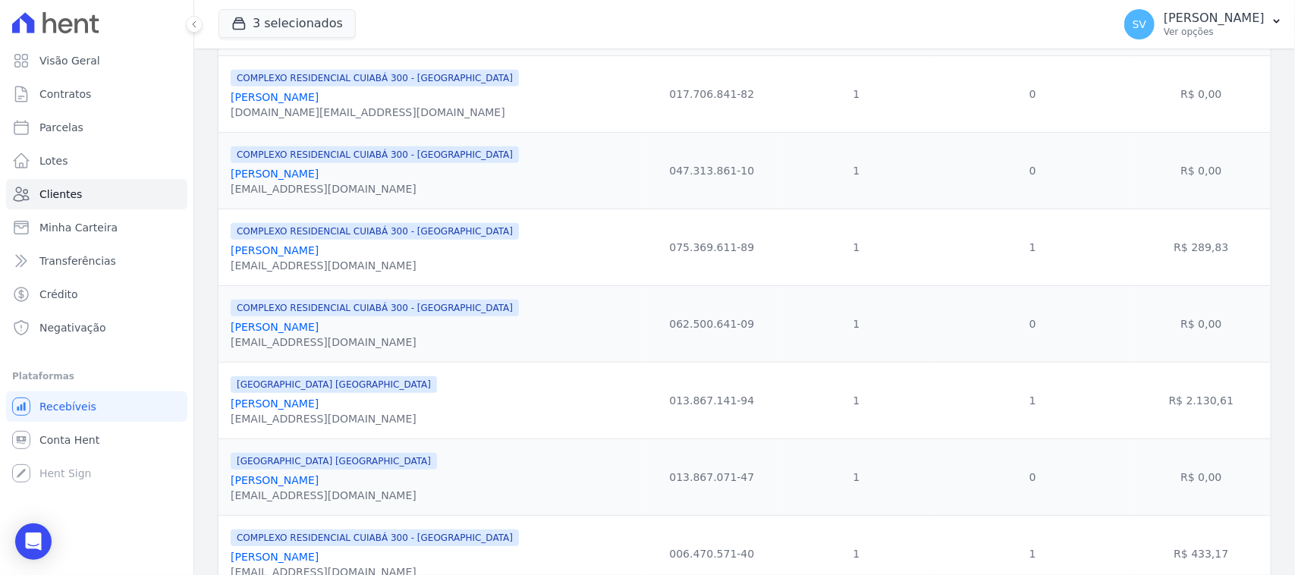
click at [219, 249] on td "COMPLEXO RESIDENCIAL CUIABÁ 300 - [GEOGRAPHIC_DATA] [PERSON_NAME] [EMAIL_ADDRES…" at bounding box center [432, 247] width 426 height 77
drag, startPoint x: 363, startPoint y: 330, endPoint x: 225, endPoint y: 330, distance: 138.1
click at [225, 330] on td "COMPLEXO RESIDENCIAL CUIABÁ 300 - [GEOGRAPHIC_DATA] [PERSON_NAME] [EMAIL_ADDRES…" at bounding box center [432, 323] width 426 height 77
drag, startPoint x: 344, startPoint y: 414, endPoint x: 222, endPoint y: 404, distance: 121.8
click at [222, 404] on td "[GEOGRAPHIC_DATA] [GEOGRAPHIC_DATA] [PERSON_NAME] [EMAIL_ADDRESS][DOMAIN_NAME]" at bounding box center [432, 400] width 426 height 77
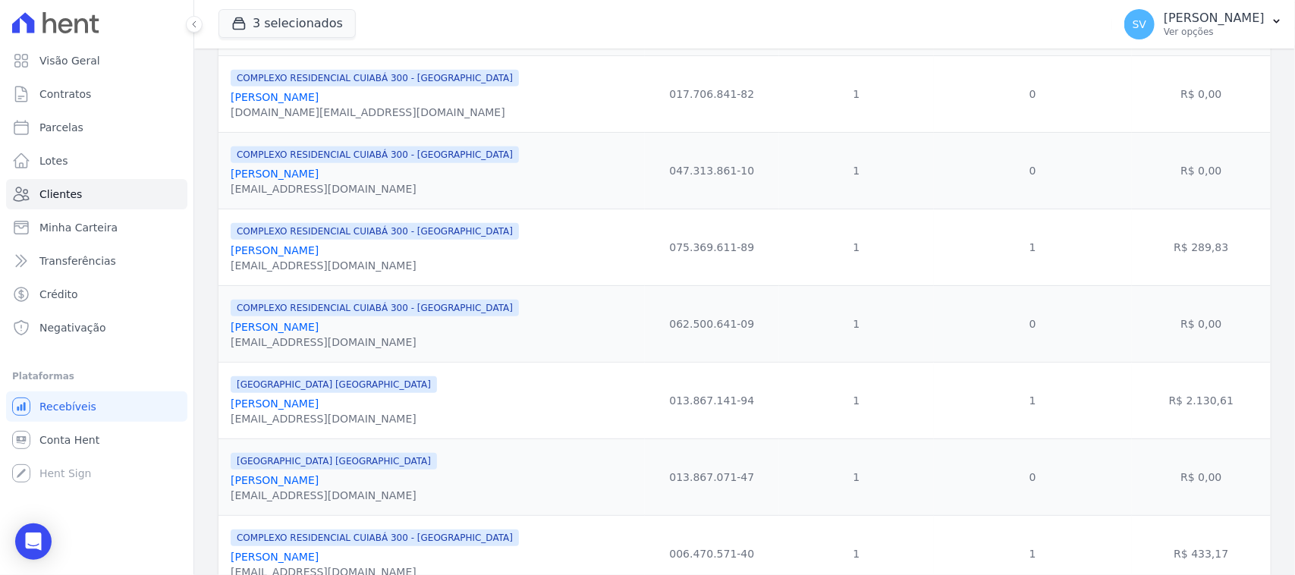
drag, startPoint x: 377, startPoint y: 491, endPoint x: 220, endPoint y: 486, distance: 157.1
click at [220, 486] on td "[GEOGRAPHIC_DATA] [GEOGRAPHIC_DATA] [PERSON_NAME] [EMAIL_ADDRESS][DOMAIN_NAME]" at bounding box center [432, 477] width 426 height 77
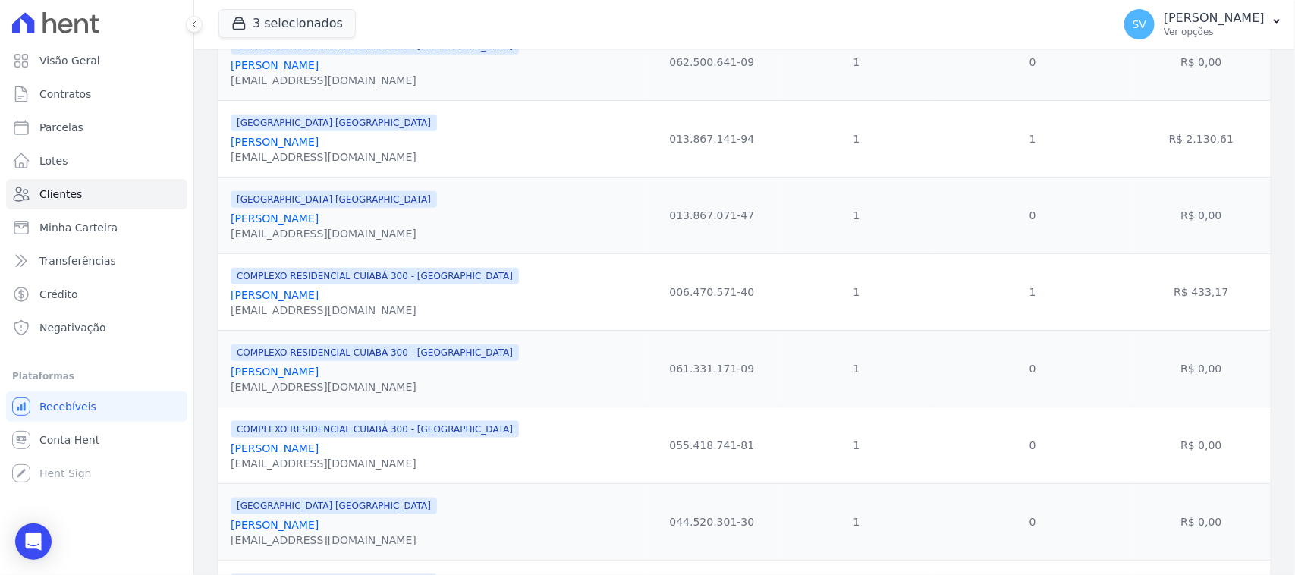
scroll to position [664, 0]
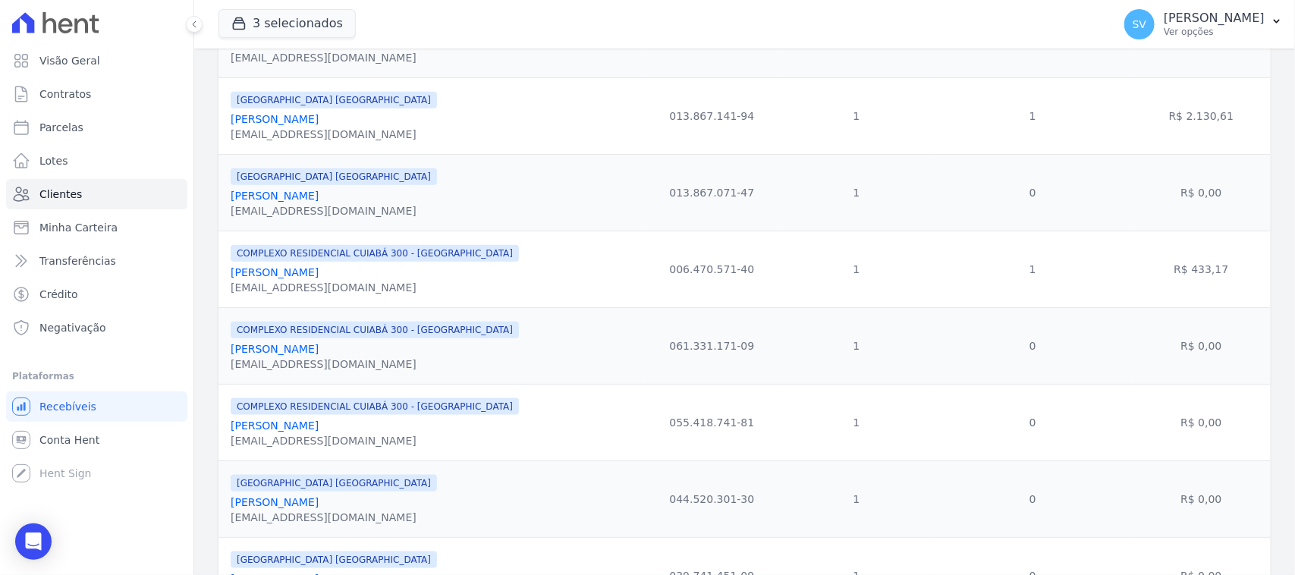
drag, startPoint x: 366, startPoint y: 368, endPoint x: 233, endPoint y: 351, distance: 134.7
click at [233, 351] on div "COMPLEXO RESIDENCIAL CUIABÁ 300 - [GEOGRAPHIC_DATA] [PERSON_NAME] [EMAIL_ADDRES…" at bounding box center [375, 346] width 288 height 52
drag, startPoint x: 417, startPoint y: 368, endPoint x: 407, endPoint y: 366, distance: 10.1
click at [417, 366] on div "[EMAIL_ADDRESS][DOMAIN_NAME]" at bounding box center [375, 364] width 288 height 15
click at [396, 357] on div "[PERSON_NAME]" at bounding box center [375, 348] width 288 height 15
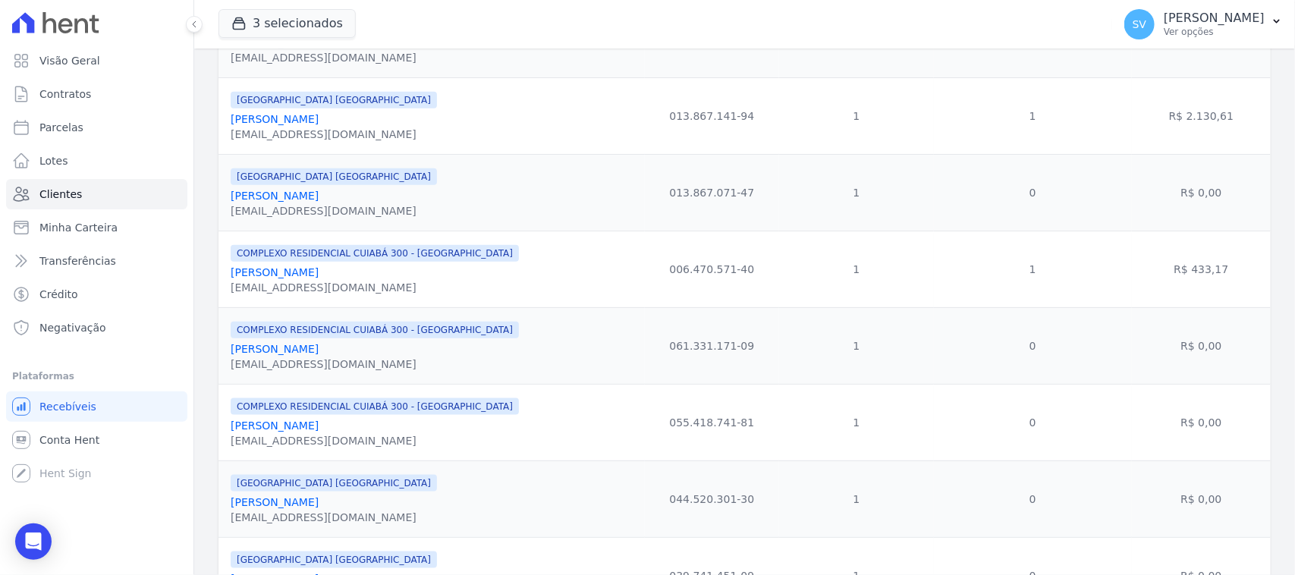
click at [407, 372] on div "[EMAIL_ADDRESS][DOMAIN_NAME]" at bounding box center [375, 364] width 288 height 15
drag, startPoint x: 388, startPoint y: 445, endPoint x: 259, endPoint y: 432, distance: 129.6
click at [255, 429] on div "COMPLEXO RESIDENCIAL CUIABÁ 300 - [GEOGRAPHIC_DATA] [PERSON_NAME] [EMAIL_ADDRES…" at bounding box center [375, 423] width 288 height 52
click at [482, 472] on td "[GEOGRAPHIC_DATA] [GEOGRAPHIC_DATA] [PERSON_NAME] [EMAIL_ADDRESS][DOMAIN_NAME]" at bounding box center [432, 499] width 426 height 77
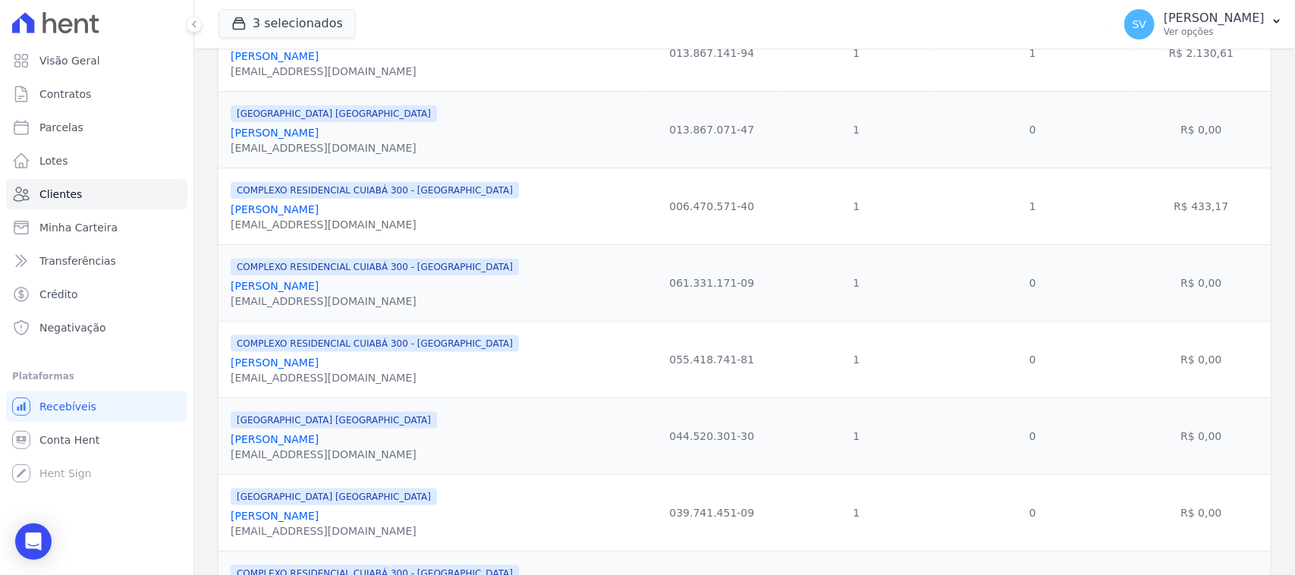
scroll to position [759, 0]
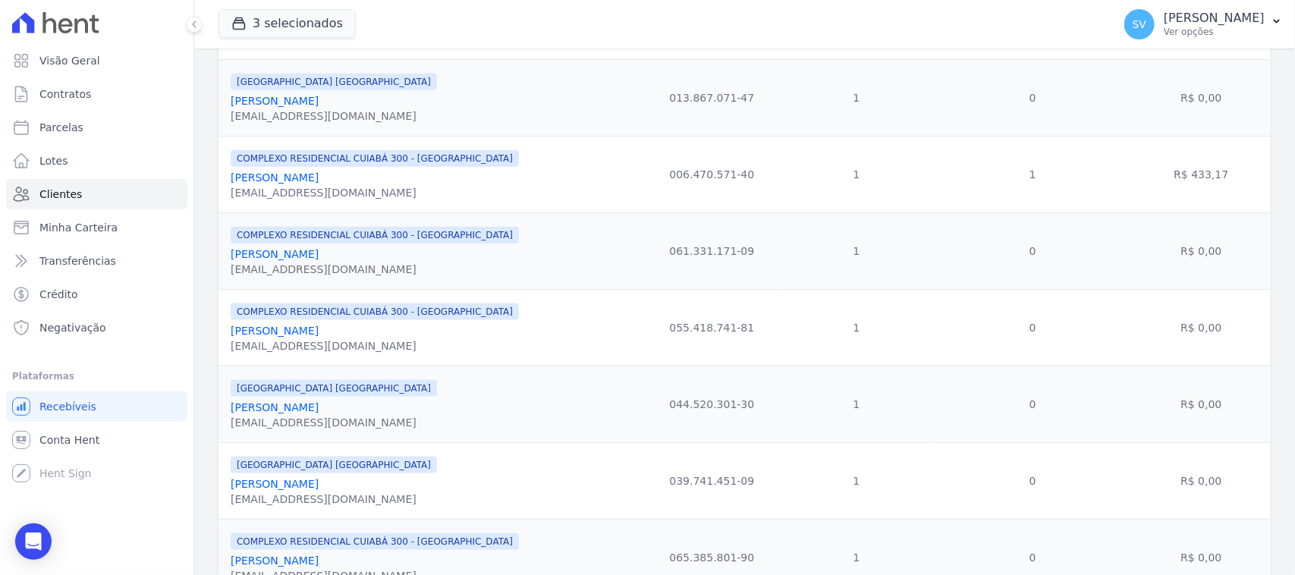
drag, startPoint x: 400, startPoint y: 422, endPoint x: 226, endPoint y: 426, distance: 173.8
click at [225, 425] on td "[GEOGRAPHIC_DATA] [GEOGRAPHIC_DATA] [PERSON_NAME] [EMAIL_ADDRESS][DOMAIN_NAME]" at bounding box center [432, 404] width 426 height 77
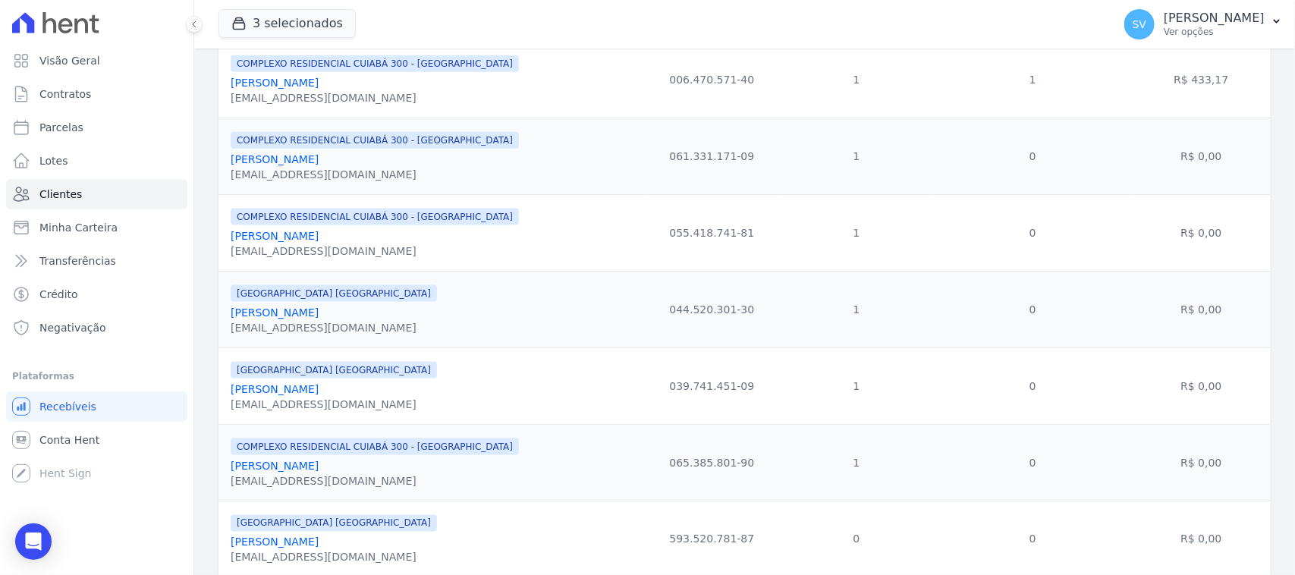
scroll to position [948, 0]
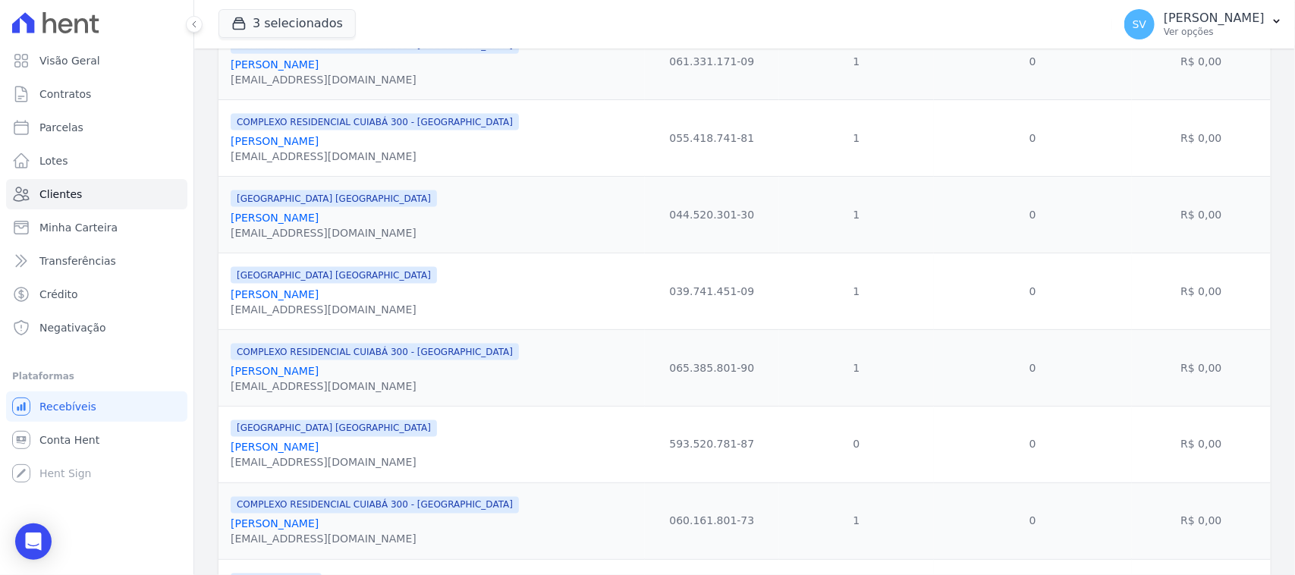
drag, startPoint x: 397, startPoint y: 316, endPoint x: 225, endPoint y: 313, distance: 171.5
click at [225, 313] on td "[GEOGRAPHIC_DATA] [GEOGRAPHIC_DATA] [PERSON_NAME] [EMAIL_ADDRESS][DOMAIN_NAME]" at bounding box center [432, 291] width 426 height 77
drag, startPoint x: 400, startPoint y: 258, endPoint x: 376, endPoint y: 300, distance: 48.6
click at [398, 253] on td "[GEOGRAPHIC_DATA] [GEOGRAPHIC_DATA] [PERSON_NAME] [EMAIL_ADDRESS][DOMAIN_NAME]" at bounding box center [432, 214] width 426 height 77
drag, startPoint x: 400, startPoint y: 304, endPoint x: 235, endPoint y: 301, distance: 164.7
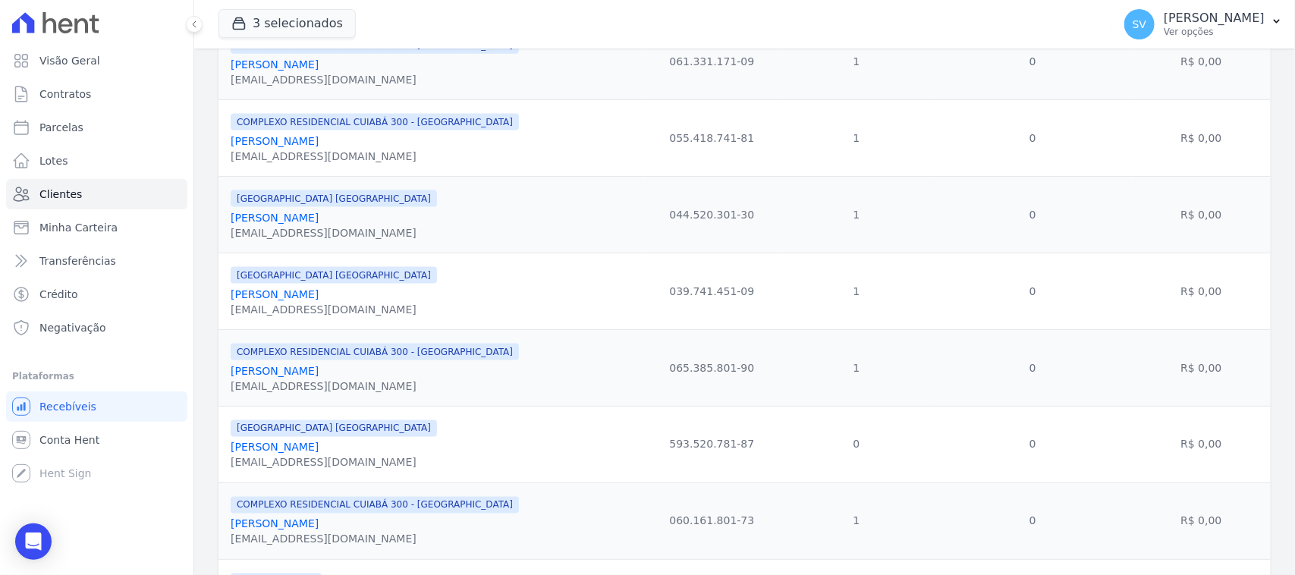
click at [235, 301] on div "[GEOGRAPHIC_DATA] [GEOGRAPHIC_DATA] [PERSON_NAME] [EMAIL_ADDRESS][DOMAIN_NAME]" at bounding box center [435, 292] width 408 height 52
drag, startPoint x: 275, startPoint y: 260, endPoint x: 253, endPoint y: 278, distance: 28.1
click at [274, 253] on td "[GEOGRAPHIC_DATA] [GEOGRAPHIC_DATA] [PERSON_NAME] [EMAIL_ADDRESS][DOMAIN_NAME]" at bounding box center [432, 214] width 426 height 77
drag, startPoint x: 221, startPoint y: 311, endPoint x: 392, endPoint y: 301, distance: 171.0
click at [392, 301] on td "[GEOGRAPHIC_DATA] [GEOGRAPHIC_DATA] [PERSON_NAME] [EMAIL_ADDRESS][DOMAIN_NAME]" at bounding box center [432, 291] width 426 height 77
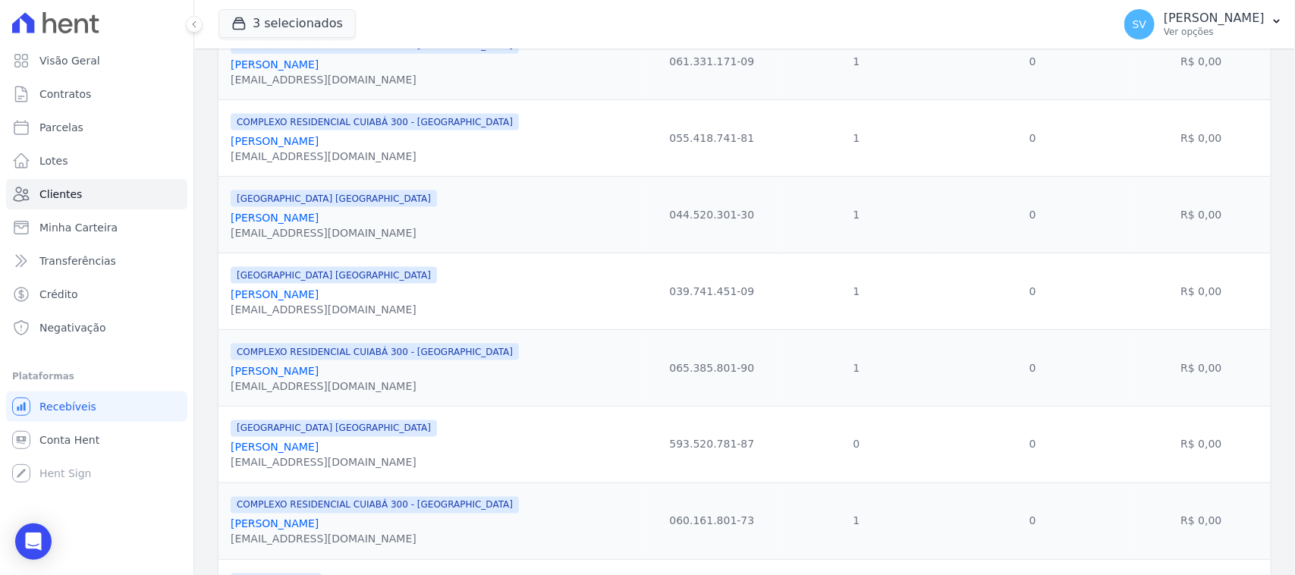
drag, startPoint x: 370, startPoint y: 385, endPoint x: 228, endPoint y: 382, distance: 141.9
click at [228, 382] on td "COMPLEXO RESIDENCIAL CUIABÁ 300 - [GEOGRAPHIC_DATA] [PERSON_NAME] [EMAIL_ADDRES…" at bounding box center [432, 367] width 426 height 77
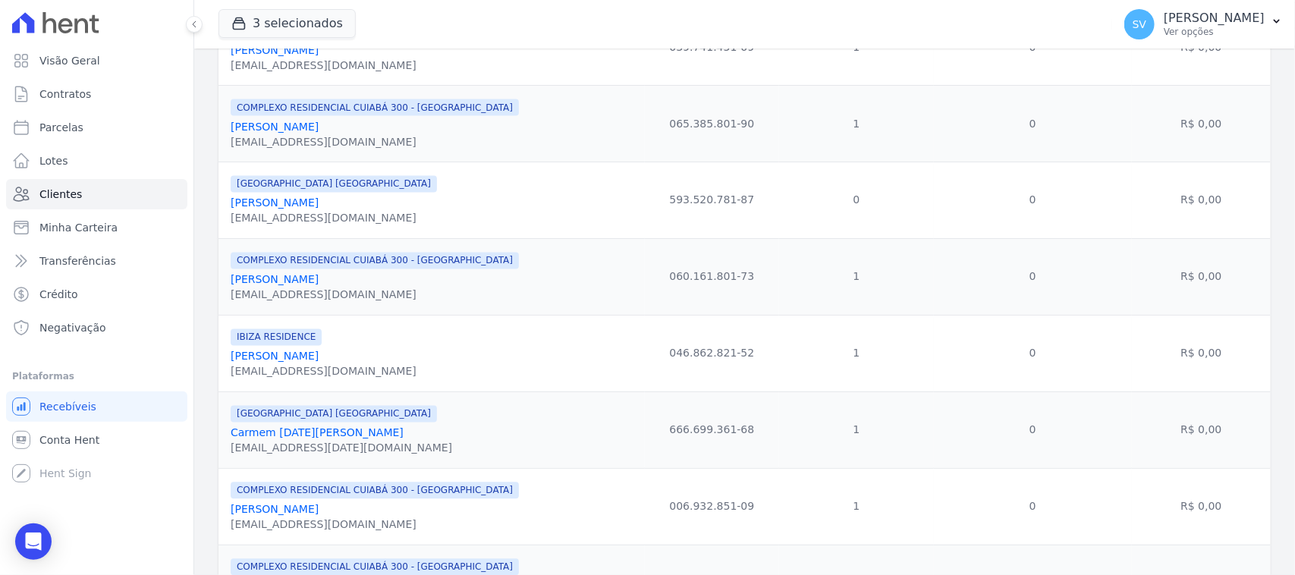
scroll to position [1233, 0]
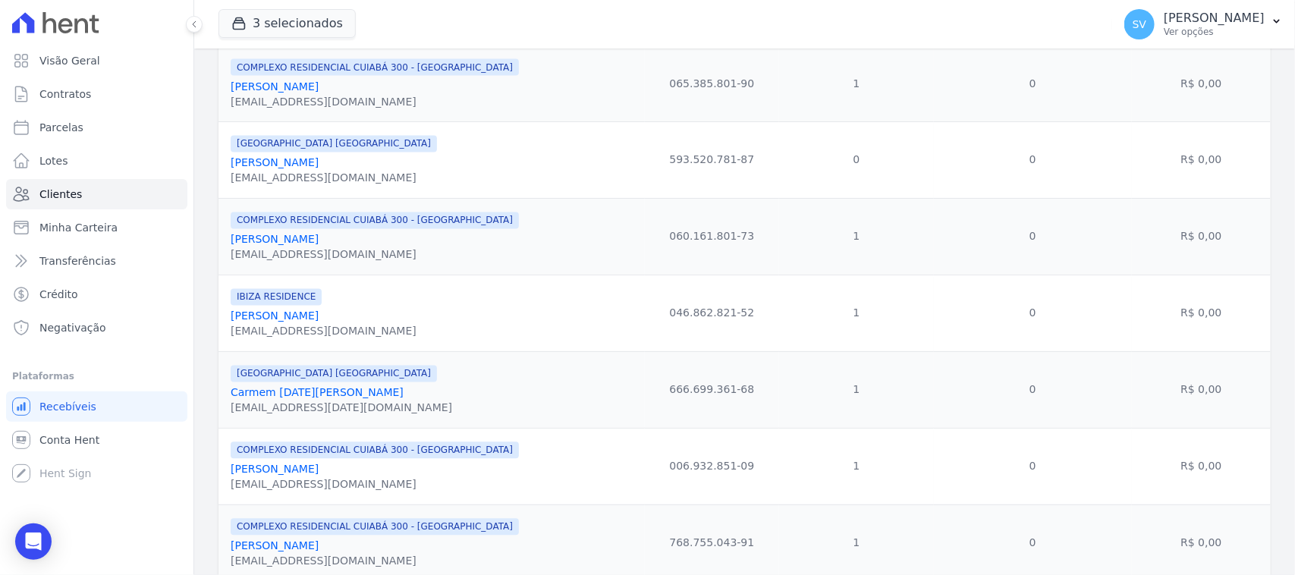
drag, startPoint x: 407, startPoint y: 330, endPoint x: 226, endPoint y: 325, distance: 181.4
click at [226, 325] on td "IBIZA RESIDENCE [PERSON_NAME] [EMAIL_ADDRESS][DOMAIN_NAME]" at bounding box center [432, 313] width 426 height 77
drag, startPoint x: 250, startPoint y: 322, endPoint x: 178, endPoint y: 270, distance: 89.1
click at [178, 270] on link "Transferências" at bounding box center [96, 261] width 181 height 30
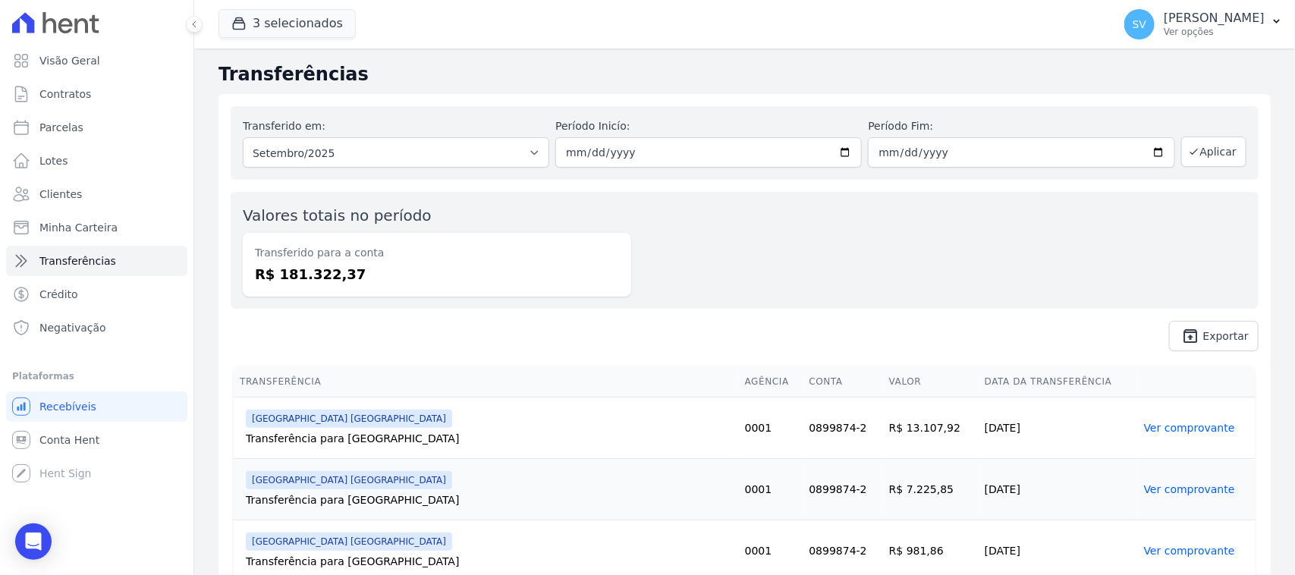
click at [370, 268] on dd "R$ 181.322,37" at bounding box center [437, 274] width 364 height 20
click at [357, 241] on div "Transferido para a conta R$ 181.322,37" at bounding box center [437, 265] width 388 height 64
drag, startPoint x: 336, startPoint y: 226, endPoint x: 370, endPoint y: 259, distance: 46.7
click at [380, 240] on div "Valores totais no período Transferido para a conta R$ 181.322,37" at bounding box center [437, 250] width 388 height 93
click at [357, 275] on dd "R$ 181.322,37" at bounding box center [437, 274] width 364 height 20
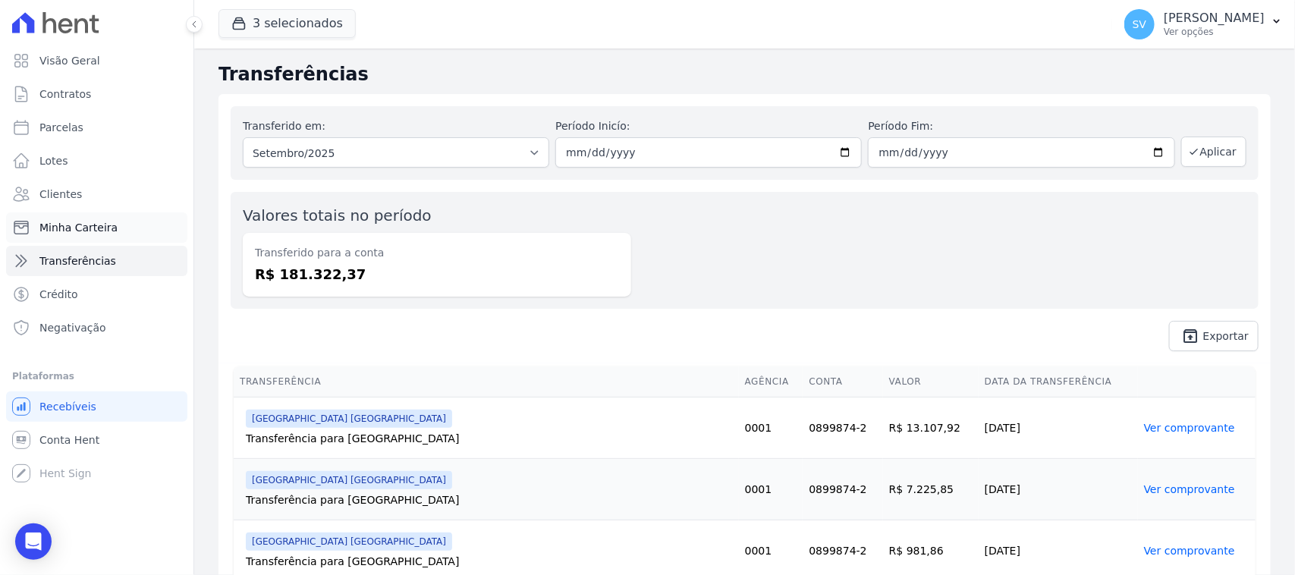
drag, startPoint x: 122, startPoint y: 231, endPoint x: 115, endPoint y: 222, distance: 11.4
click at [122, 230] on link "Minha Carteira" at bounding box center [96, 227] width 181 height 30
click at [107, 187] on link "Clientes" at bounding box center [96, 194] width 181 height 30
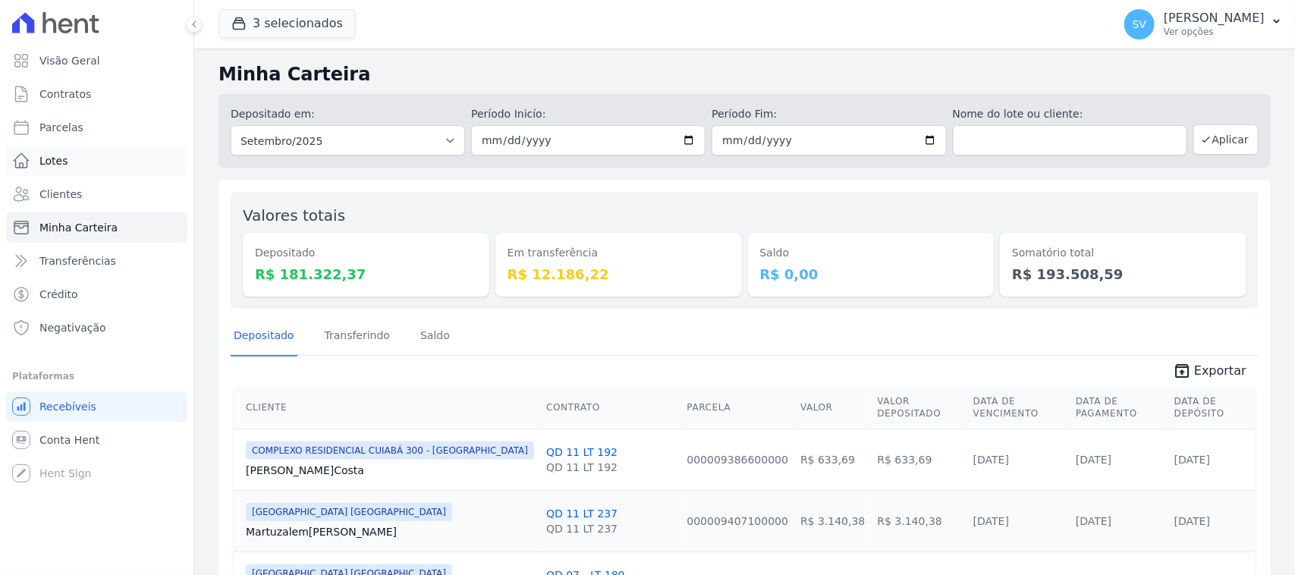
click at [48, 152] on link "Lotes" at bounding box center [96, 161] width 181 height 30
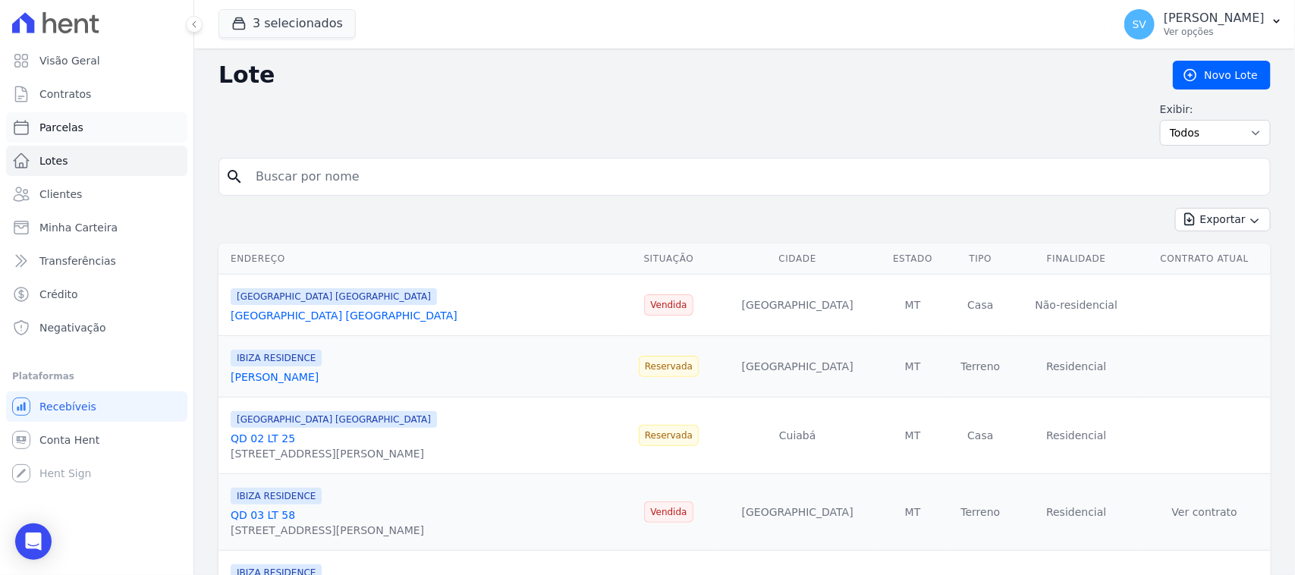
click at [139, 131] on link "Parcelas" at bounding box center [96, 127] width 181 height 30
select select
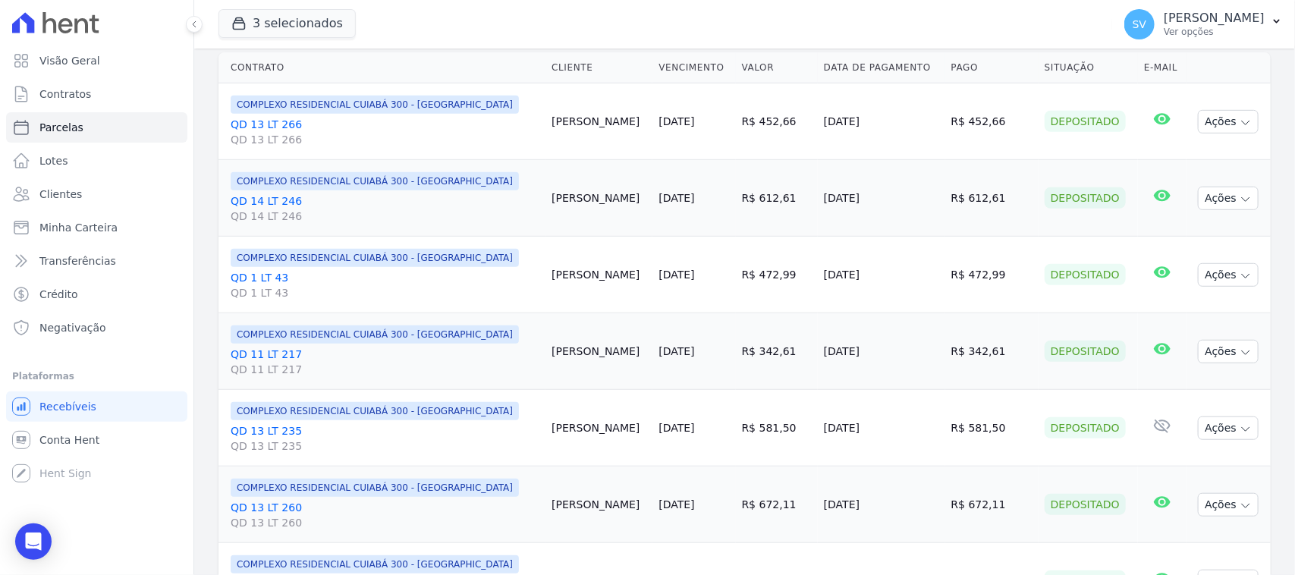
scroll to position [569, 0]
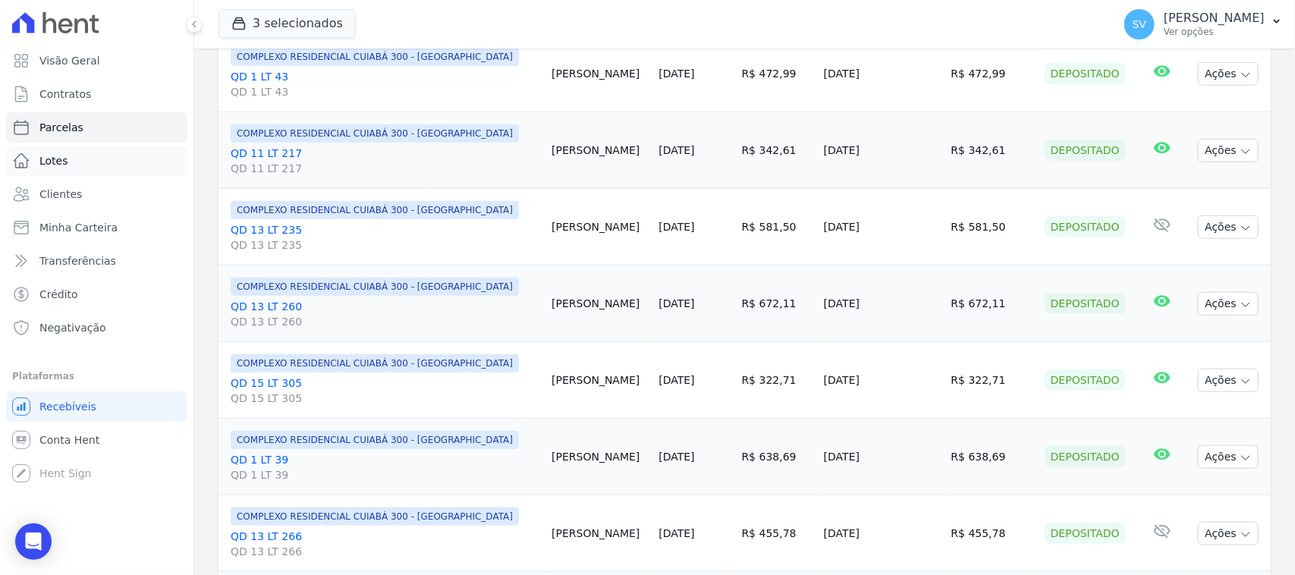
click at [116, 162] on link "Lotes" at bounding box center [96, 161] width 181 height 30
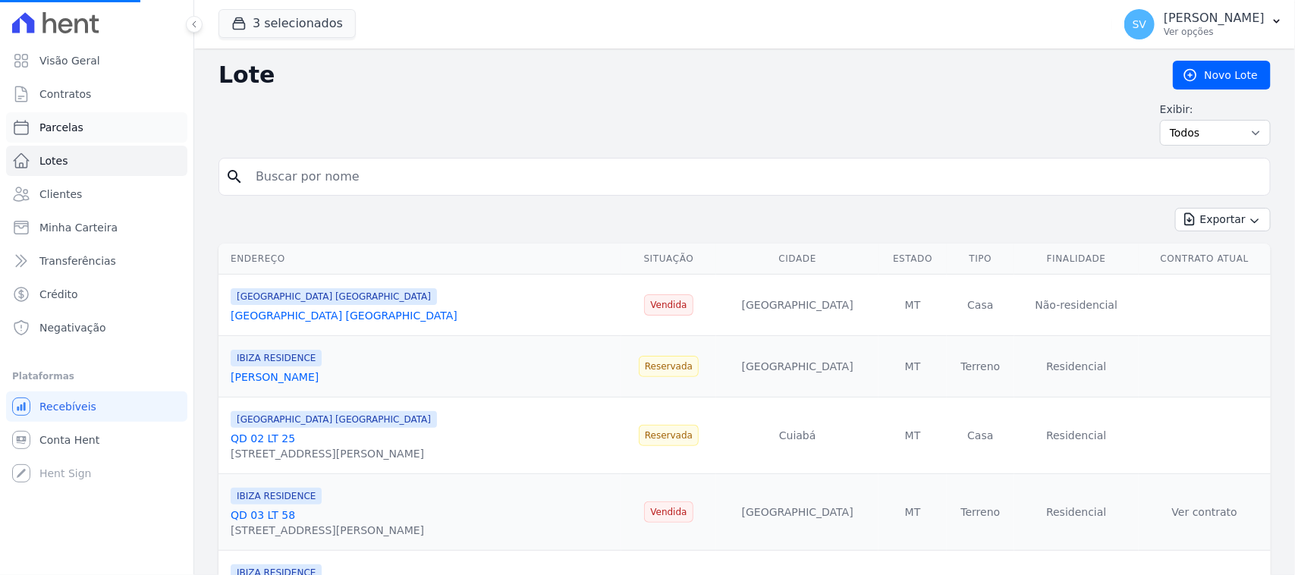
click at [104, 131] on link "Parcelas" at bounding box center [96, 127] width 181 height 30
select select
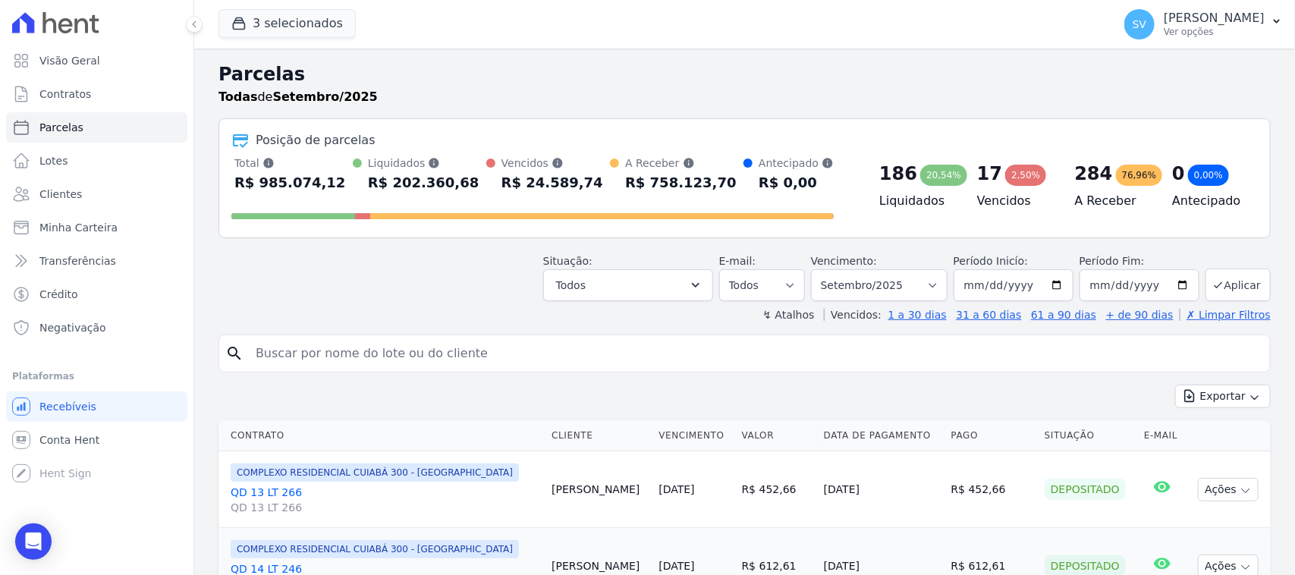
click at [66, 27] on icon at bounding box center [55, 22] width 87 height 21
click at [70, 28] on icon at bounding box center [55, 22] width 87 height 21
click at [106, 58] on link "Visão Geral" at bounding box center [96, 61] width 181 height 30
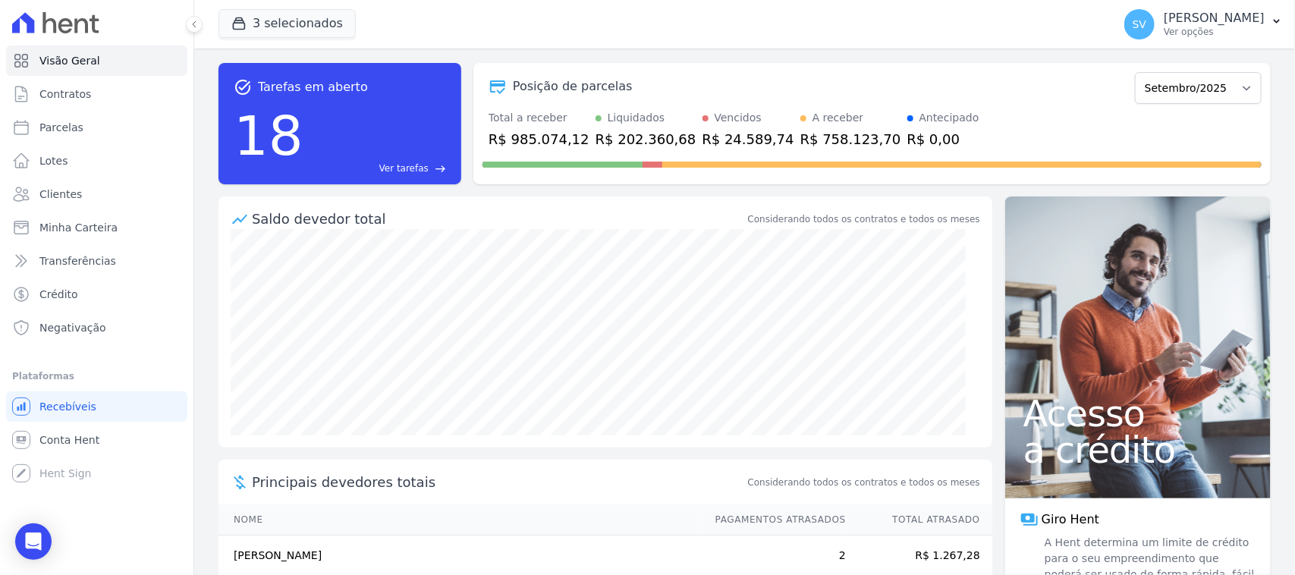
scroll to position [200, 0]
